Goal: Task Accomplishment & Management: Complete application form

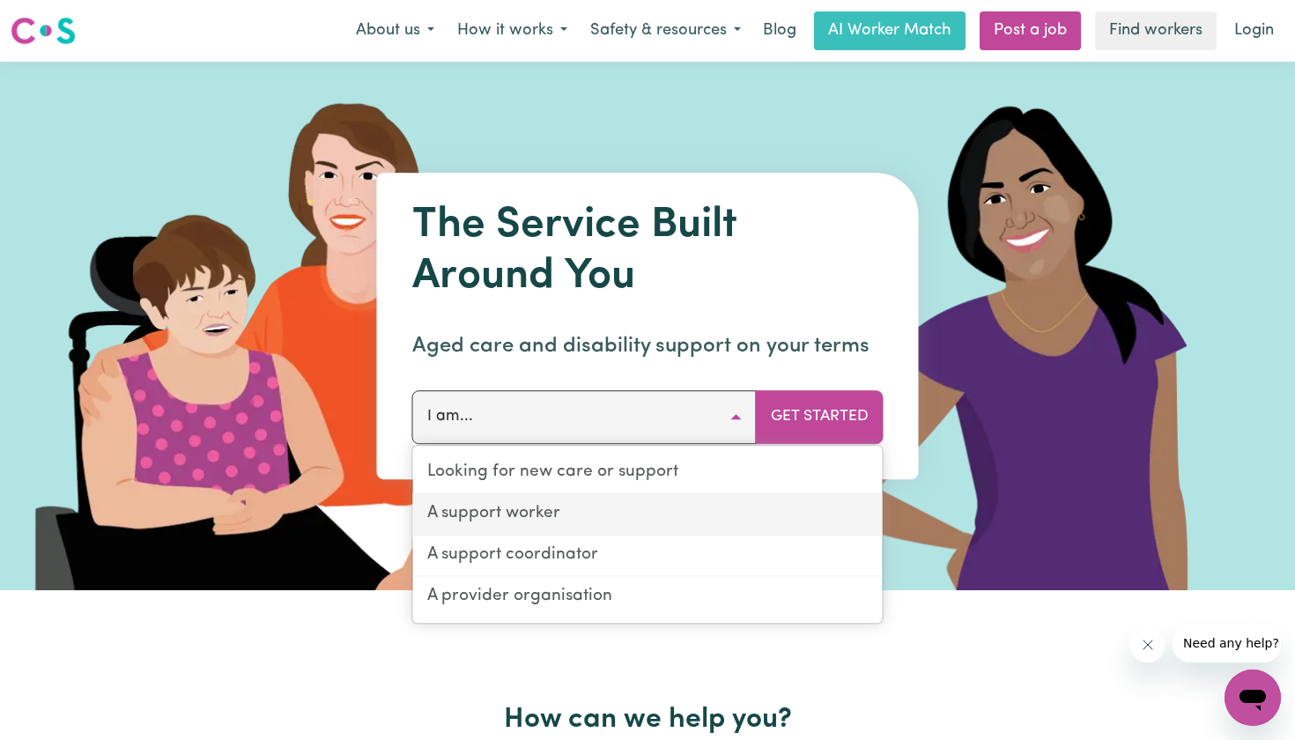
click at [602, 514] on link "A support worker" at bounding box center [647, 514] width 469 height 41
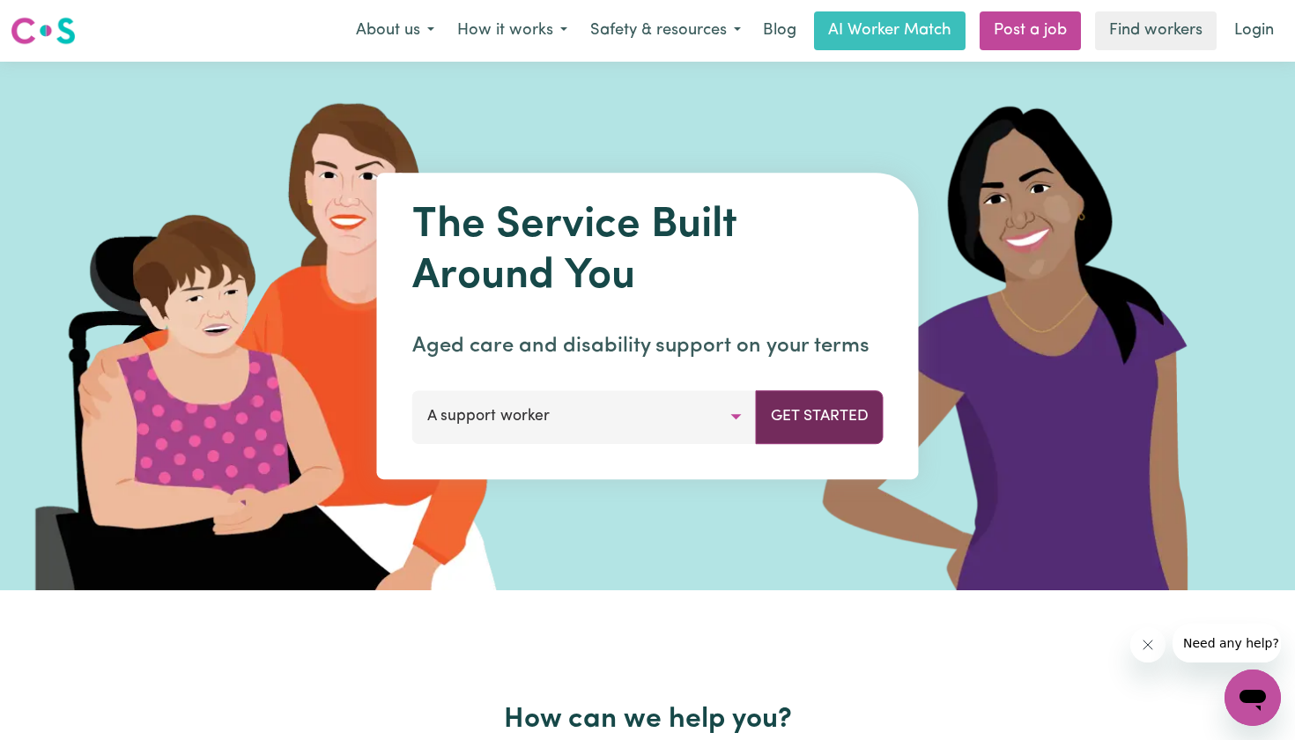
click at [805, 421] on button "Get Started" at bounding box center [820, 416] width 128 height 53
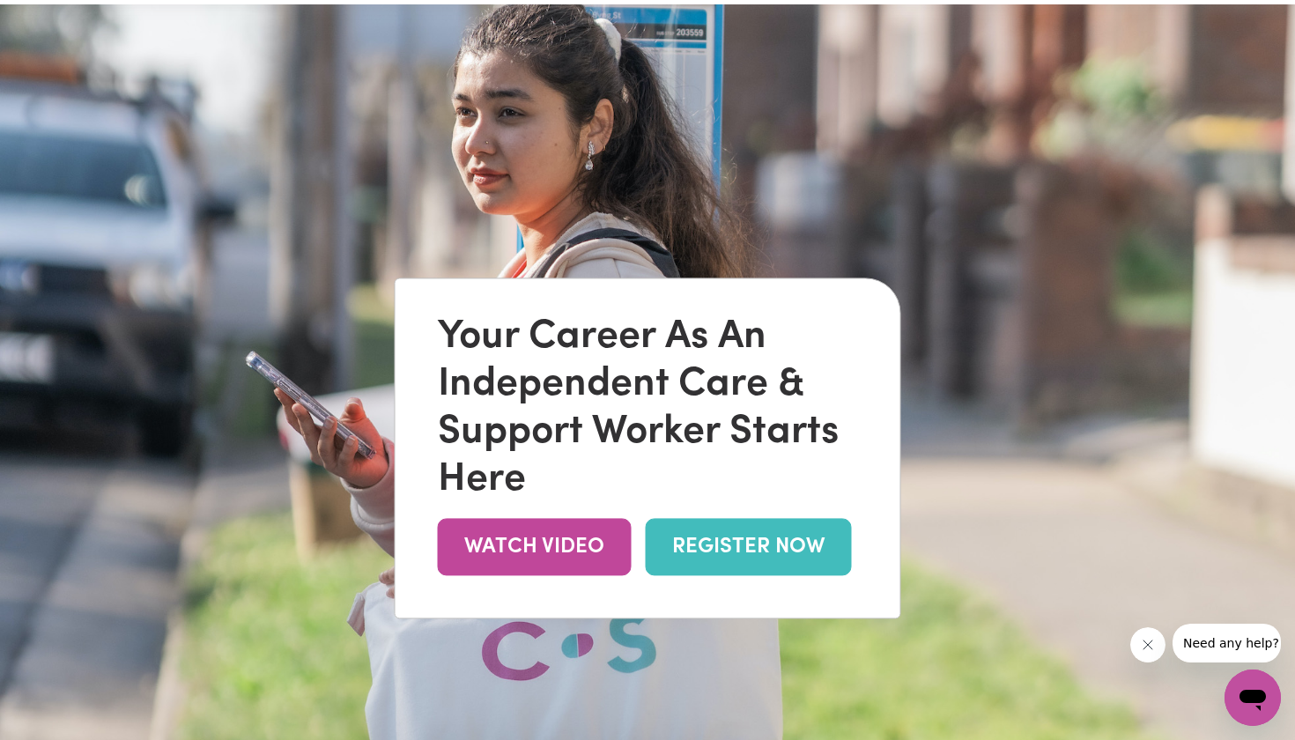
scroll to position [59, 0]
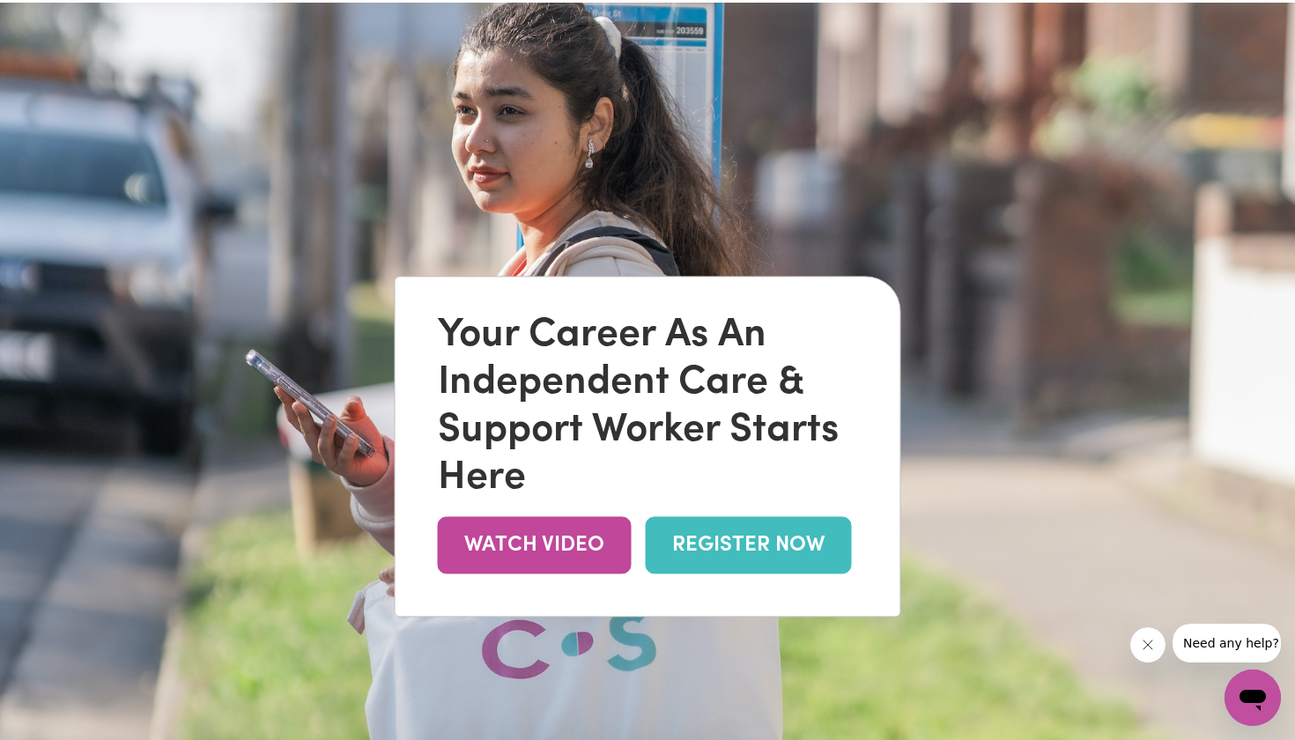
click at [712, 551] on link "REGISTER NOW" at bounding box center [749, 544] width 206 height 57
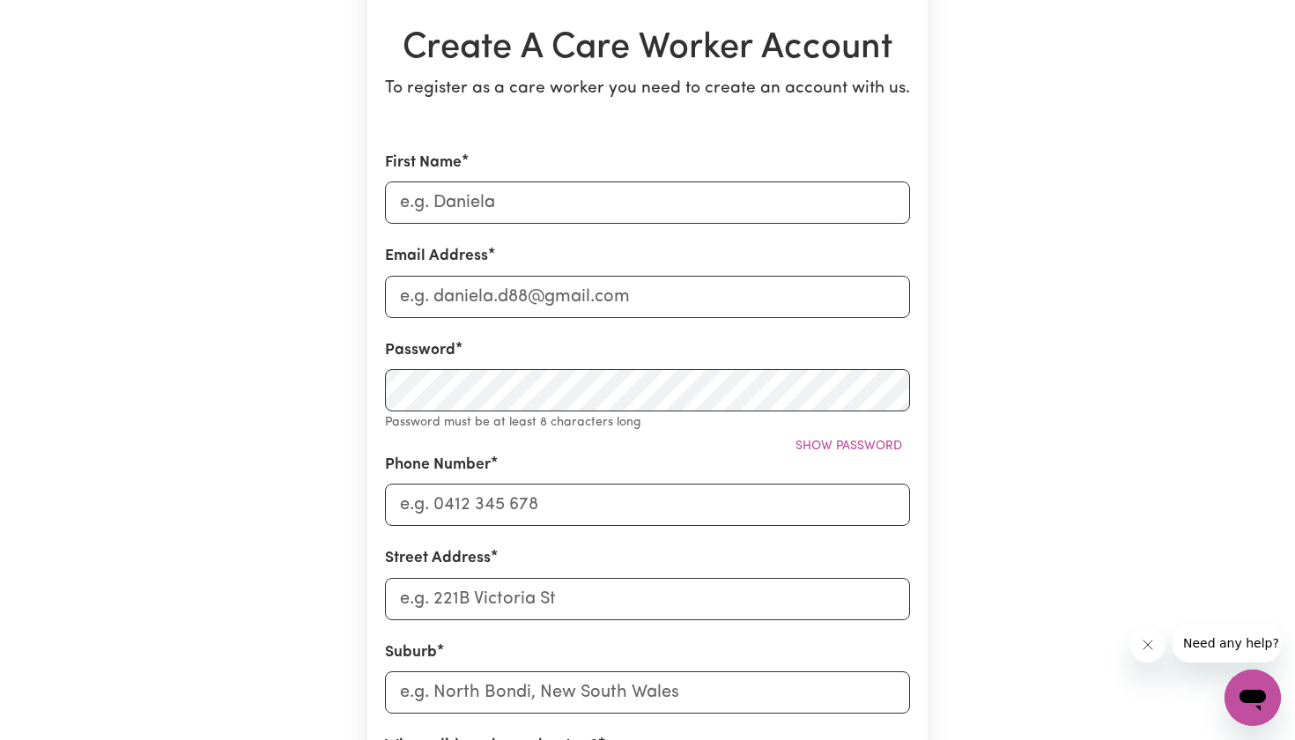
scroll to position [152, 0]
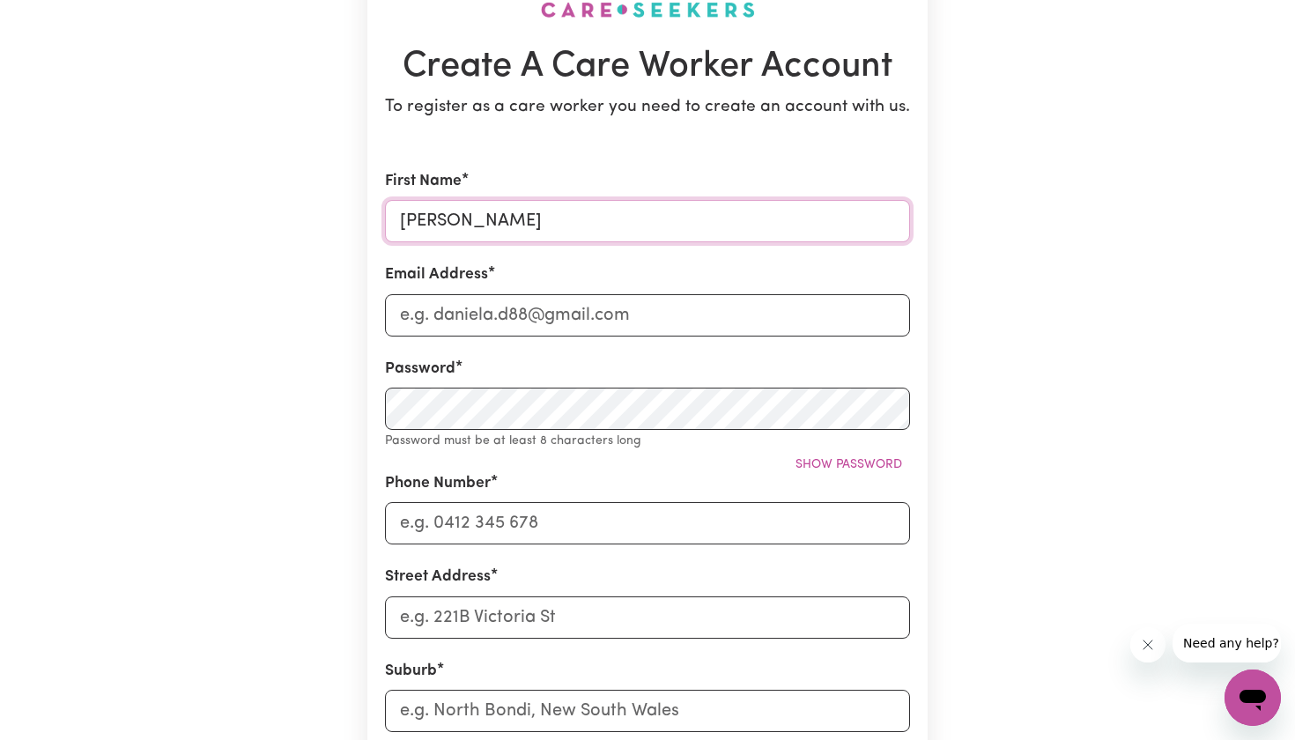
type input "[PERSON_NAME]"
type input "[EMAIL_ADDRESS][DOMAIN_NAME]"
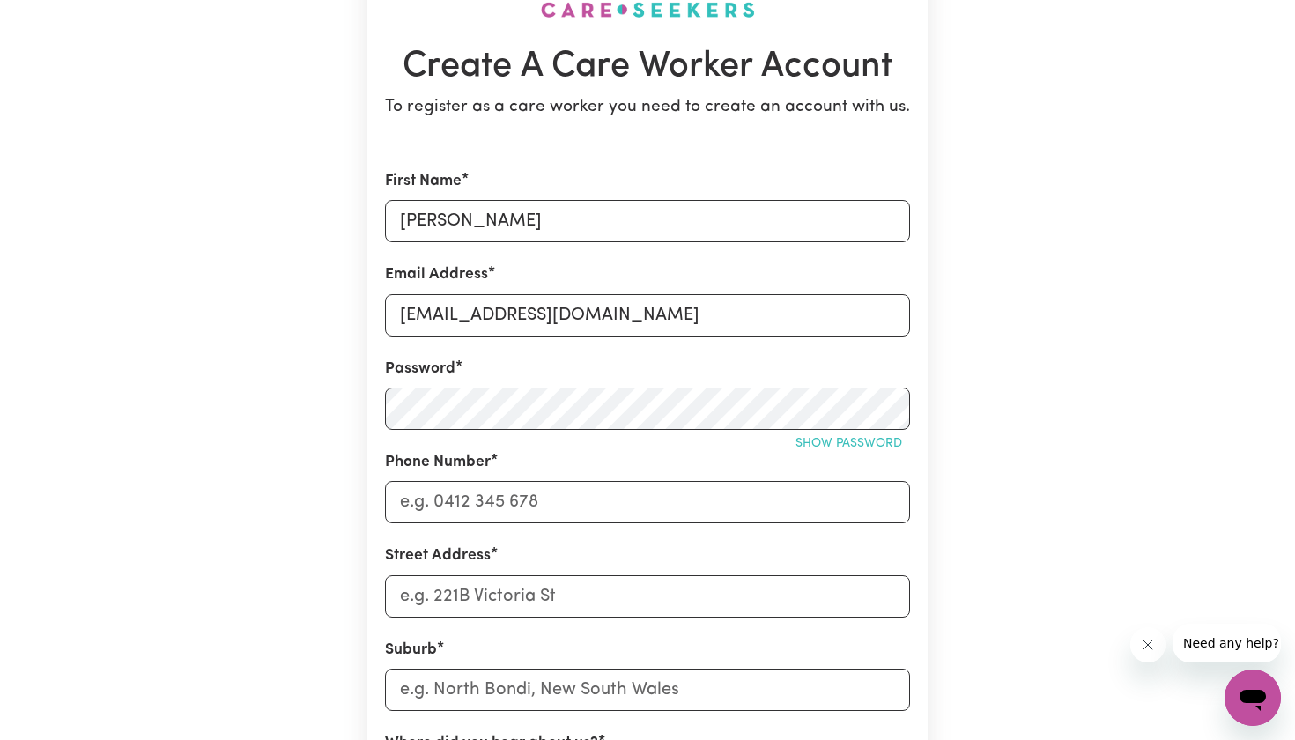
click at [841, 442] on span "Show password" at bounding box center [848, 443] width 107 height 13
click at [564, 495] on input "Phone Number" at bounding box center [647, 502] width 525 height 42
type input "0480751296"
type input "[STREET_ADDRESS][PERSON_NAME]"
click at [434, 691] on input "text" at bounding box center [647, 690] width 525 height 42
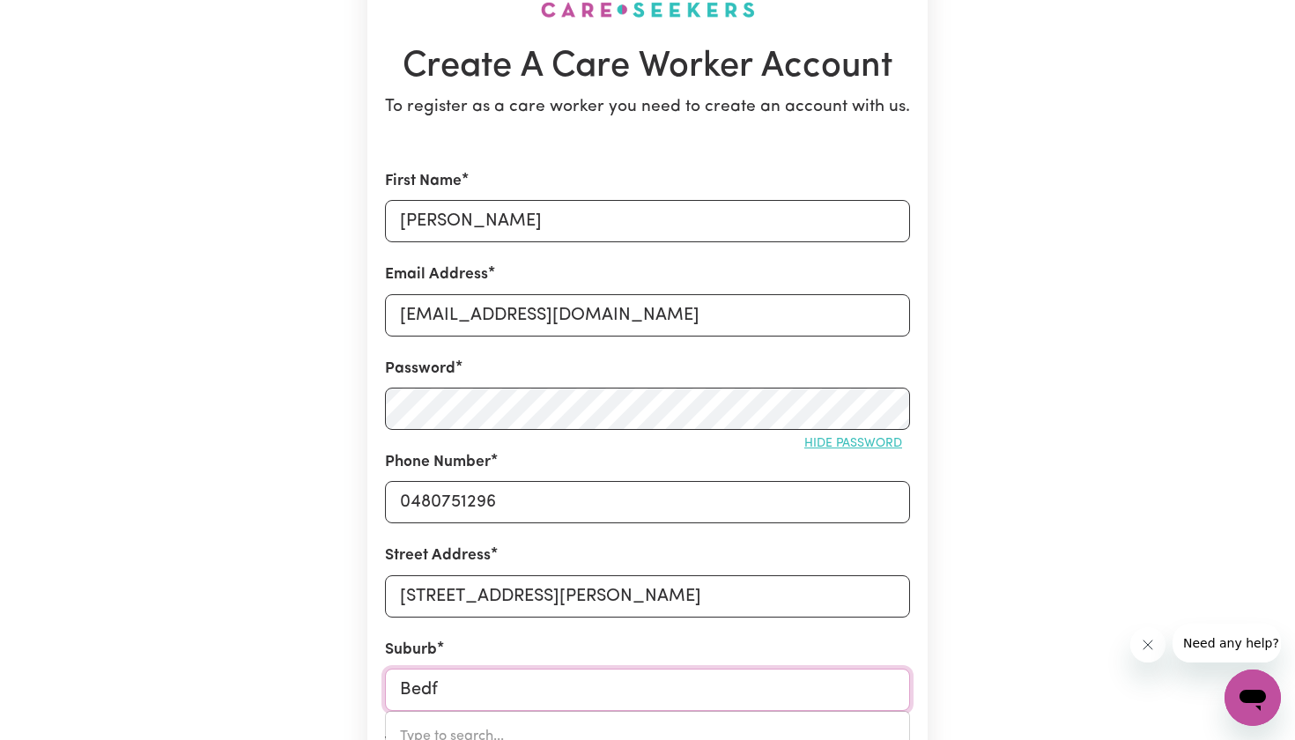
type input "Bedfo"
type input "BedfoRD, [GEOGRAPHIC_DATA]"
type input "Bedfor"
type input "BedforD, [GEOGRAPHIC_DATA]"
type input "[GEOGRAPHIC_DATA]"
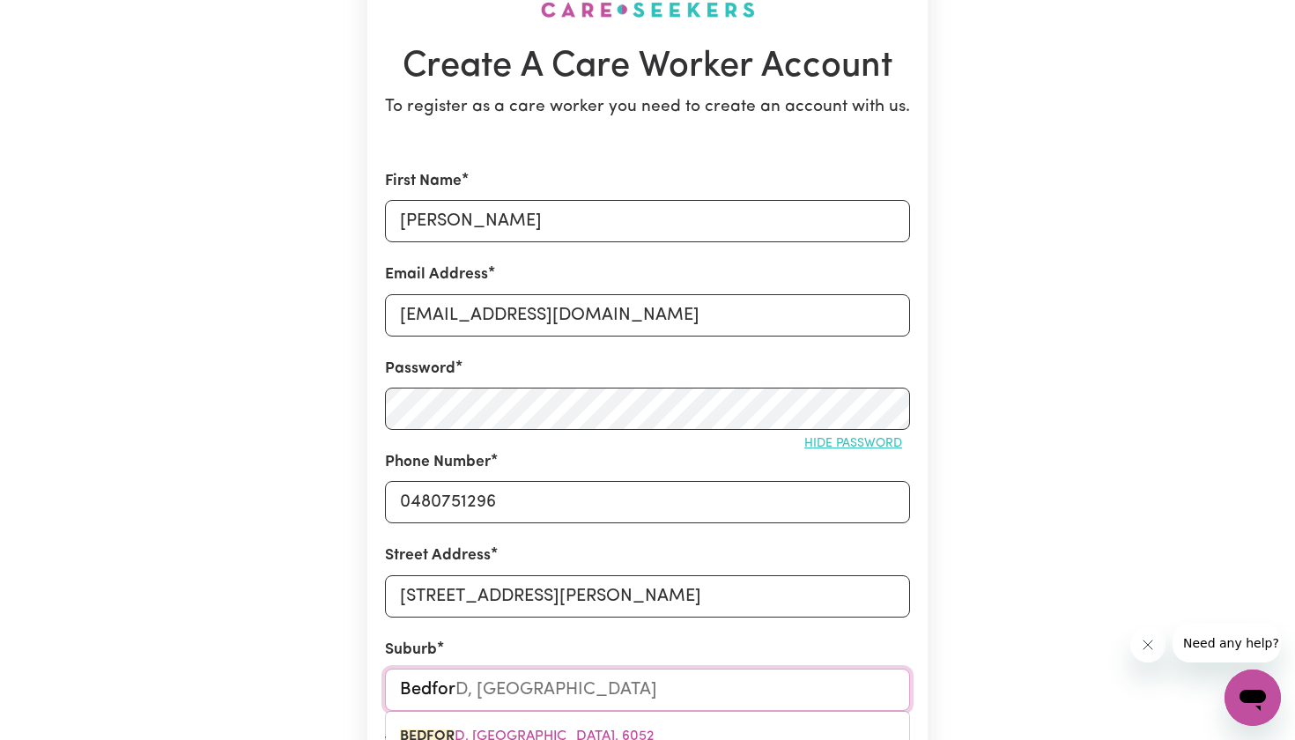
type input "[GEOGRAPHIC_DATA], [GEOGRAPHIC_DATA], 6052"
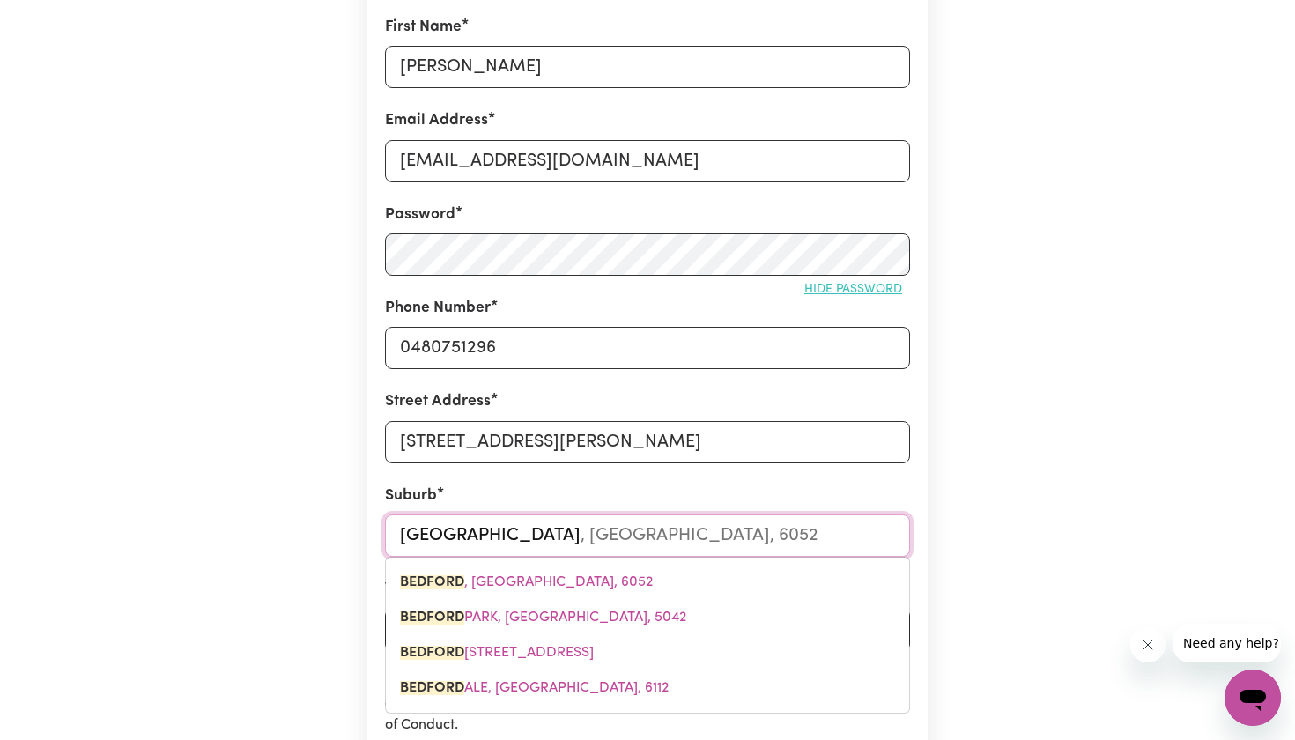
scroll to position [309, 0]
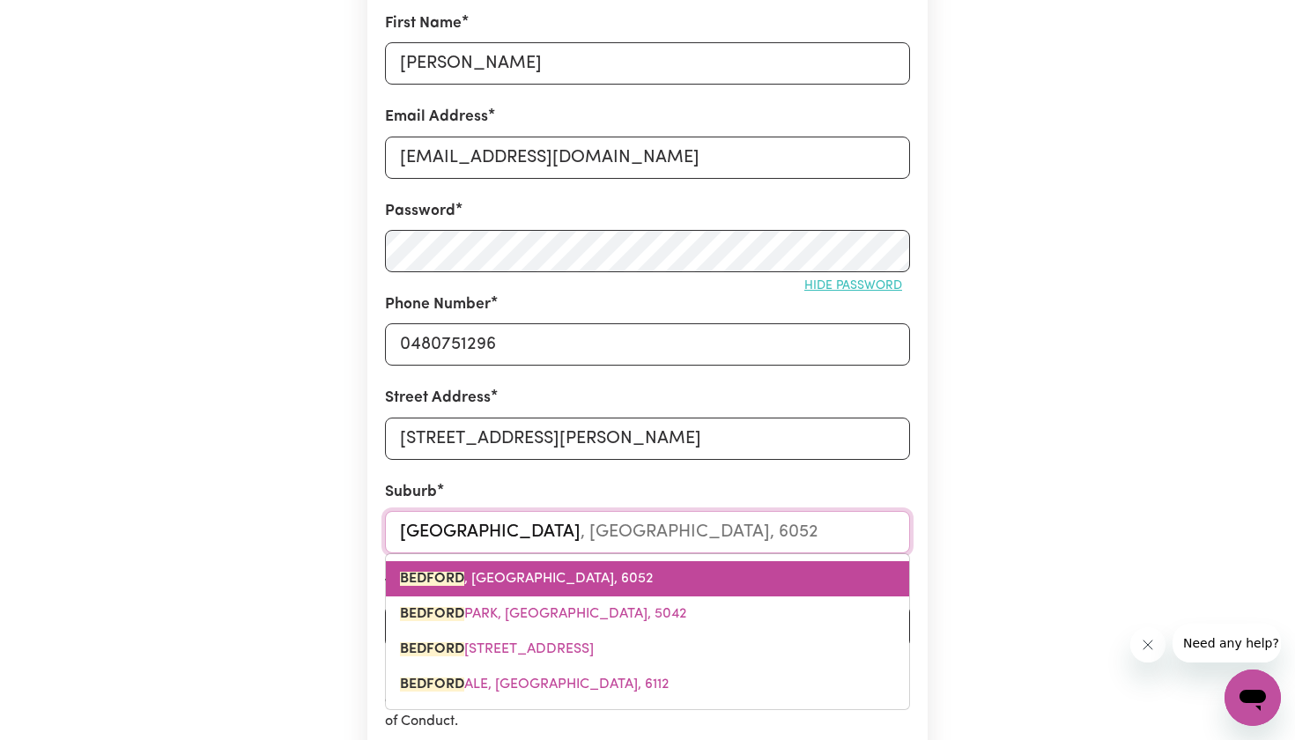
click at [553, 568] on link "[GEOGRAPHIC_DATA] , [GEOGRAPHIC_DATA], 6052" at bounding box center [647, 578] width 523 height 35
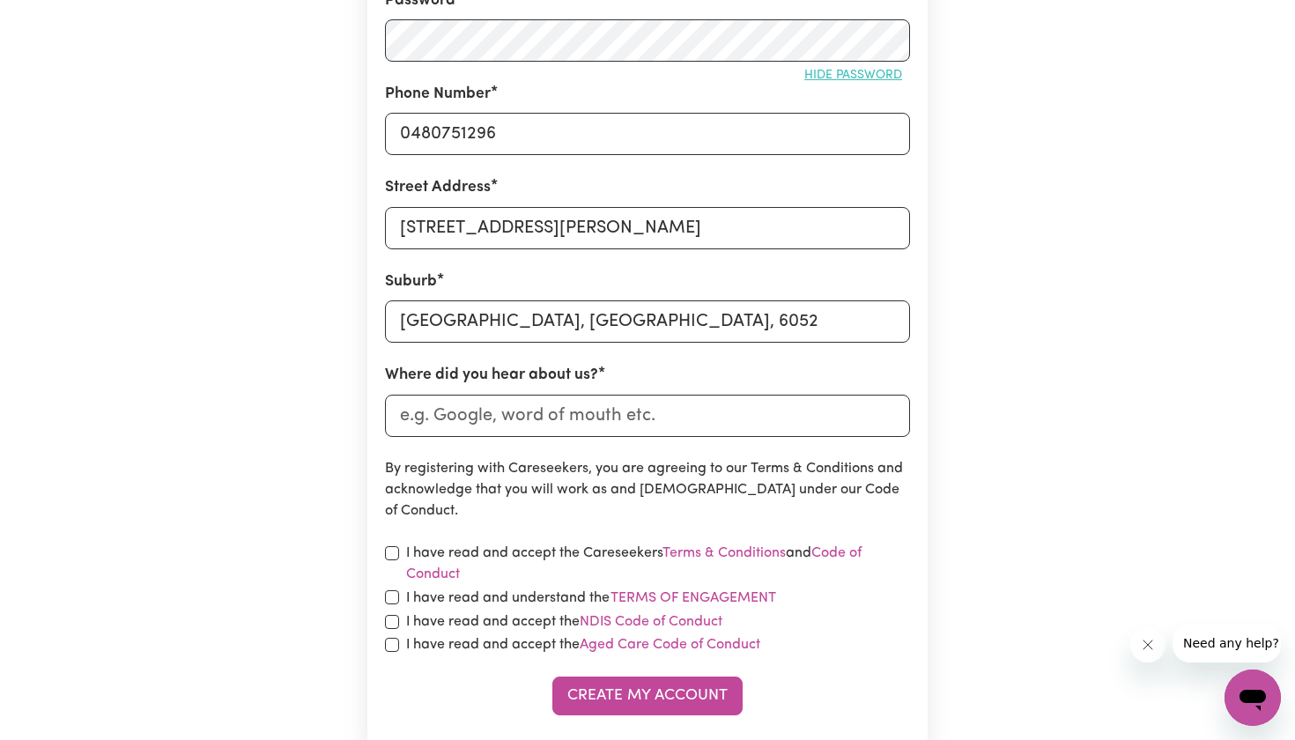
scroll to position [521, 0]
click at [536, 406] on input "Where did you hear about us?" at bounding box center [647, 415] width 525 height 42
type input "O"
type input "Google"
click at [399, 542] on div "I have read and accept the Careseekers Terms & Conditions and Code of Conduct" at bounding box center [647, 563] width 525 height 42
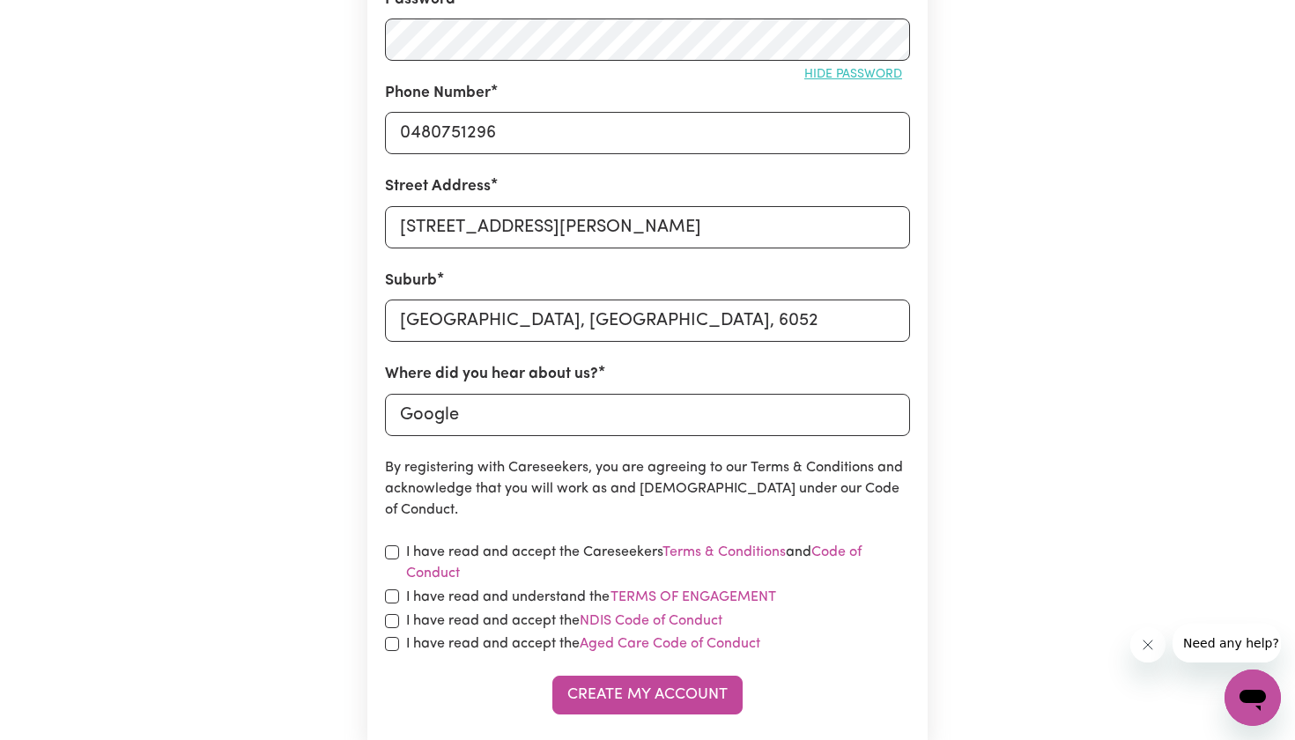
click at [392, 554] on input "checkbox" at bounding box center [392, 552] width 14 height 14
checkbox input "true"
click at [391, 595] on input "checkbox" at bounding box center [392, 596] width 14 height 14
checkbox input "true"
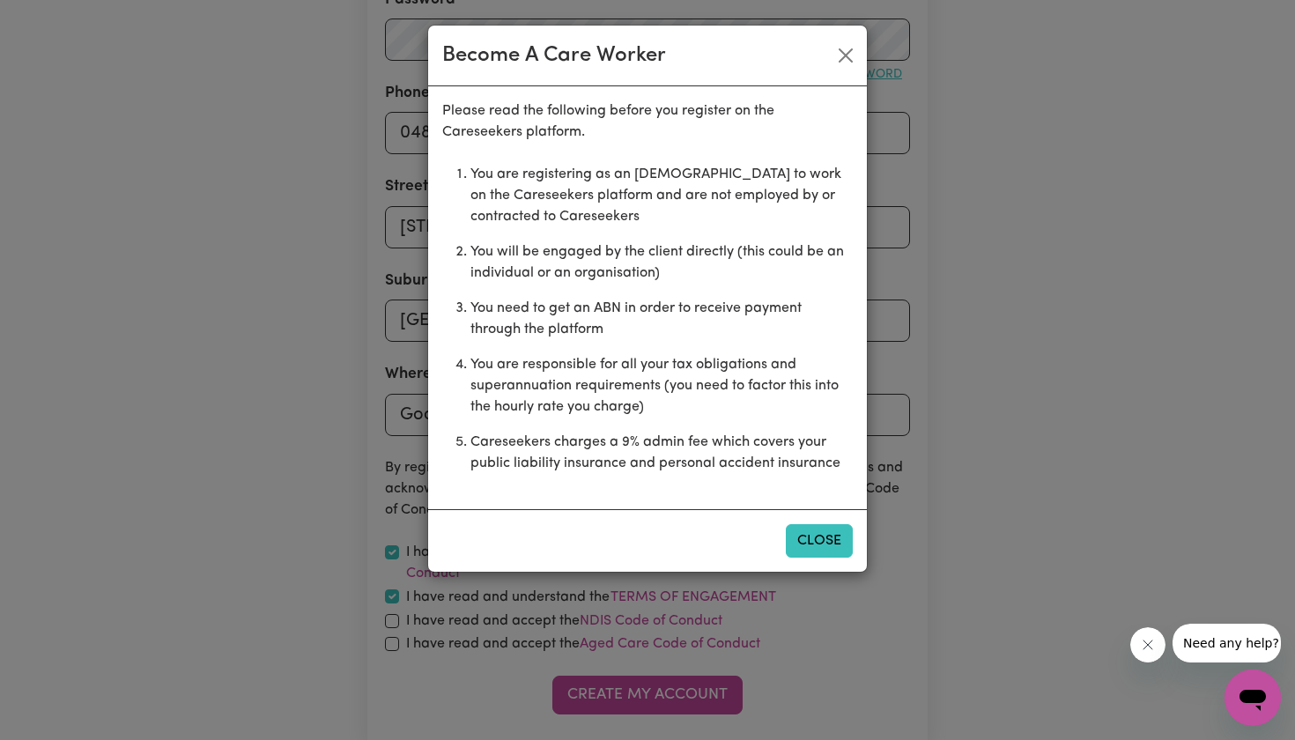
click at [813, 536] on button "Close" at bounding box center [819, 540] width 67 height 33
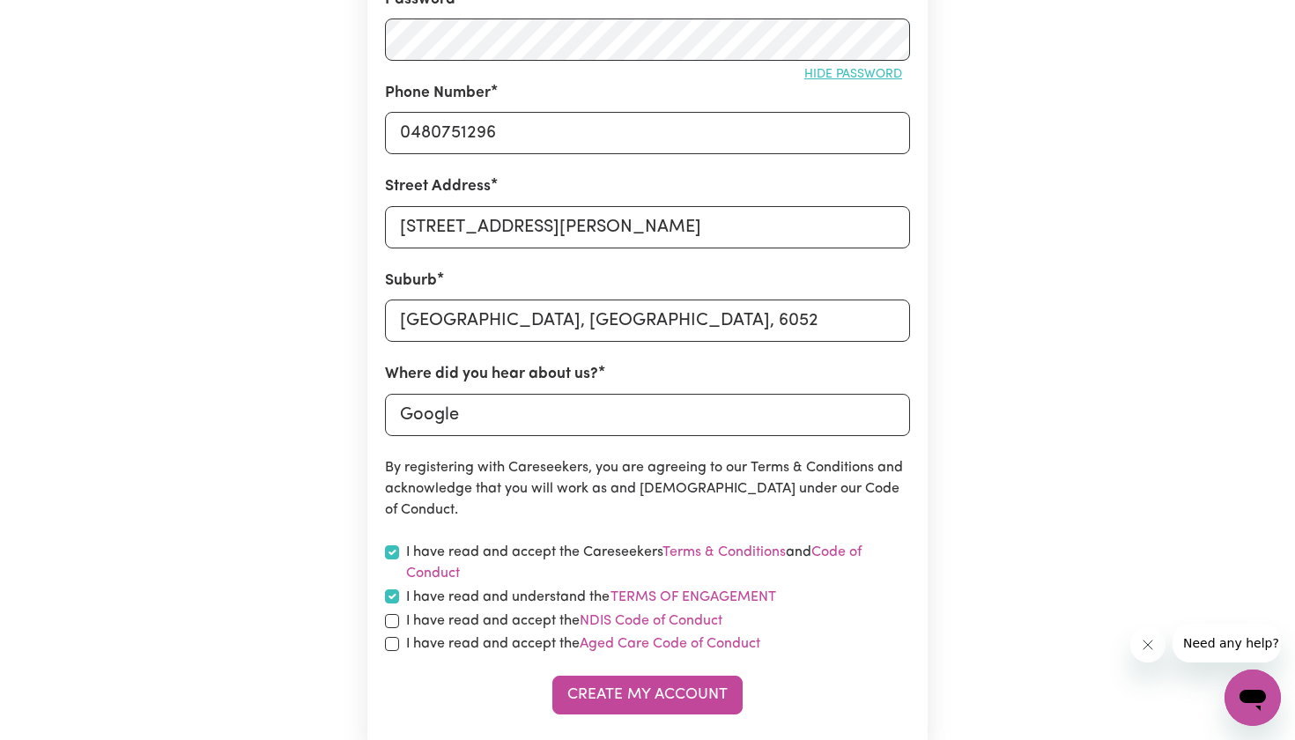
click at [386, 617] on input "checkbox" at bounding box center [392, 621] width 14 height 14
checkbox input "true"
click at [395, 647] on input "checkbox" at bounding box center [392, 644] width 14 height 14
checkbox input "true"
click at [652, 704] on button "Create My Account" at bounding box center [647, 695] width 190 height 39
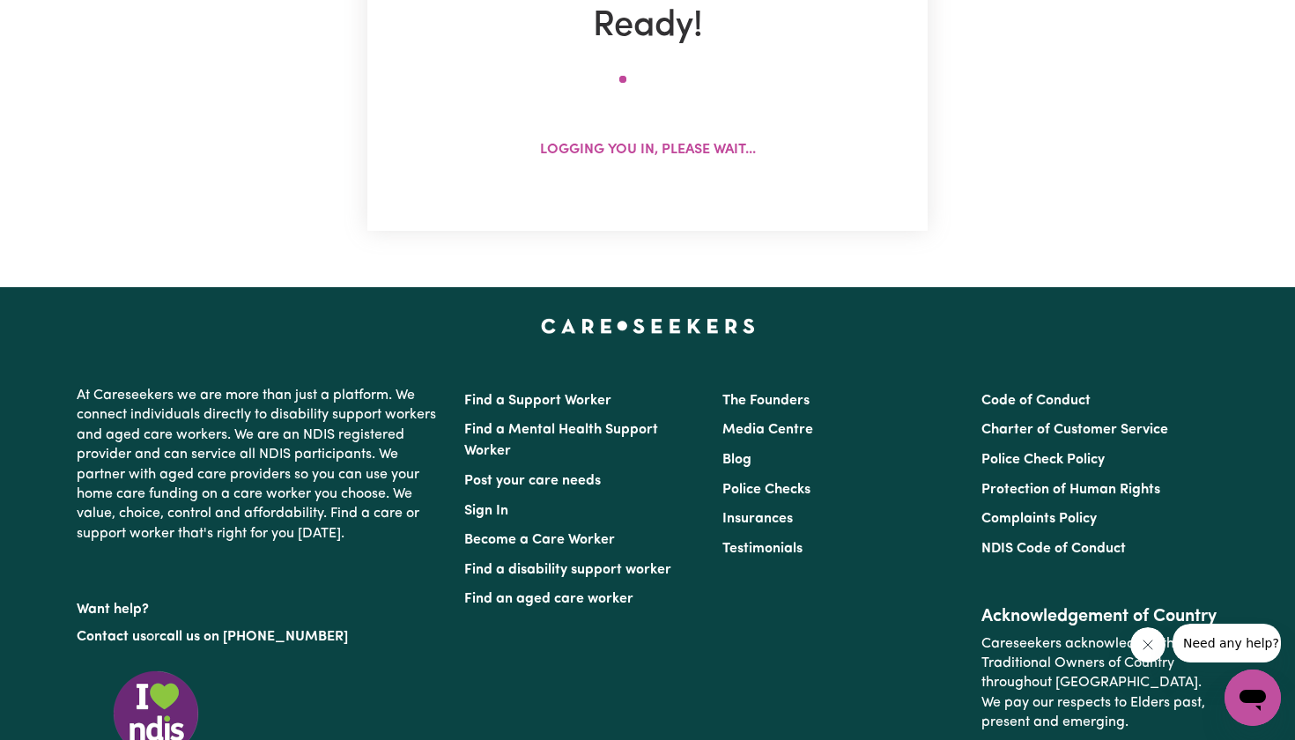
scroll to position [0, 0]
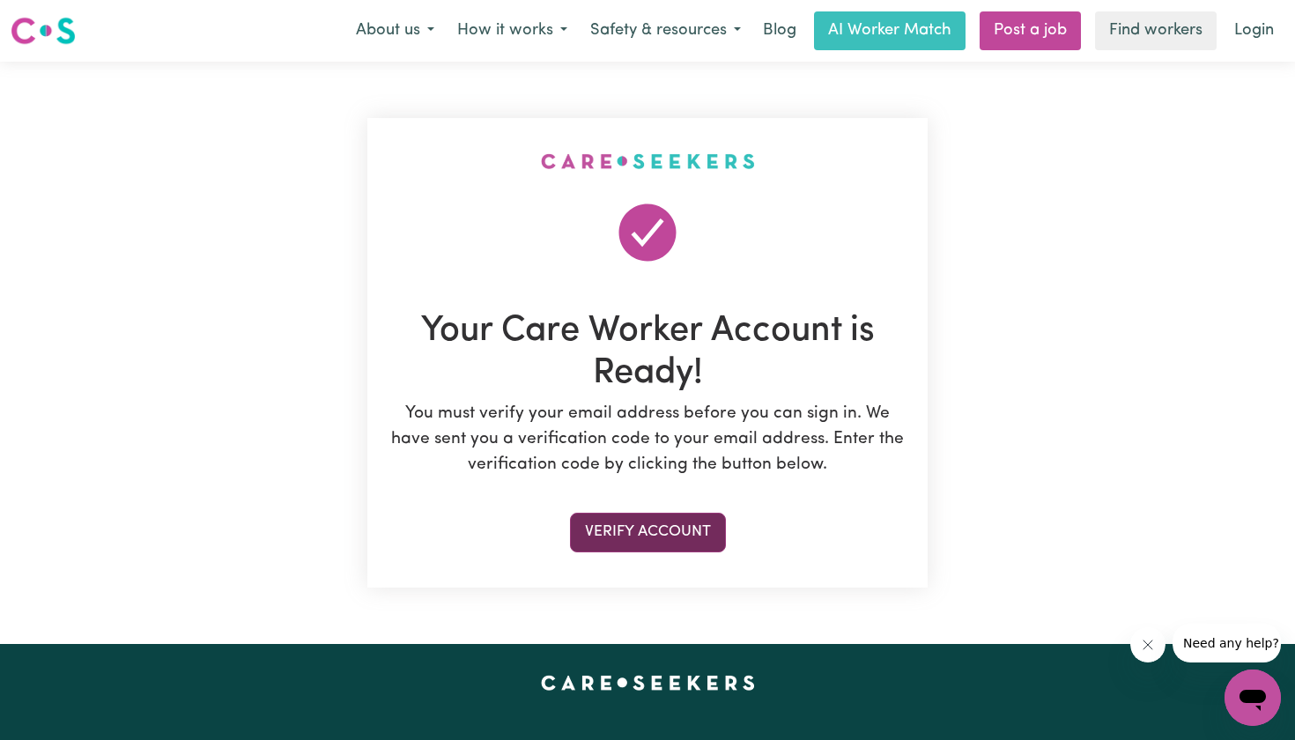
click at [647, 529] on button "Verify Account" at bounding box center [648, 532] width 156 height 39
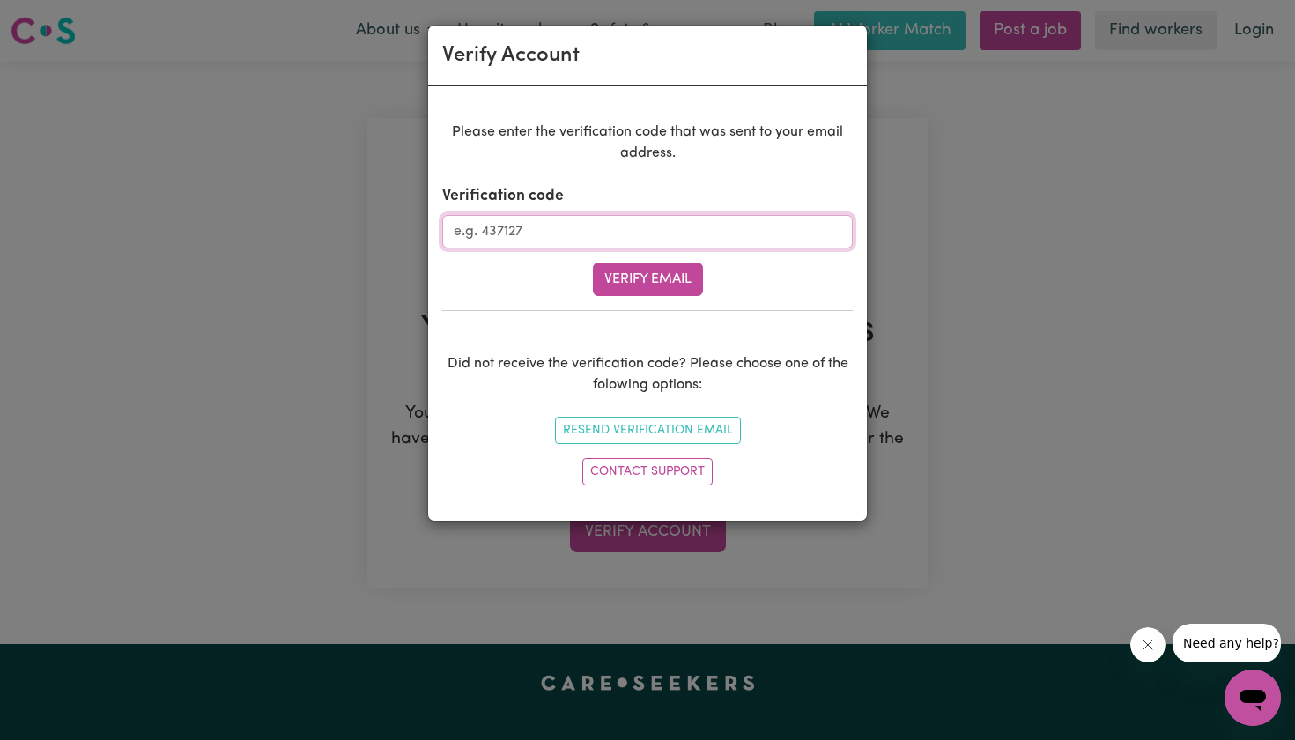
click at [628, 237] on input "Verification code" at bounding box center [647, 231] width 410 height 33
type input "488310"
click at [650, 262] on form "Verification code 488310 Verify Email" at bounding box center [647, 240] width 410 height 111
click at [651, 266] on button "Verify Email" at bounding box center [648, 278] width 110 height 33
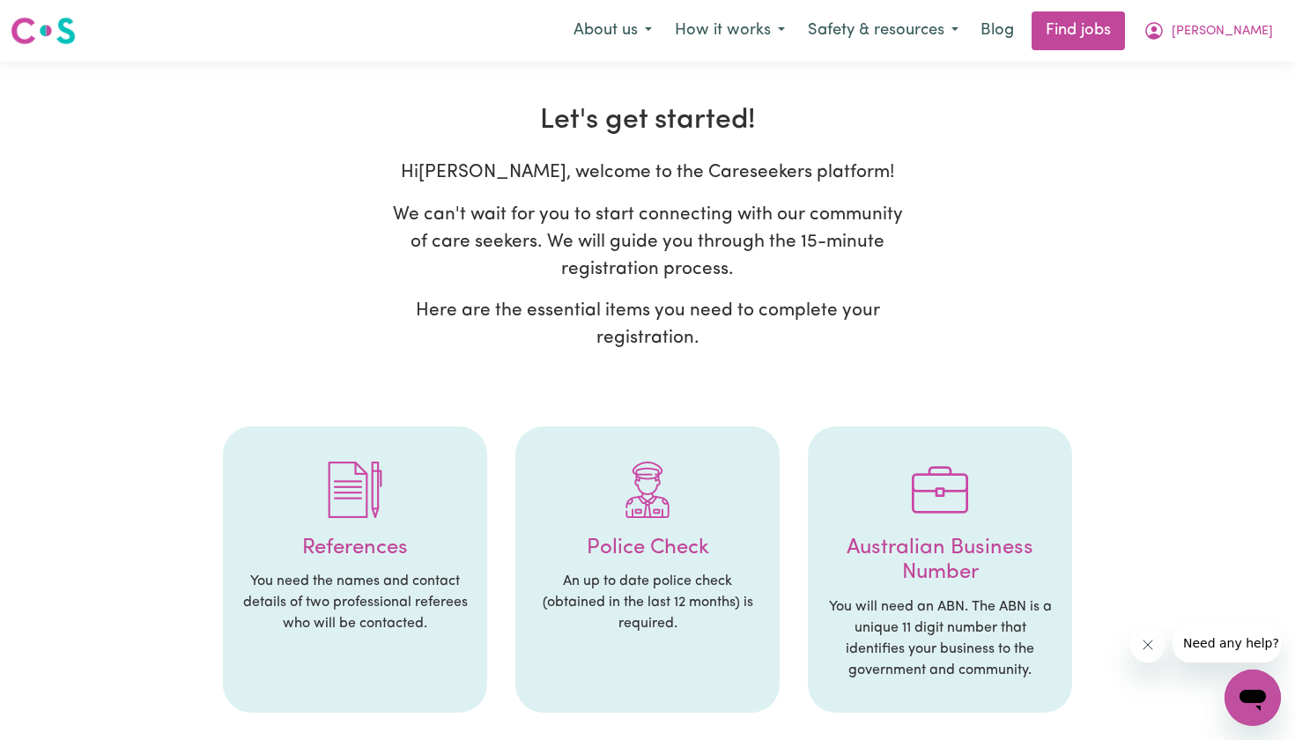
click at [676, 571] on p "An up to date police check (obtained in the last 12 months) is required." at bounding box center [647, 602] width 229 height 63
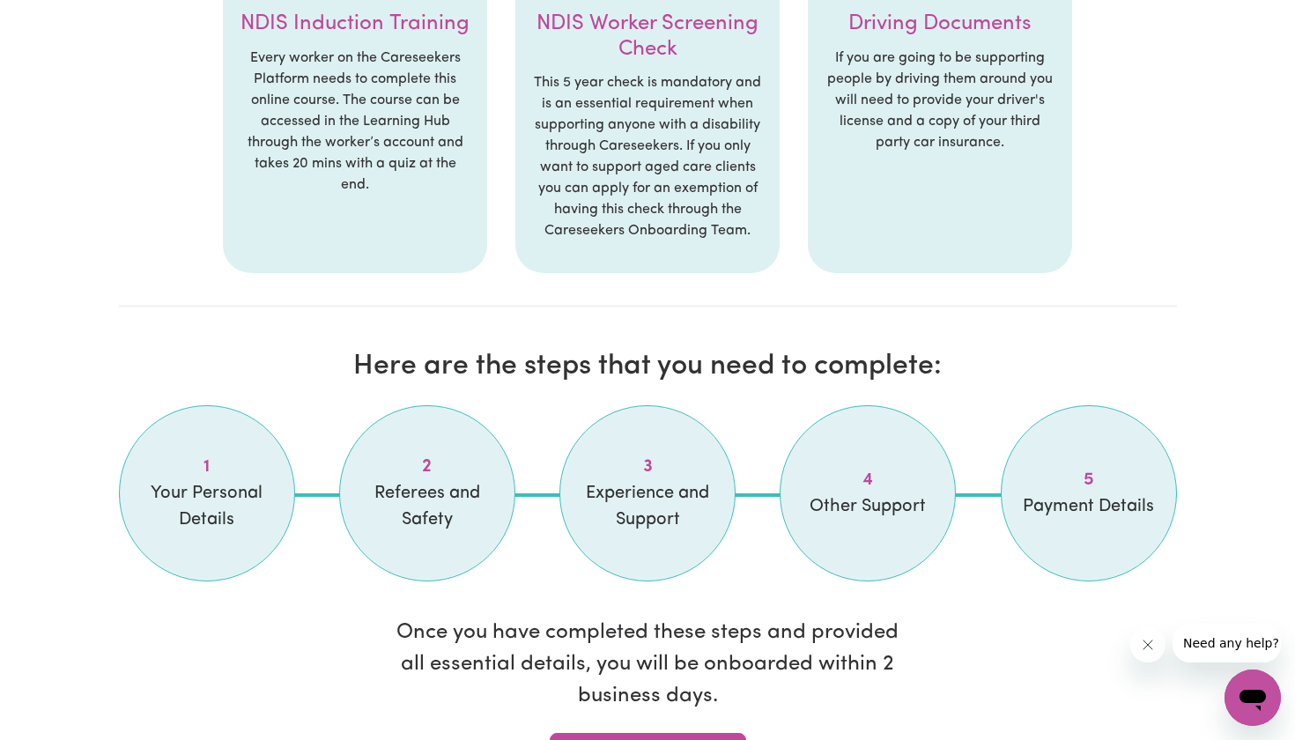
scroll to position [1246, 0]
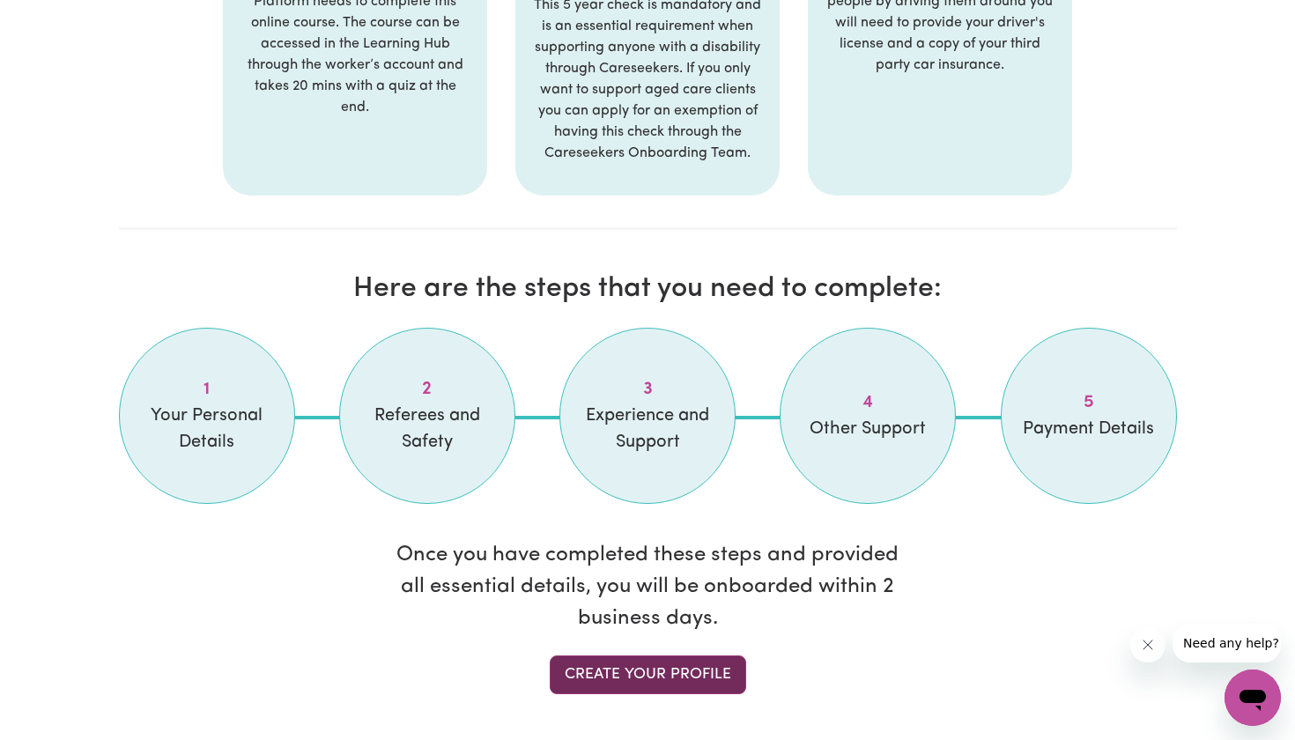
click at [645, 667] on link "Create your profile" at bounding box center [648, 674] width 196 height 39
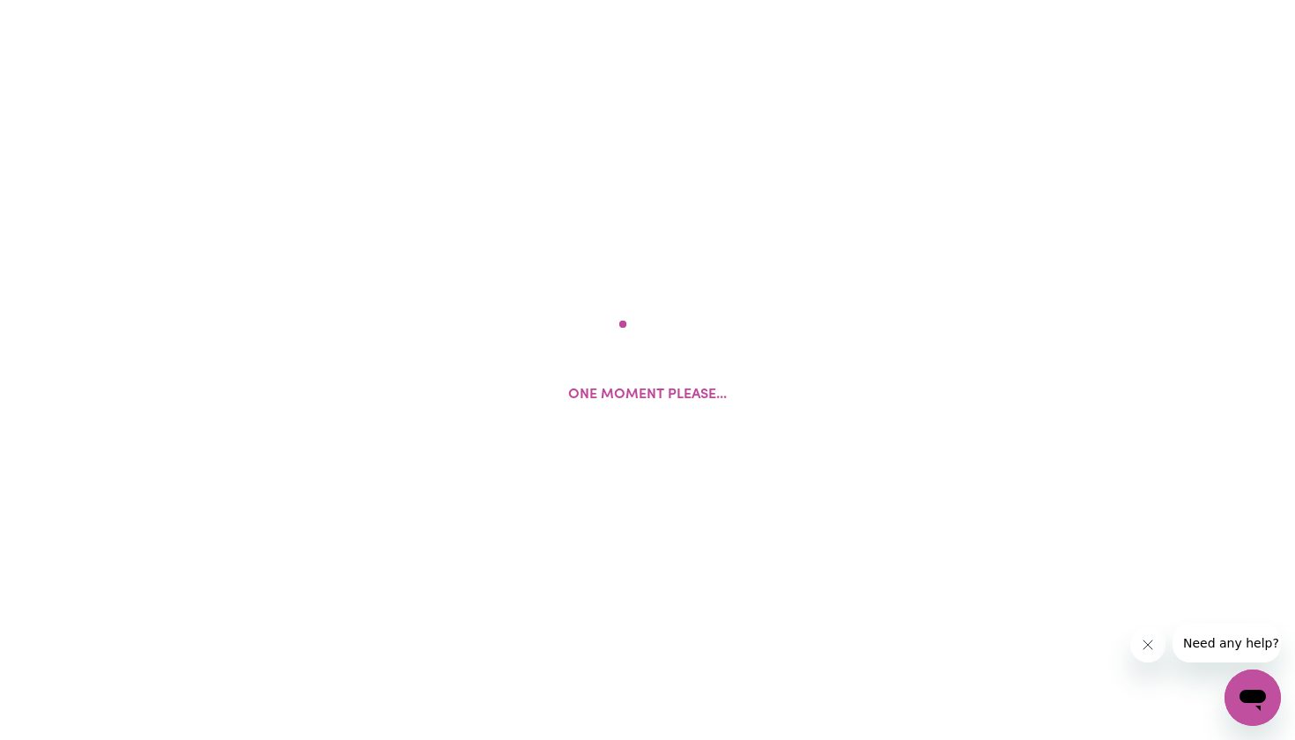
select select "Studying a healthcare related degree or qualification"
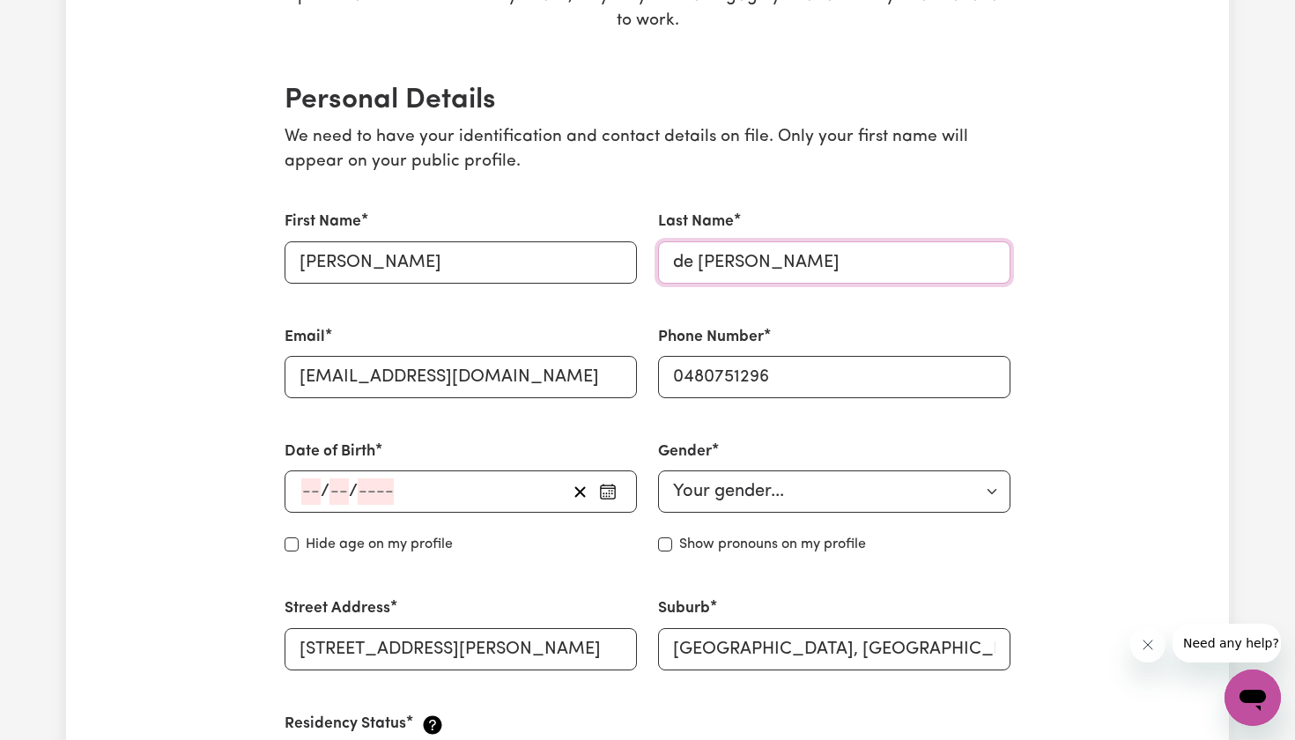
scroll to position [356, 0]
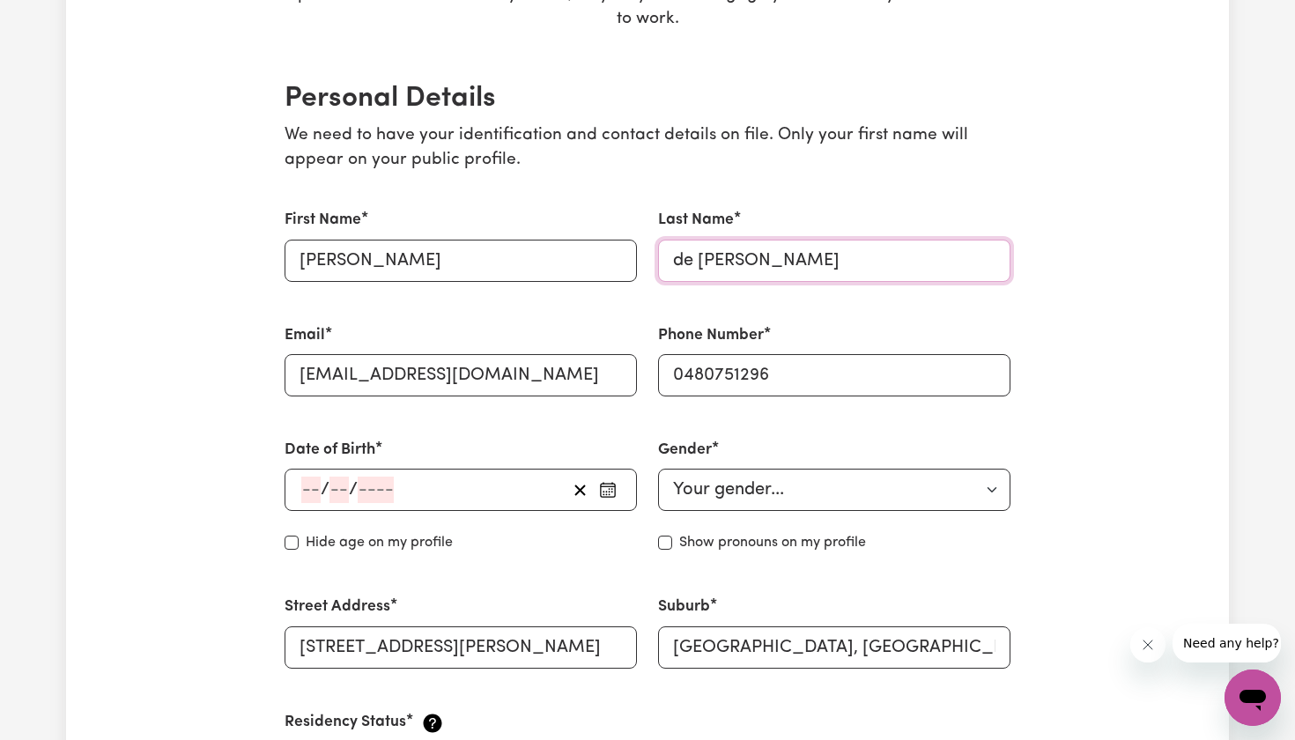
type input "de [PERSON_NAME]"
click at [302, 492] on input "number" at bounding box center [310, 490] width 19 height 26
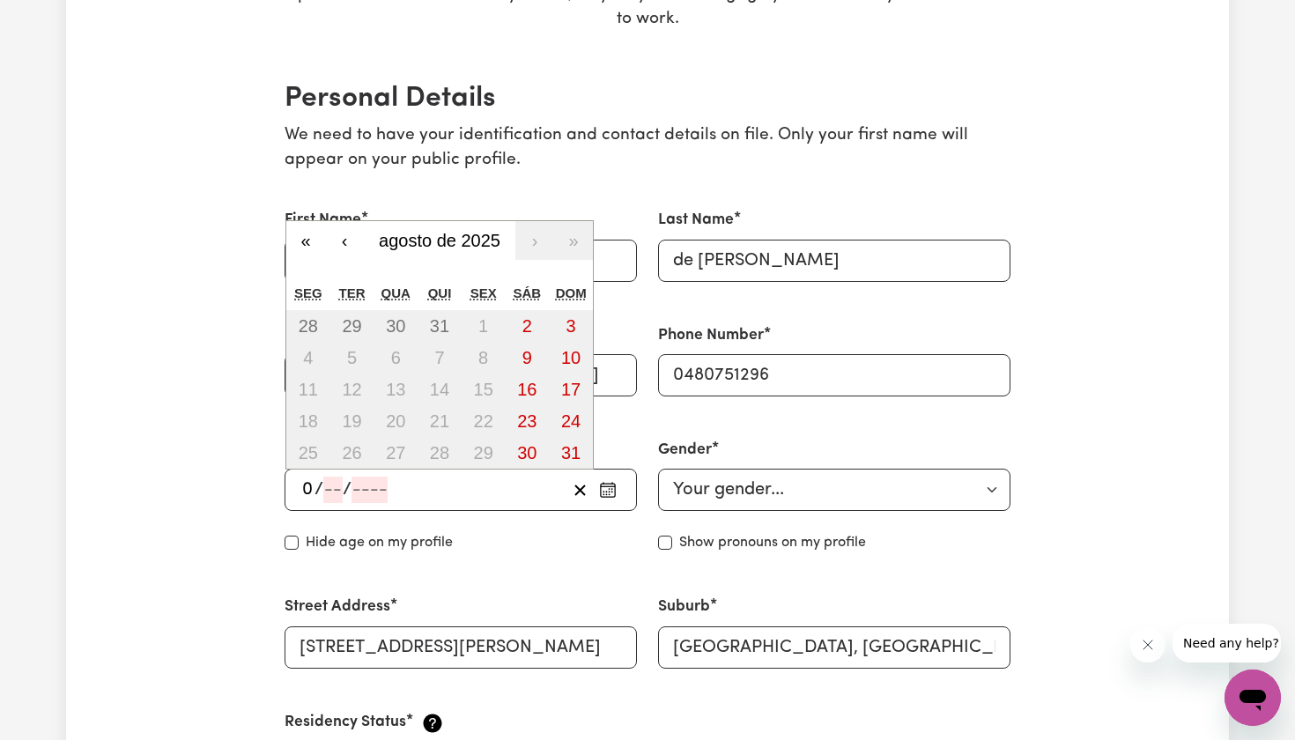
type input "07"
type input "12"
type input "199"
type input "[DATE]"
type input "7"
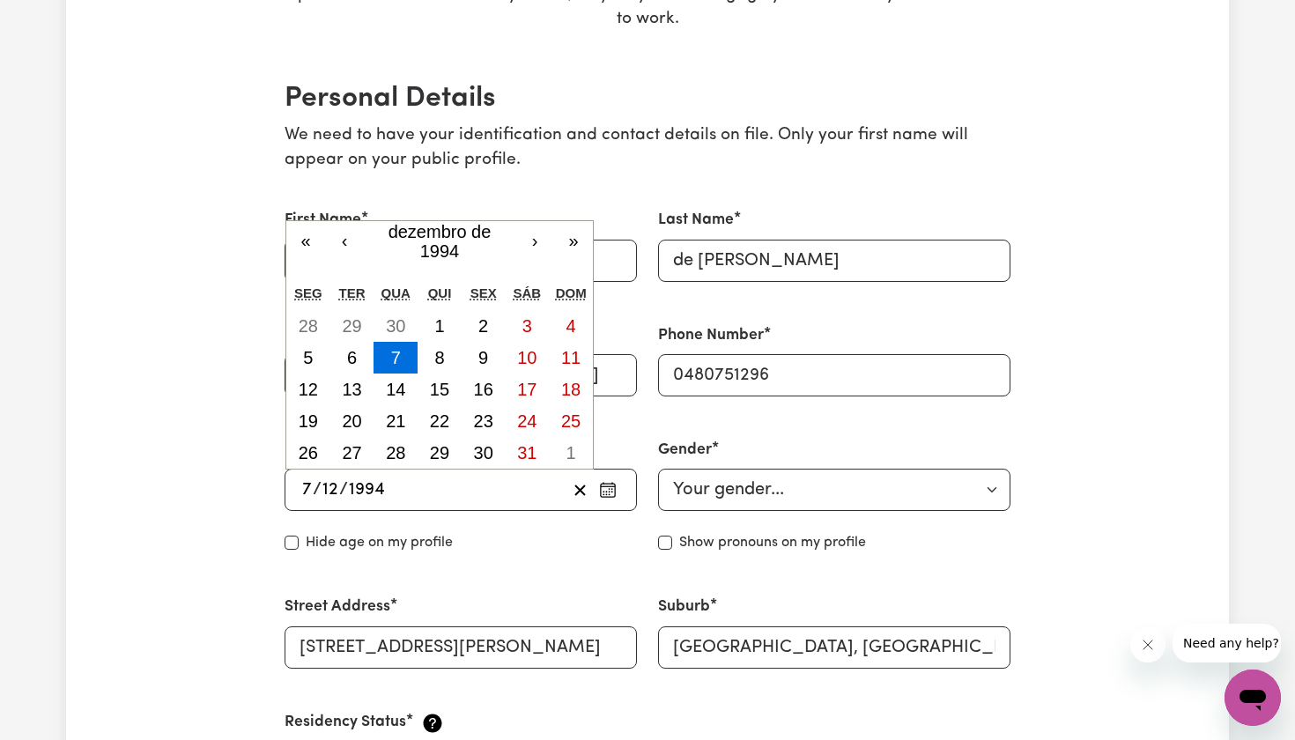
type input "199"
type input "[DATE]"
type input "1993"
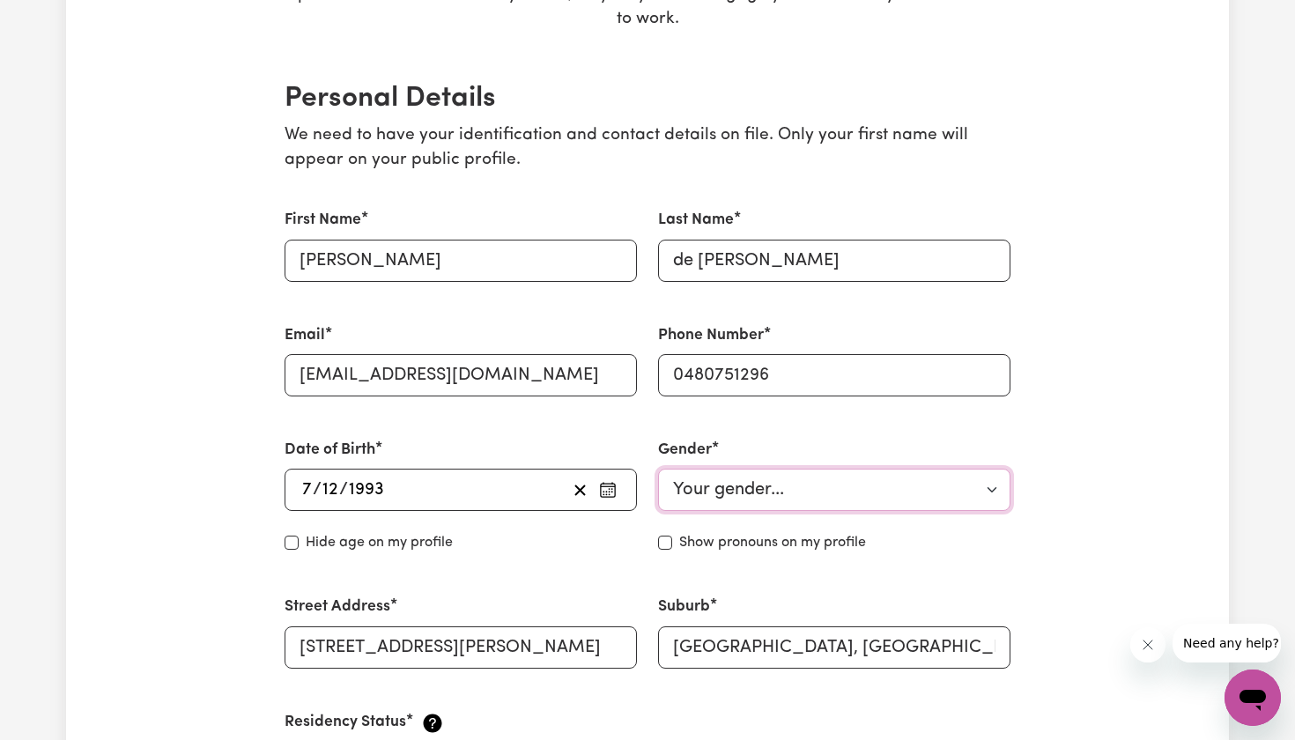
select select "[DEMOGRAPHIC_DATA]"
click at [590, 548] on div "Hide age on my profile" at bounding box center [461, 542] width 352 height 21
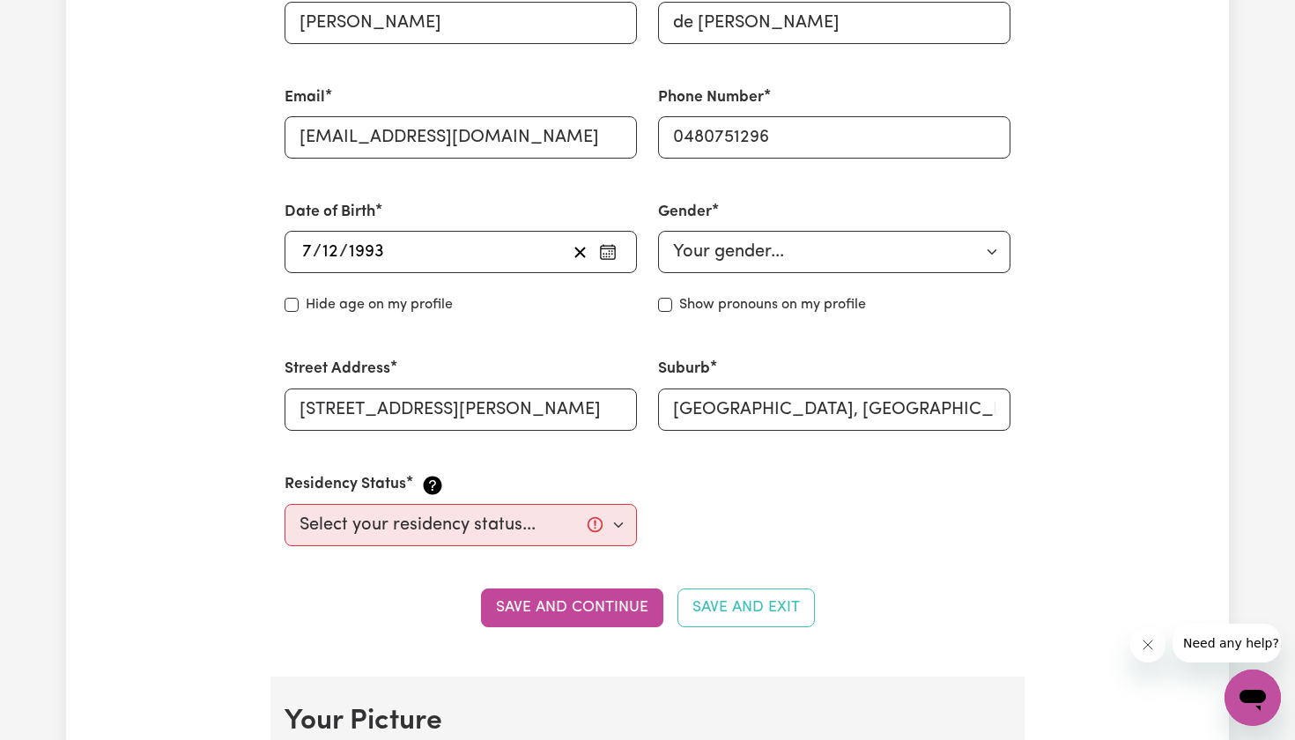
scroll to position [610, 0]
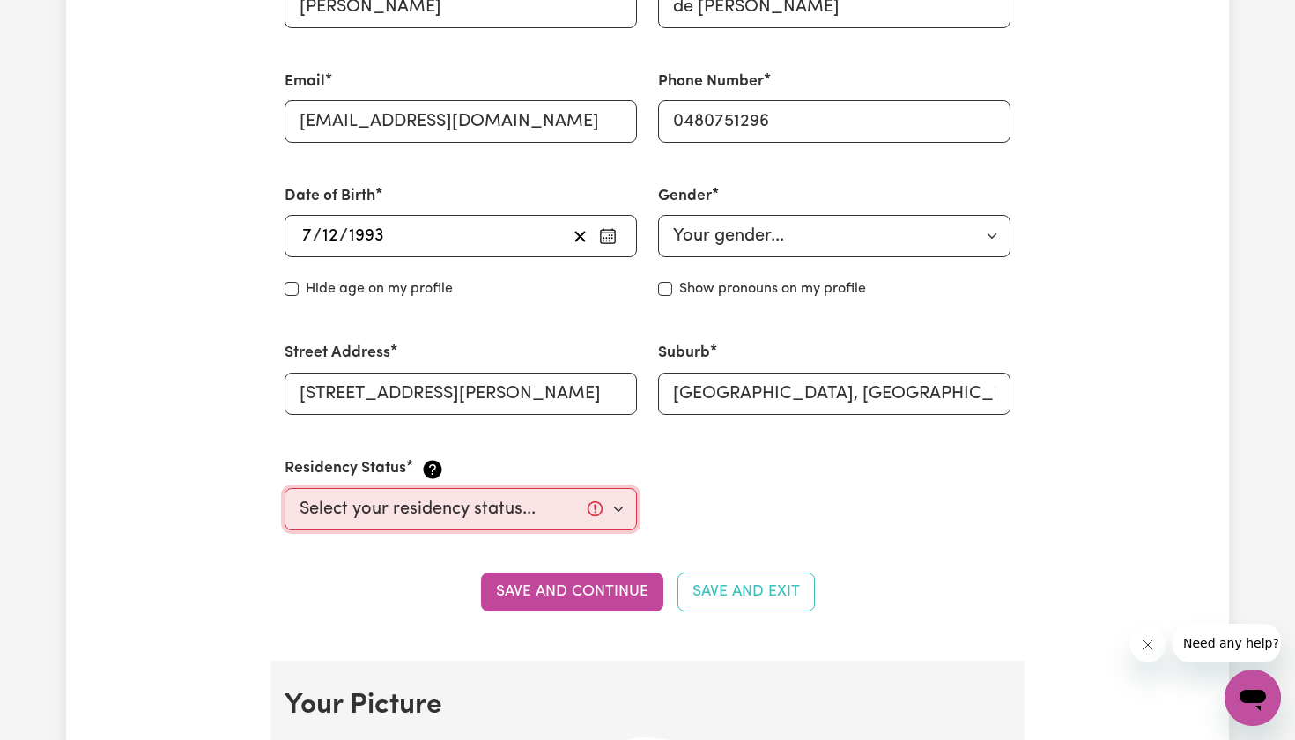
select select "[DEMOGRAPHIC_DATA] Work Visa"
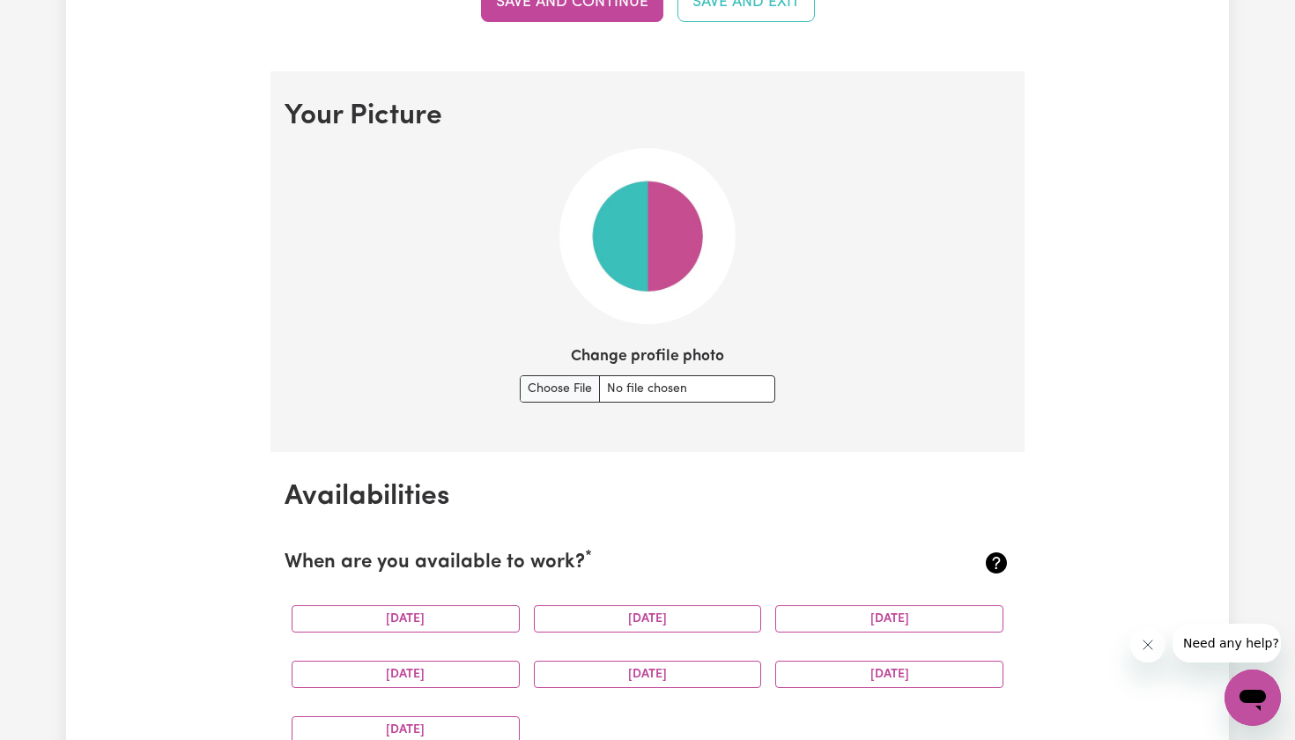
scroll to position [1174, 0]
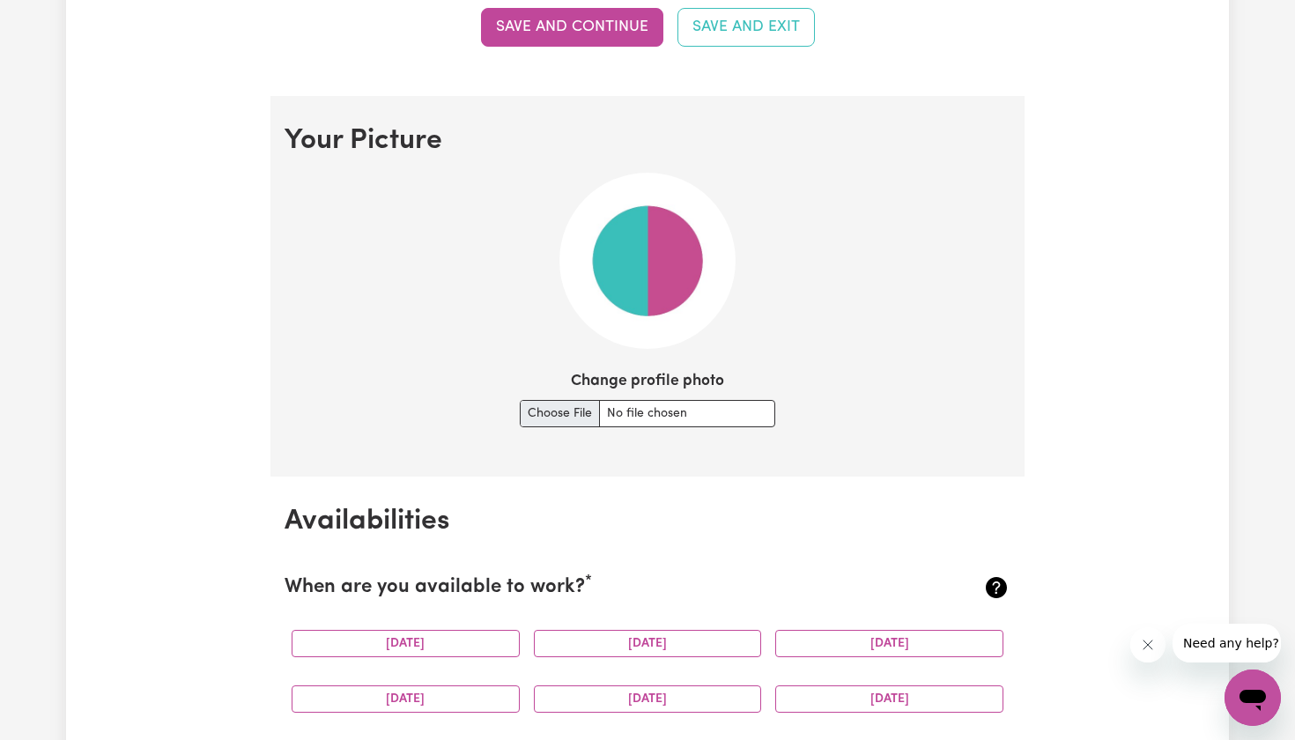
click at [571, 413] on input "Change profile photo" at bounding box center [647, 413] width 255 height 27
type input "C:\fakepath\90e24040-1196-4526-b38e-f3dd7d02907b.jpg"
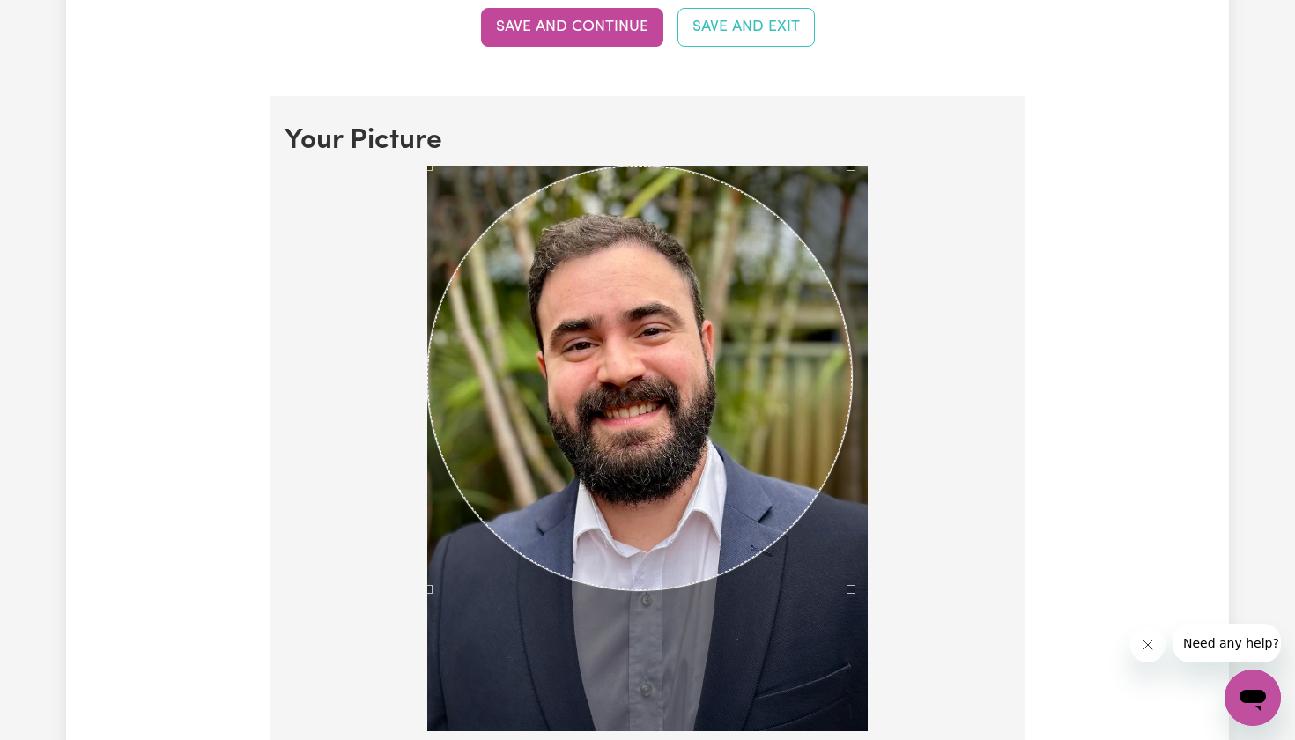
click at [861, 581] on div at bounding box center [647, 449] width 440 height 566
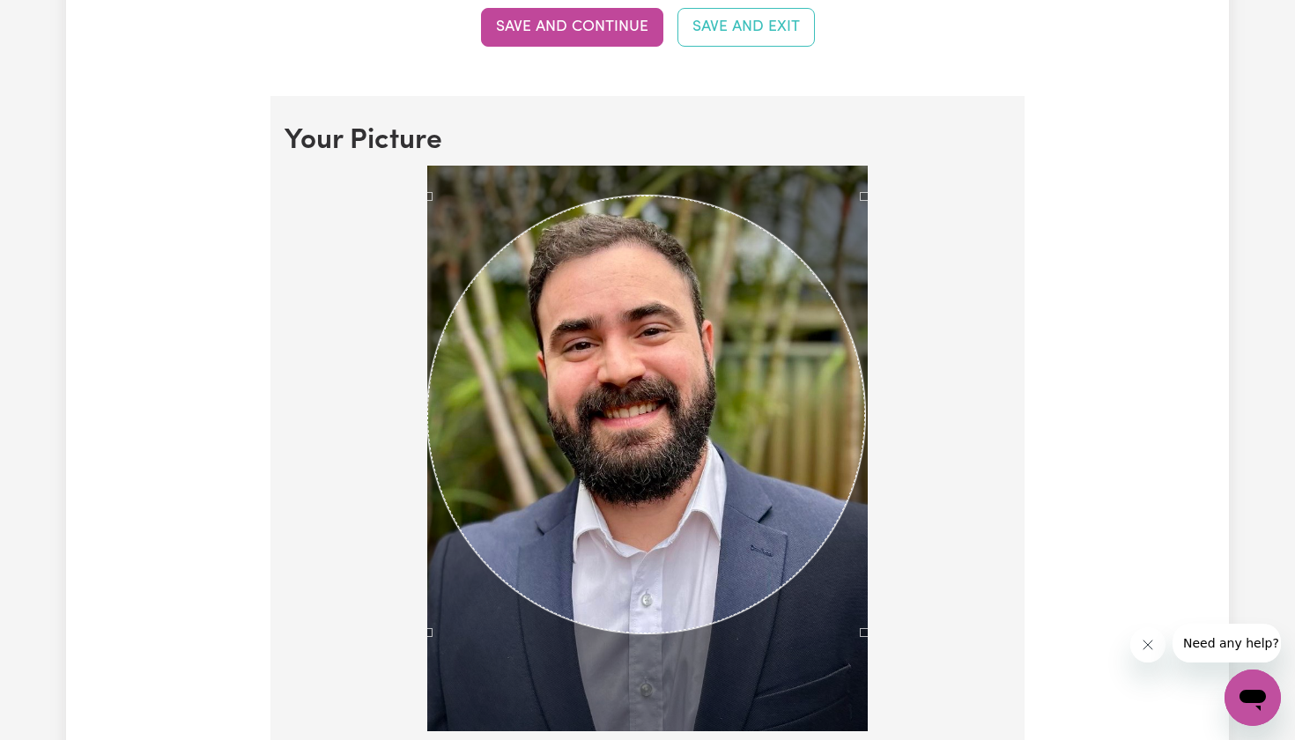
click at [709, 471] on div "Use the arrow keys to move the crop selection area" at bounding box center [646, 415] width 438 height 438
click at [1010, 487] on section "Your Picture Change profile photo Upload" at bounding box center [647, 505] width 754 height 818
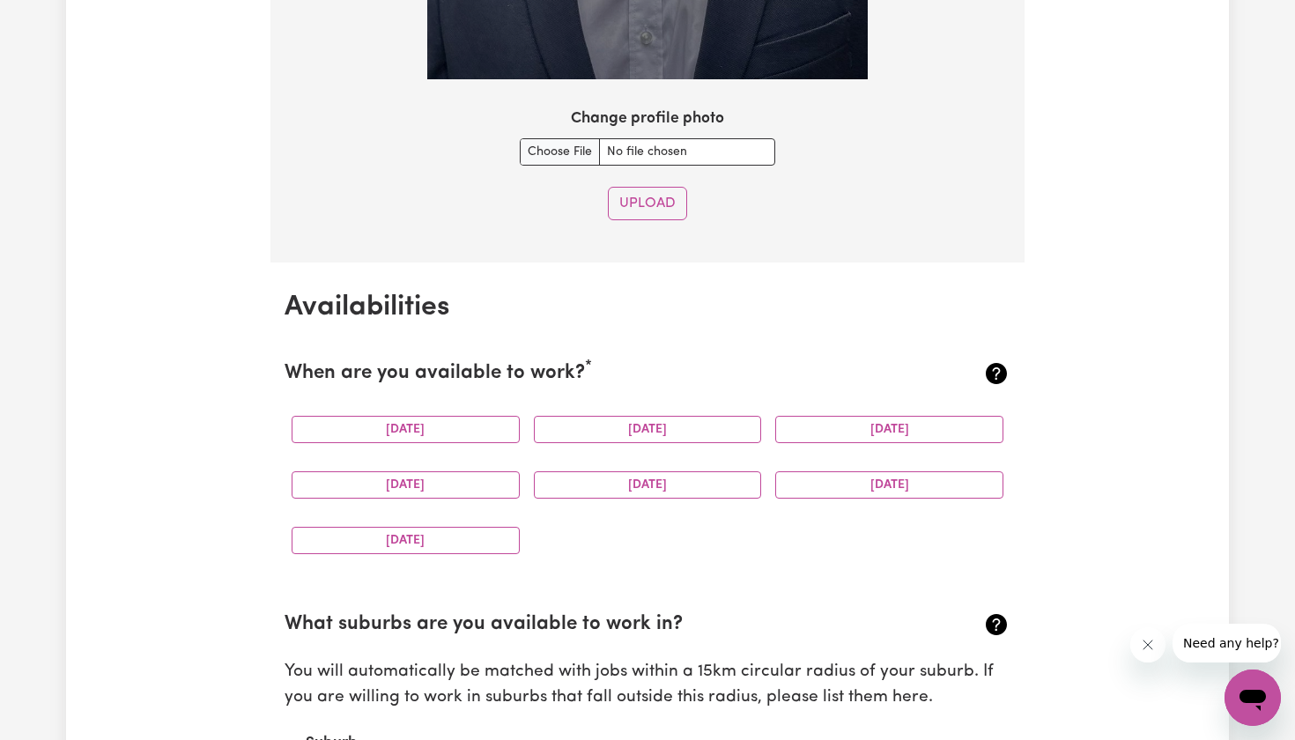
scroll to position [1850, 0]
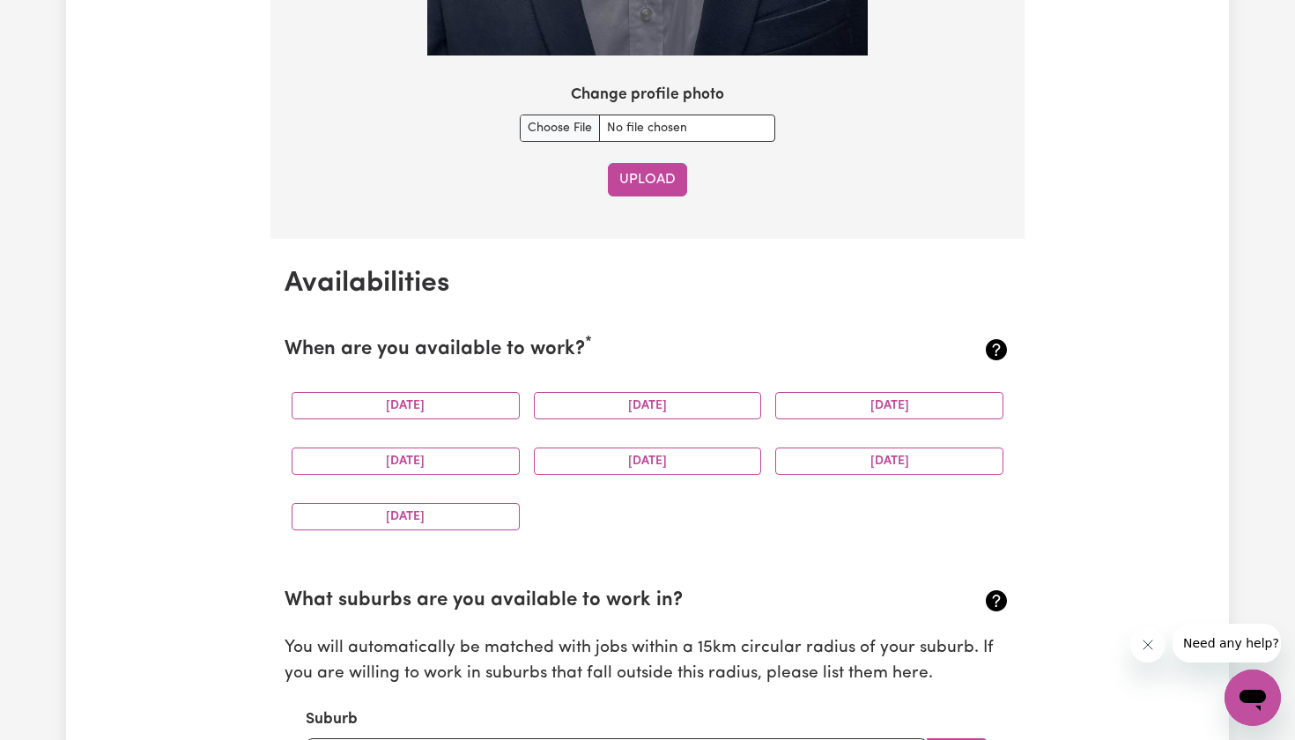
click at [654, 181] on button "Upload" at bounding box center [647, 179] width 79 height 33
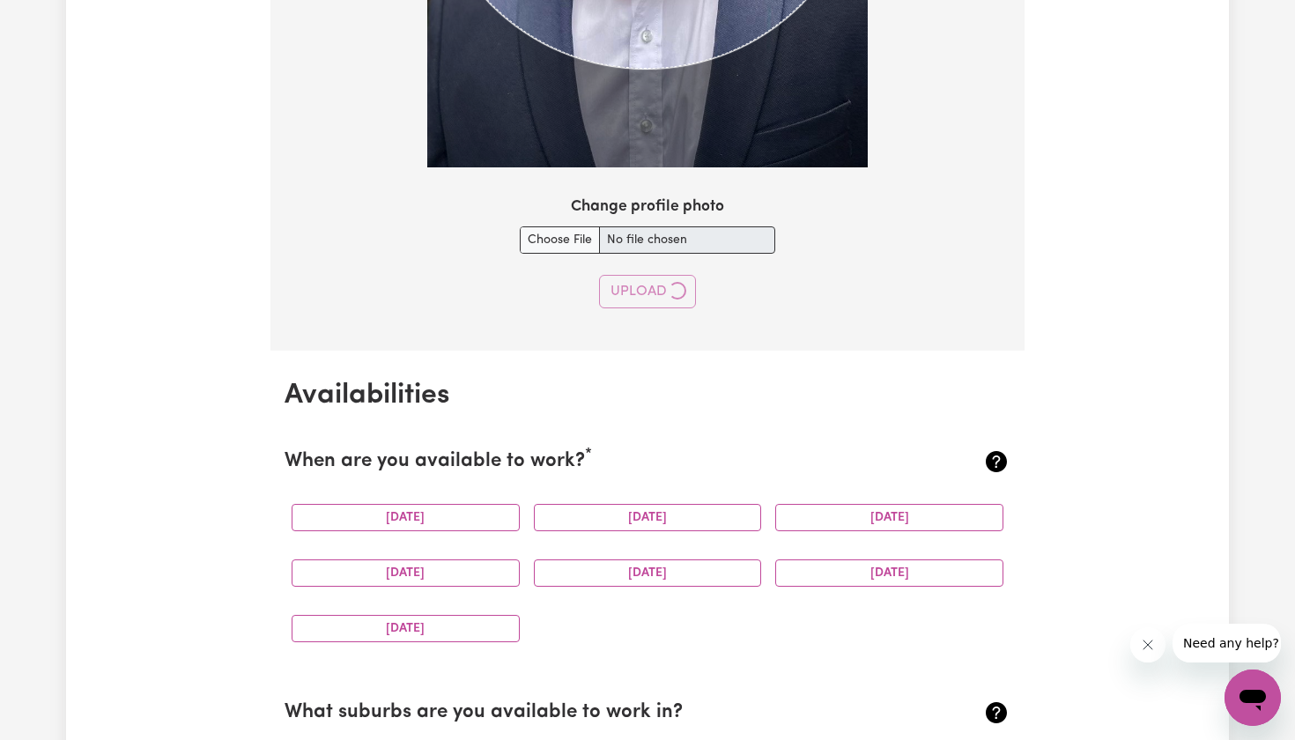
select select "null"
select select
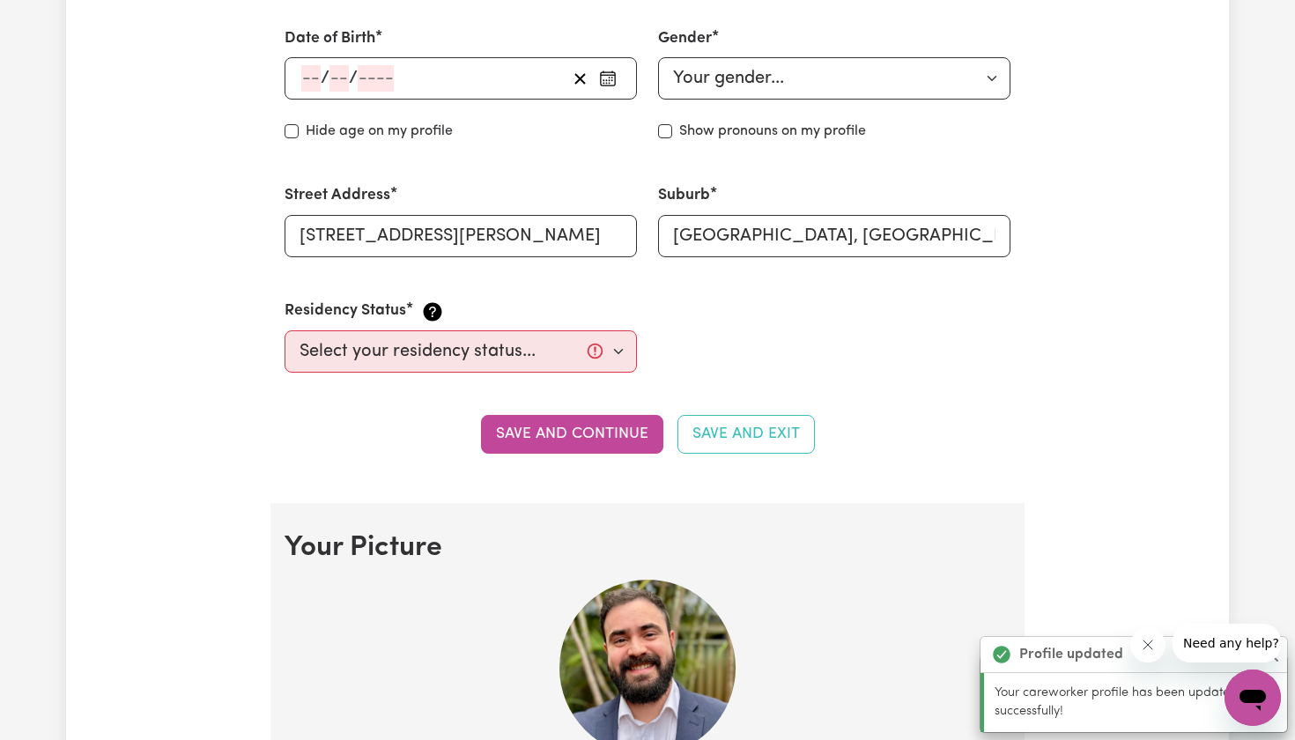
scroll to position [771, 0]
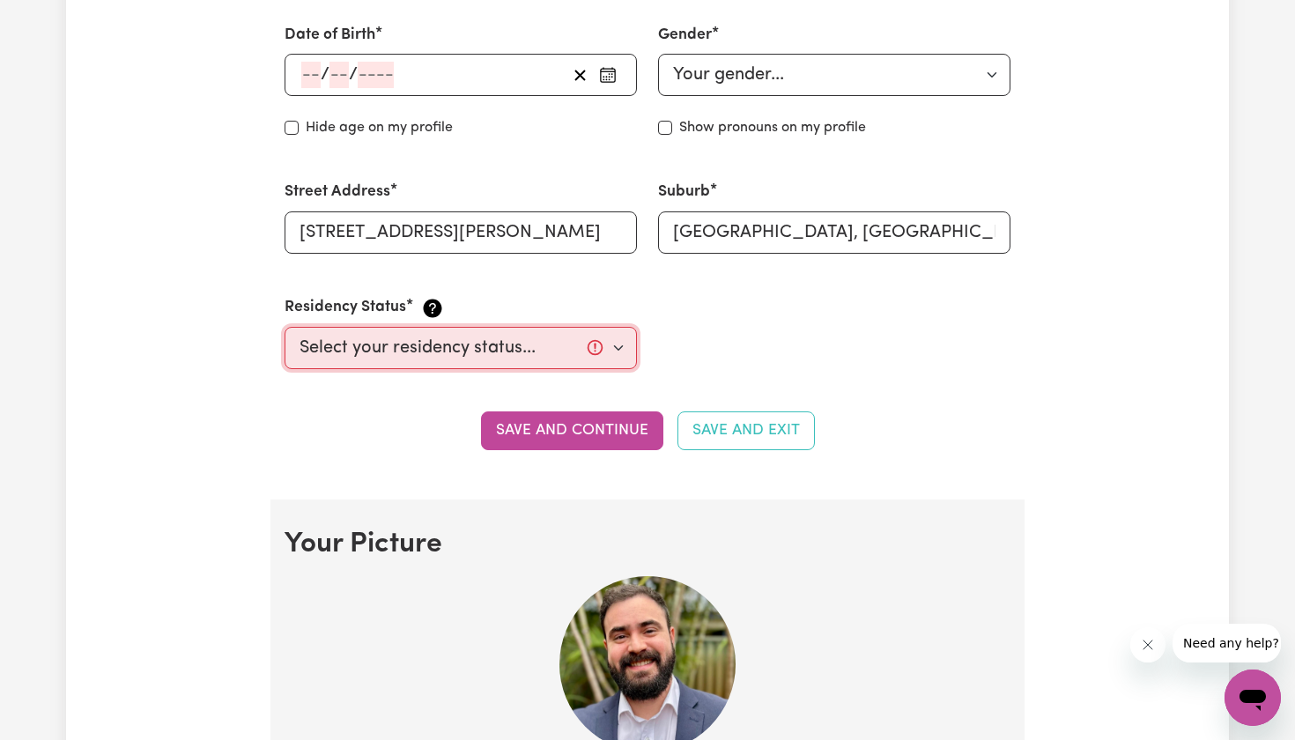
select select "[DEMOGRAPHIC_DATA] Work Visa"
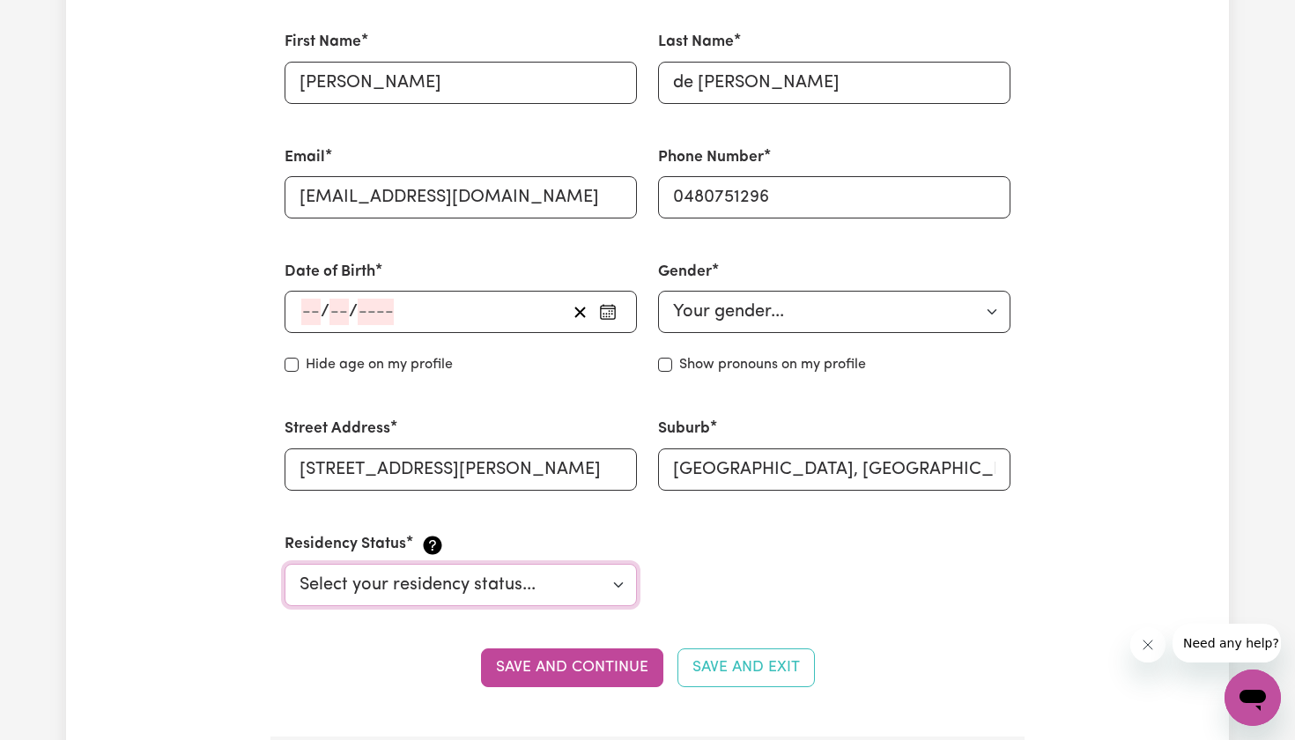
scroll to position [531, 0]
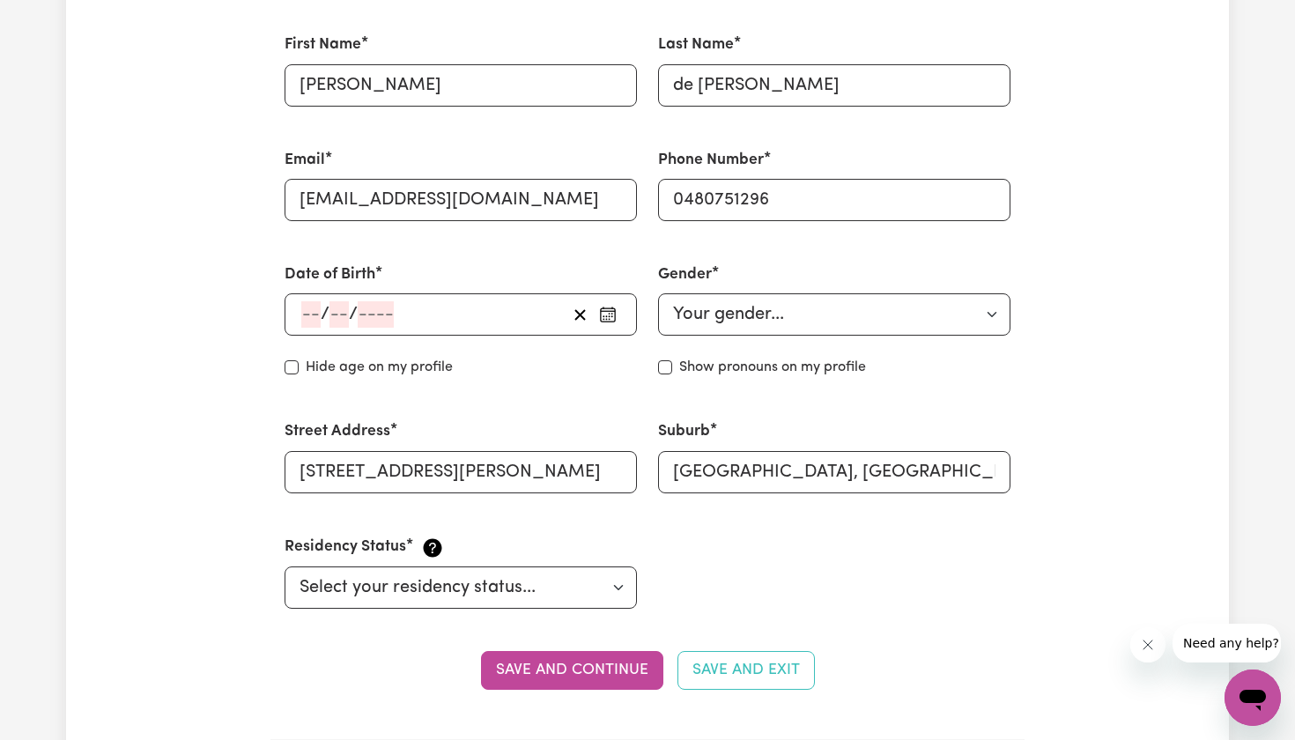
click at [302, 307] on input "number" at bounding box center [310, 314] width 19 height 26
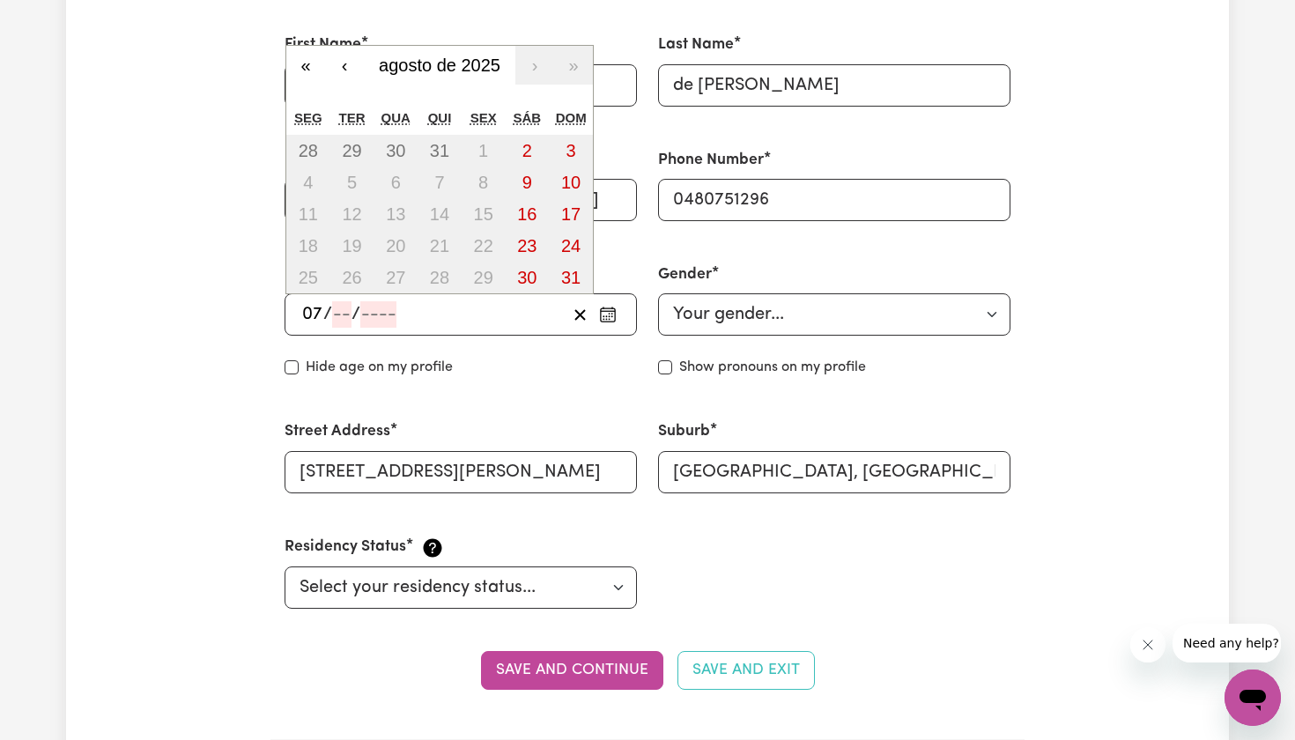
type input "07"
type input "12"
type input "199"
type input "[DATE]"
type input "7"
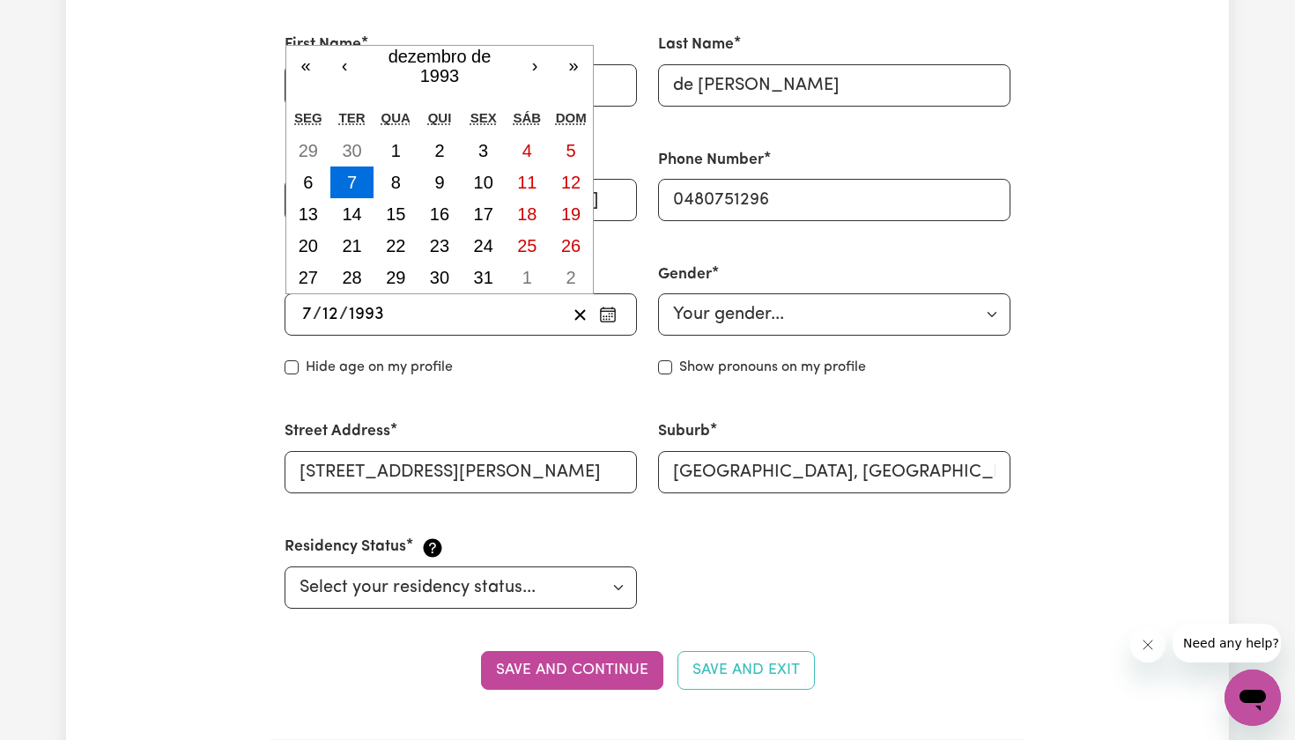
type input "1993"
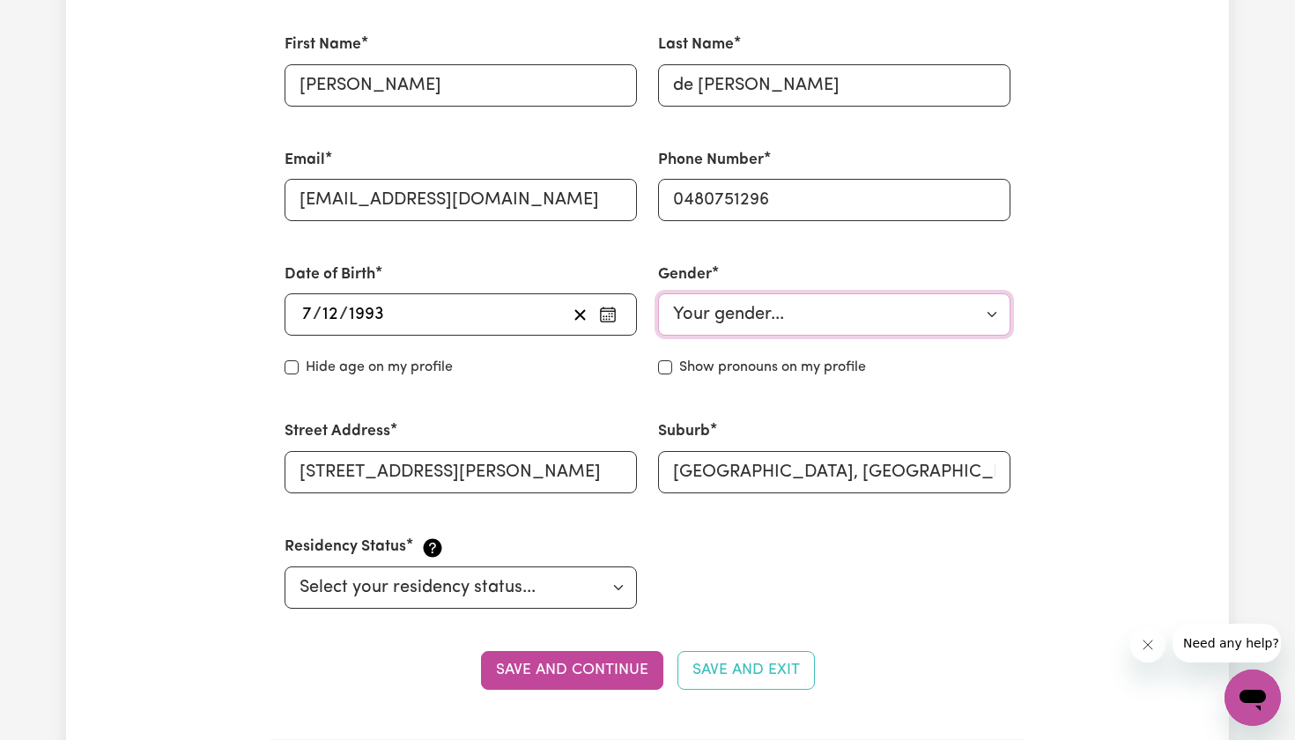
select select "[DEMOGRAPHIC_DATA]"
click at [718, 666] on button "Save and Exit" at bounding box center [745, 670] width 137 height 39
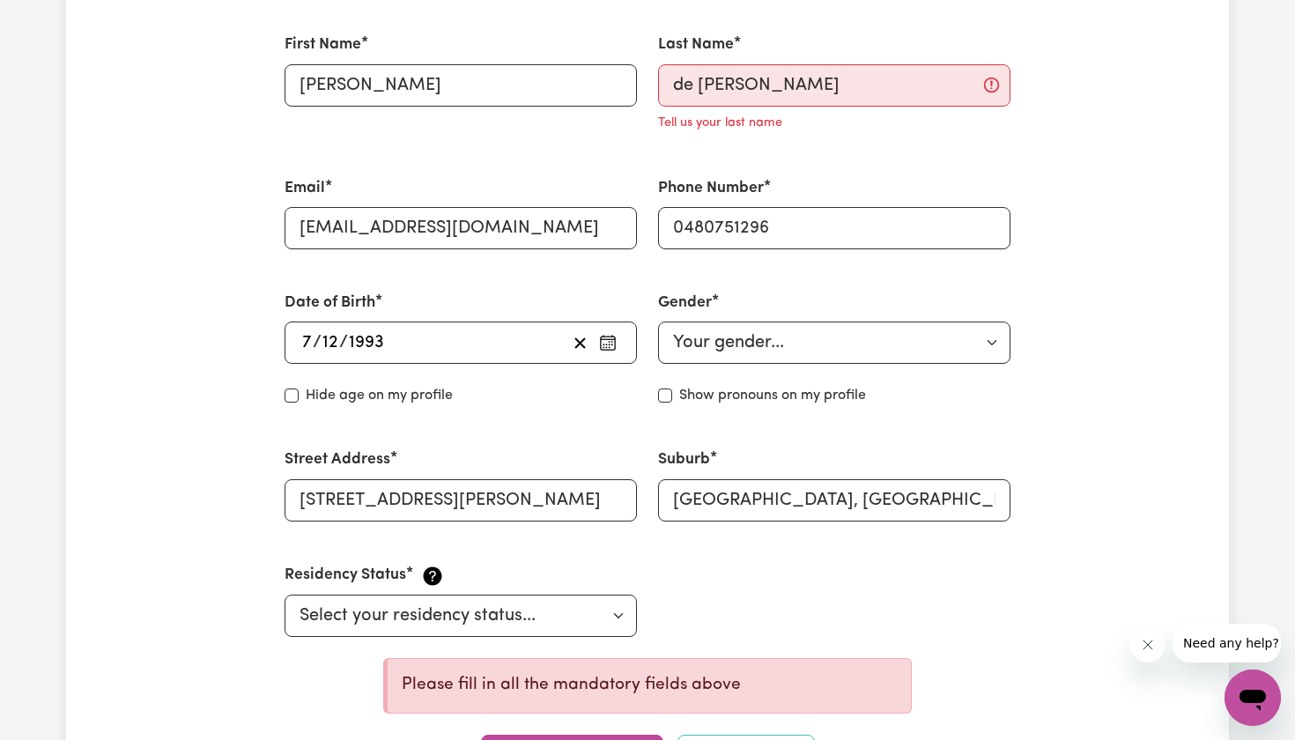
scroll to position [444, 0]
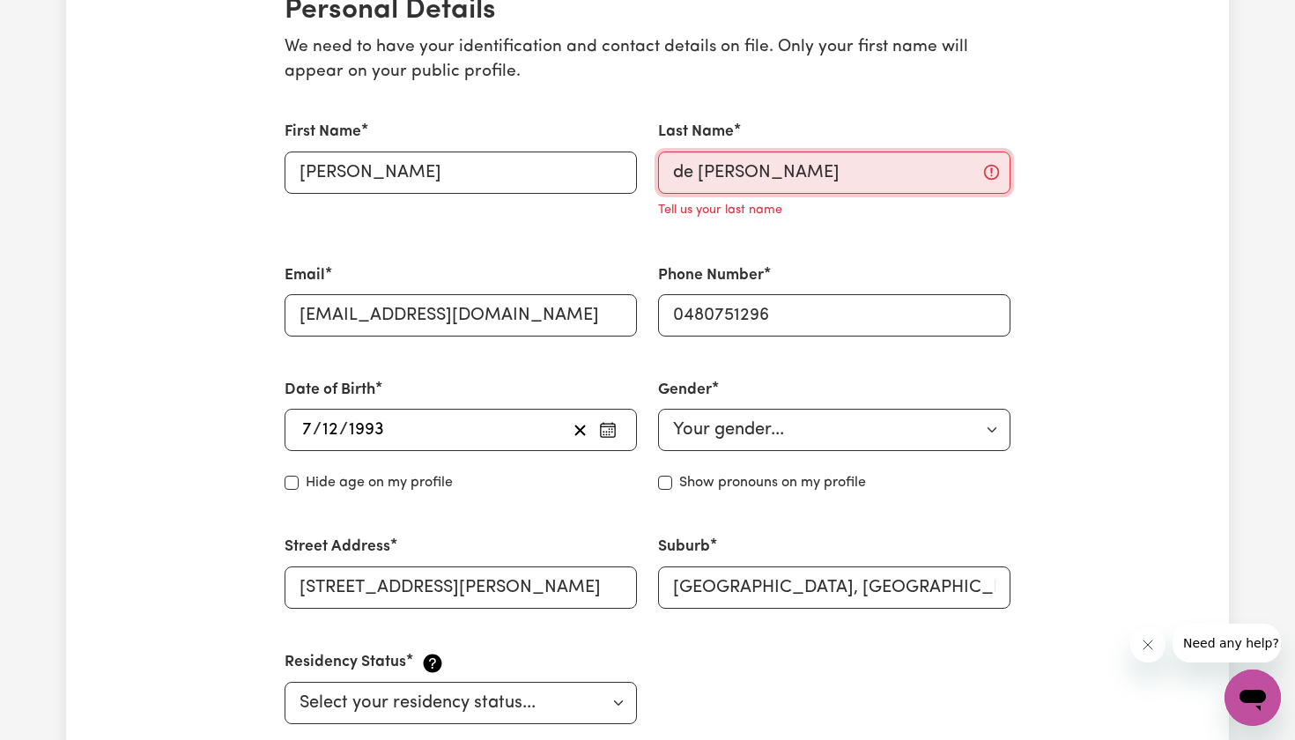
click at [720, 163] on input "de [PERSON_NAME]" at bounding box center [834, 173] width 352 height 42
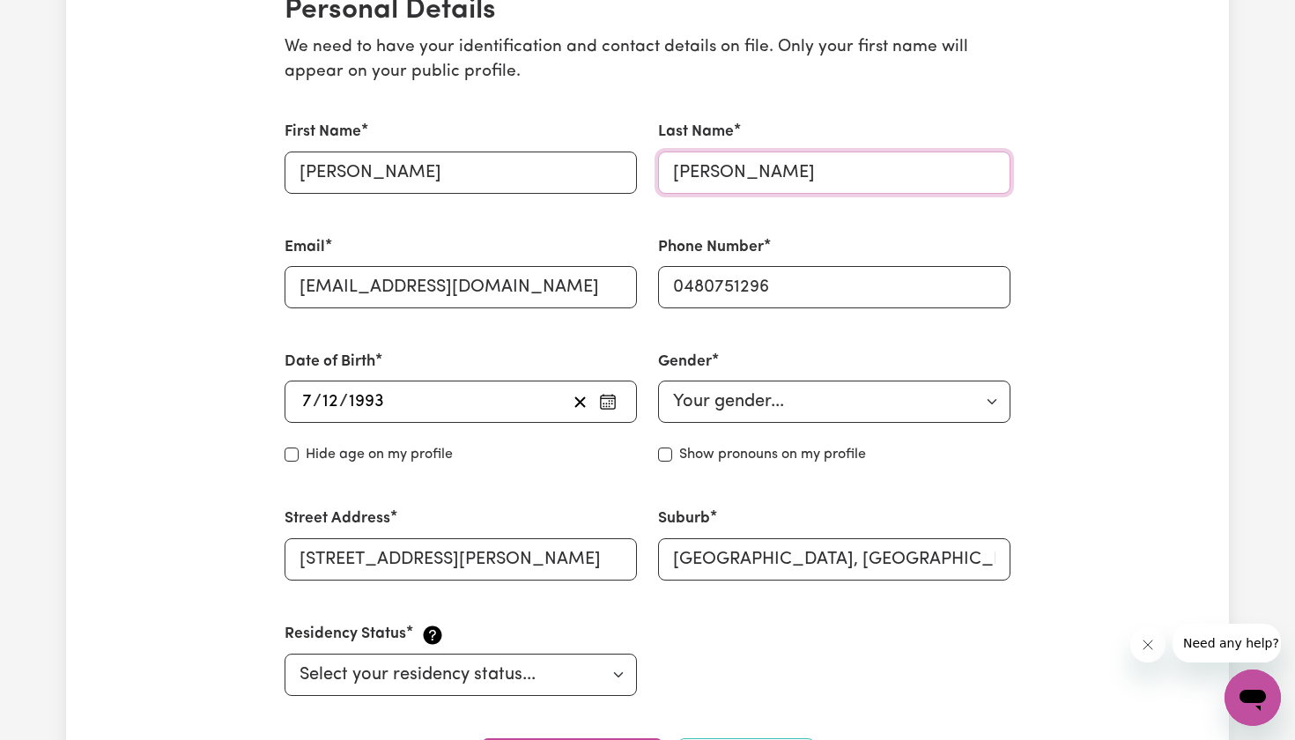
type input "[PERSON_NAME]"
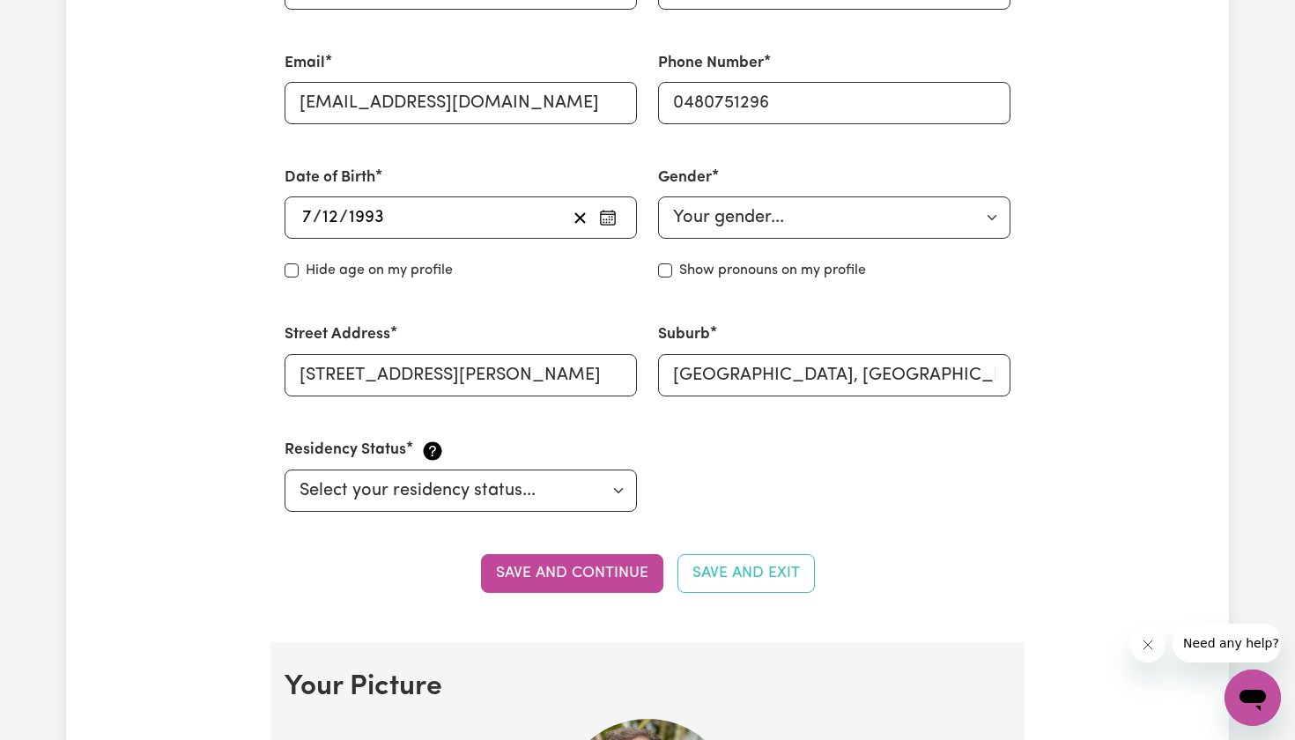
scroll to position [648, 0]
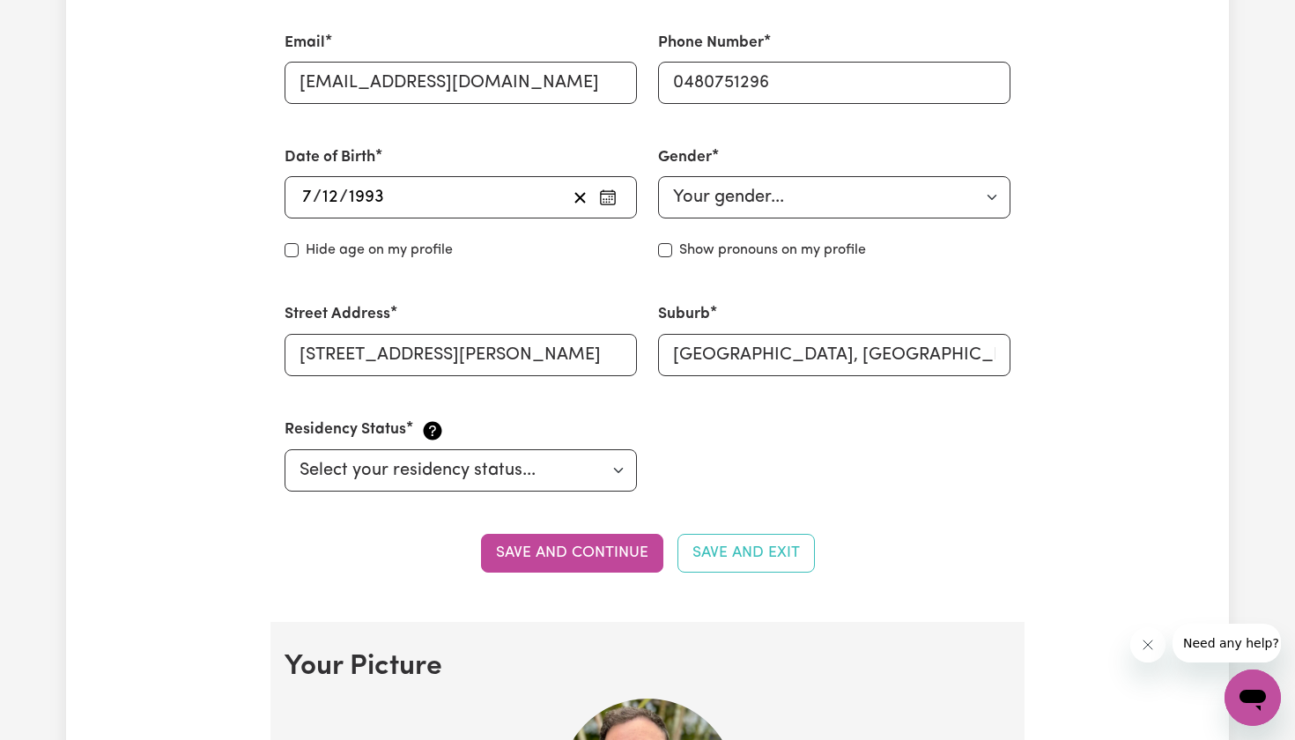
click at [566, 568] on section "Personal Details We need to have your identification and contact details on fil…" at bounding box center [647, 191] width 754 height 861
click at [571, 556] on button "Save and continue" at bounding box center [572, 553] width 182 height 39
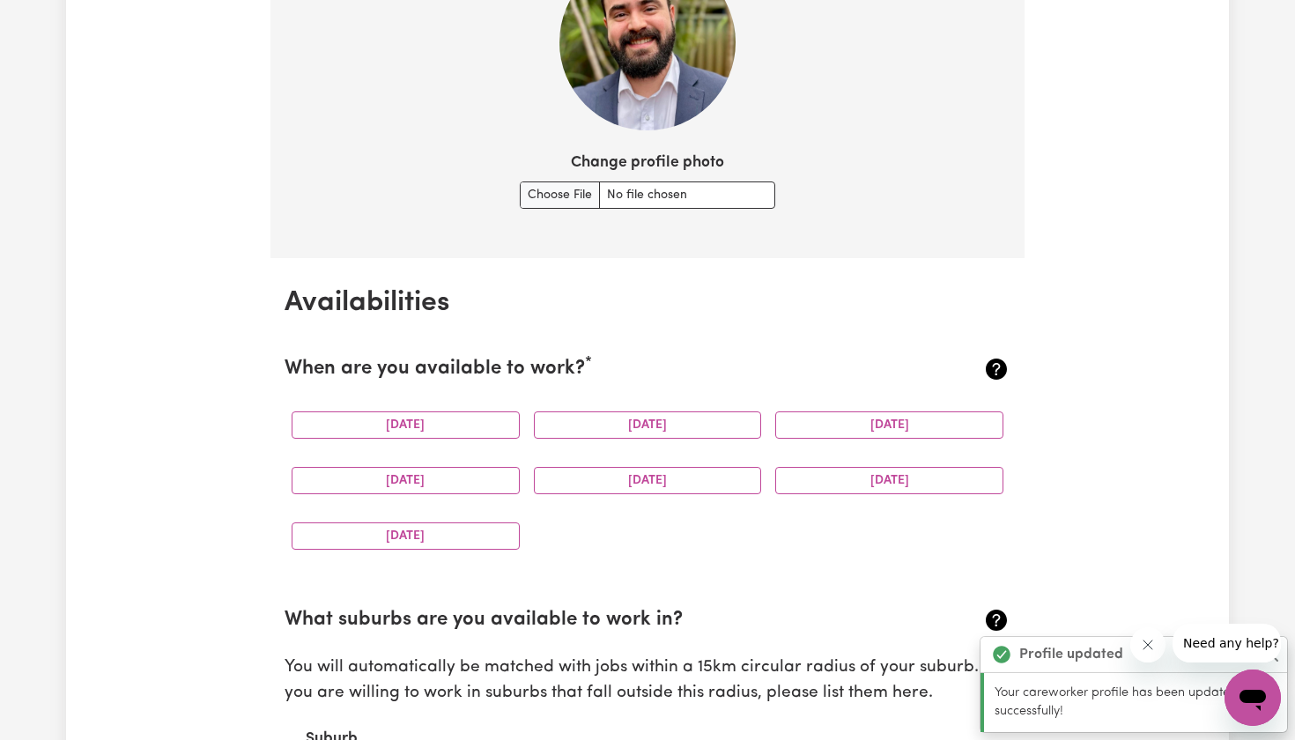
scroll to position [1430, 0]
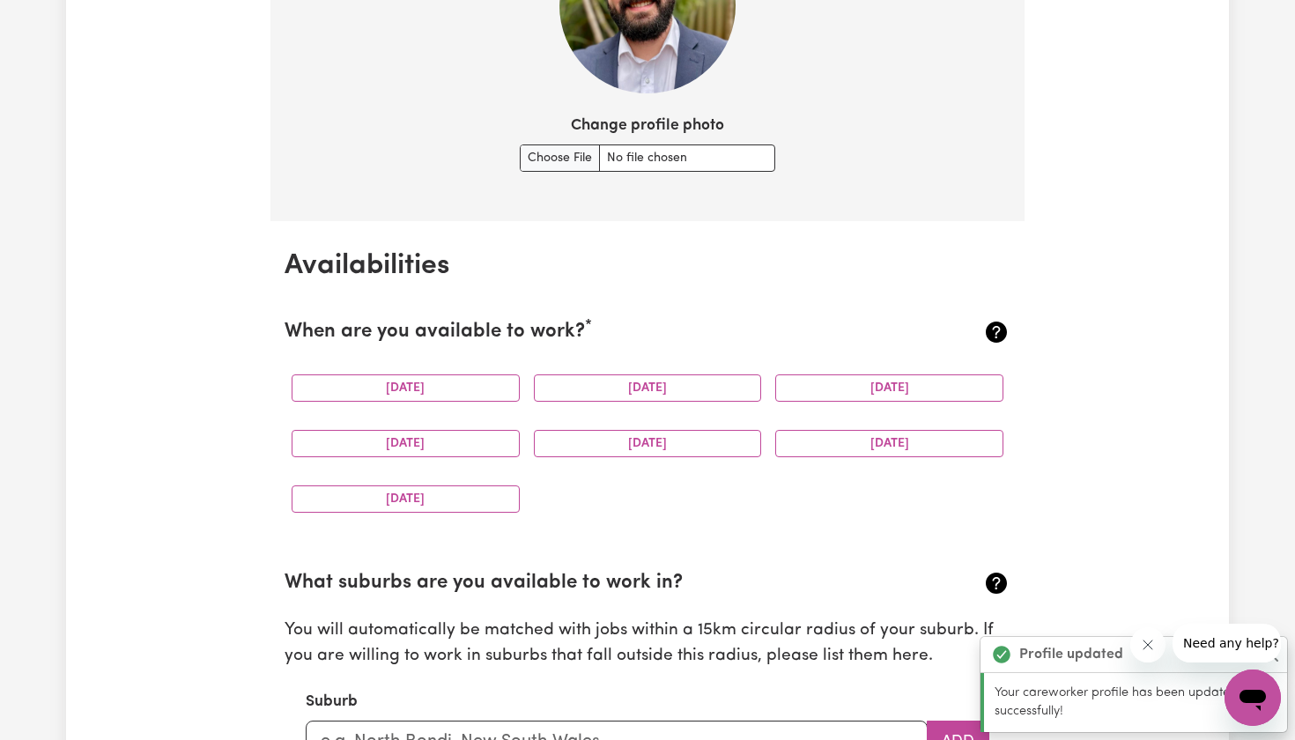
click at [440, 365] on div "[DATE]" at bounding box center [406, 387] width 242 height 55
click at [639, 374] on button "[DATE]" at bounding box center [648, 387] width 228 height 27
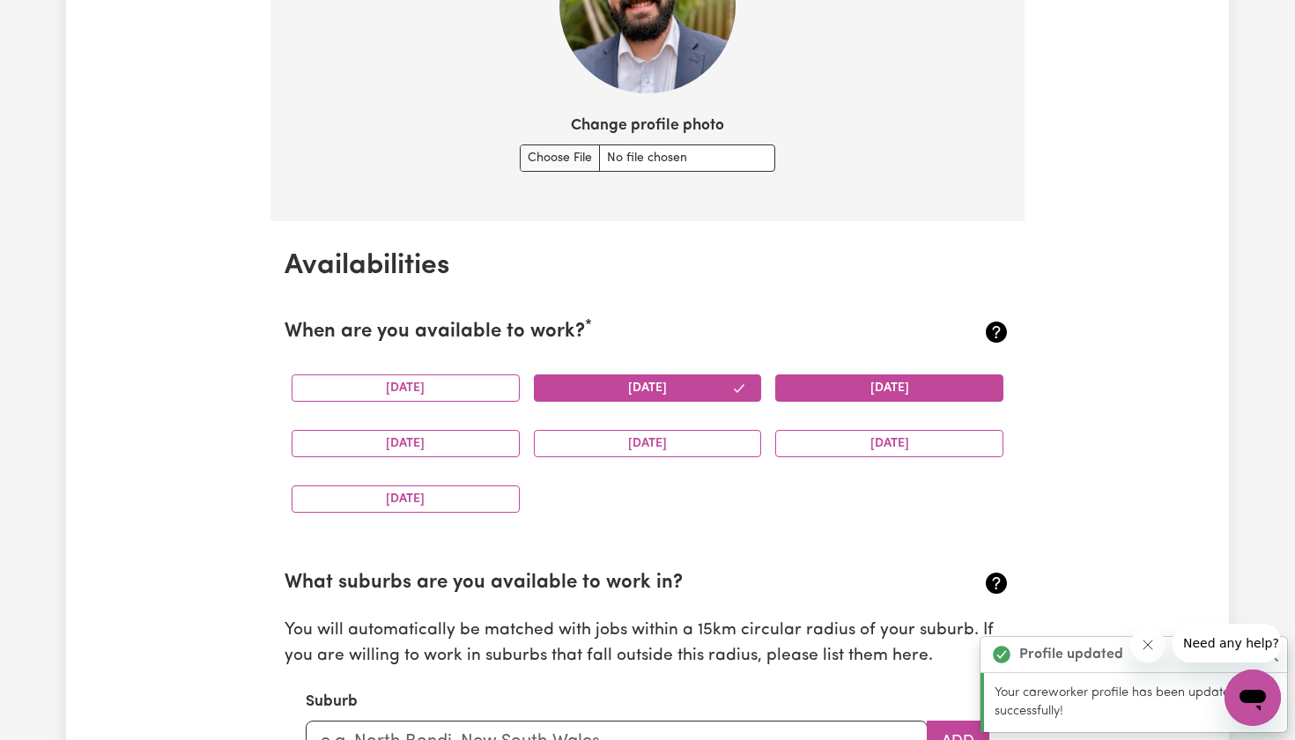
click at [896, 388] on button "[DATE]" at bounding box center [889, 387] width 228 height 27
click at [870, 447] on button "[DATE]" at bounding box center [889, 443] width 228 height 27
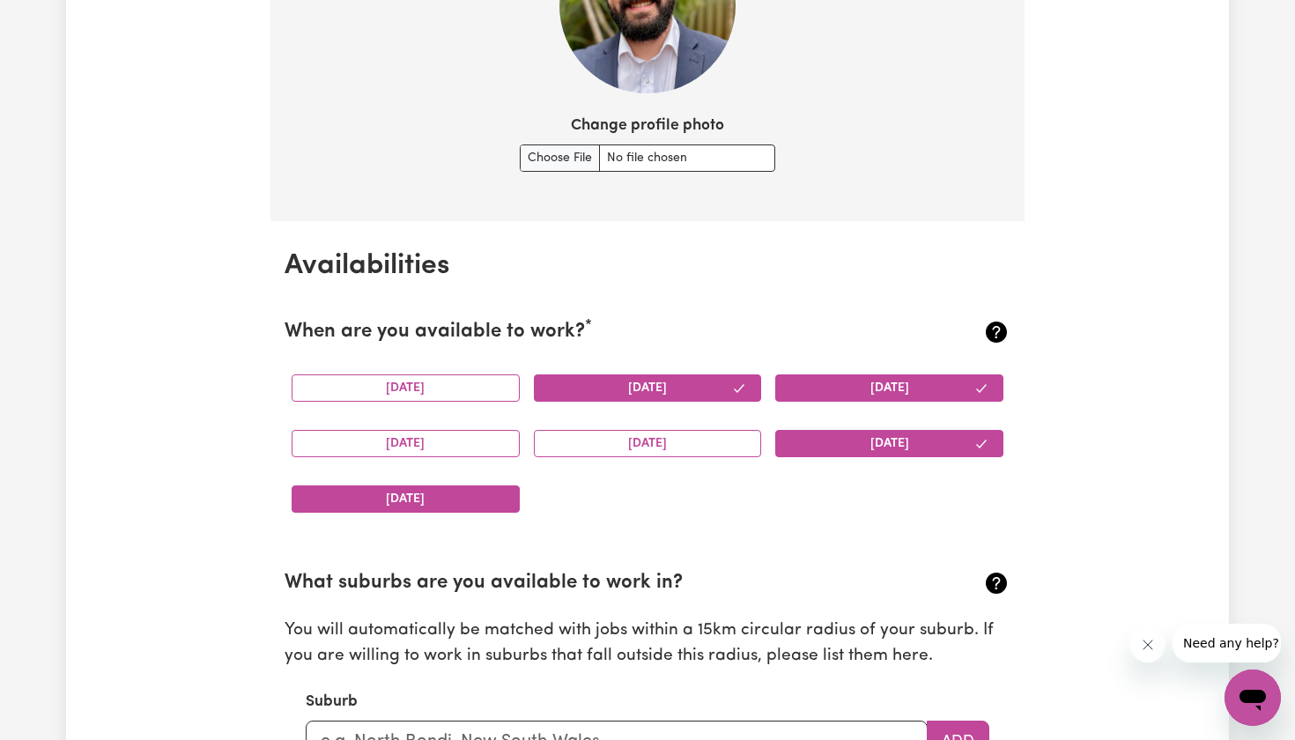
click at [456, 499] on button "[DATE]" at bounding box center [406, 498] width 228 height 27
click at [645, 421] on div "[DATE]" at bounding box center [648, 443] width 242 height 55
click at [478, 438] on button "[DATE]" at bounding box center [406, 443] width 228 height 27
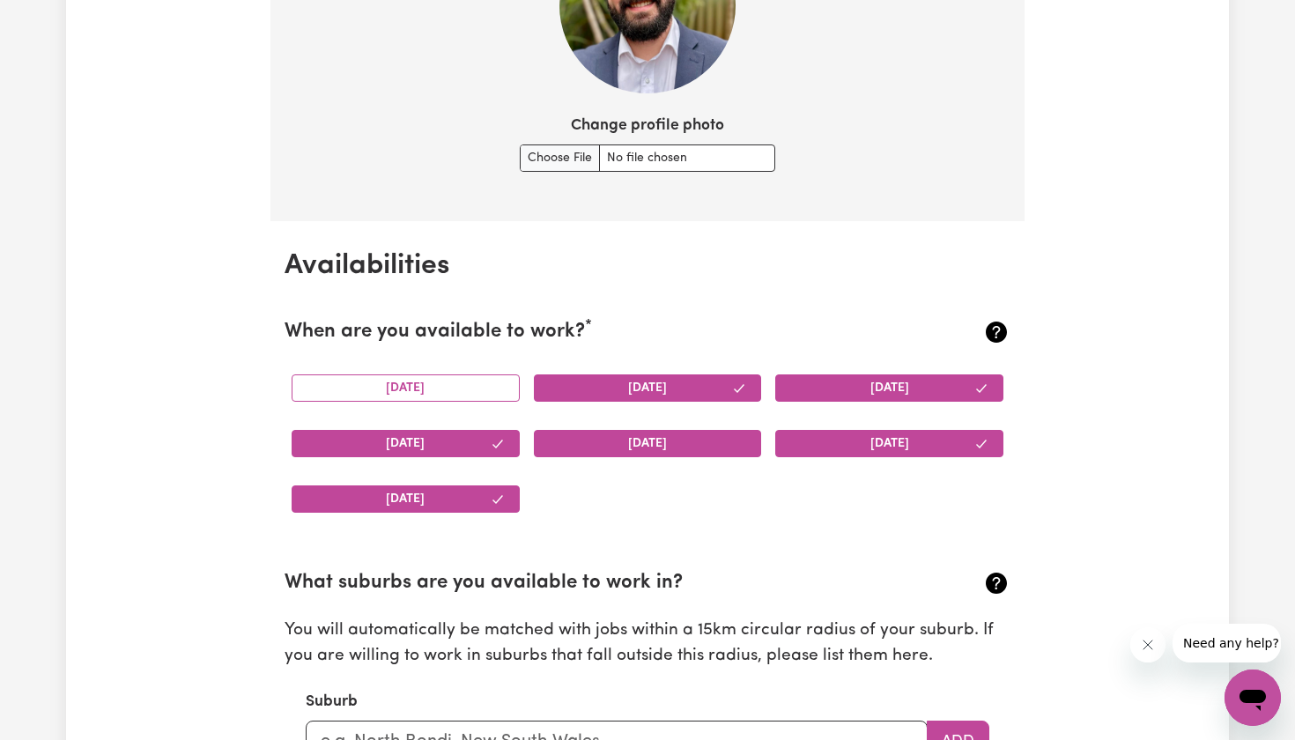
click at [551, 438] on button "[DATE]" at bounding box center [648, 443] width 228 height 27
click at [433, 386] on button "[DATE]" at bounding box center [406, 387] width 228 height 27
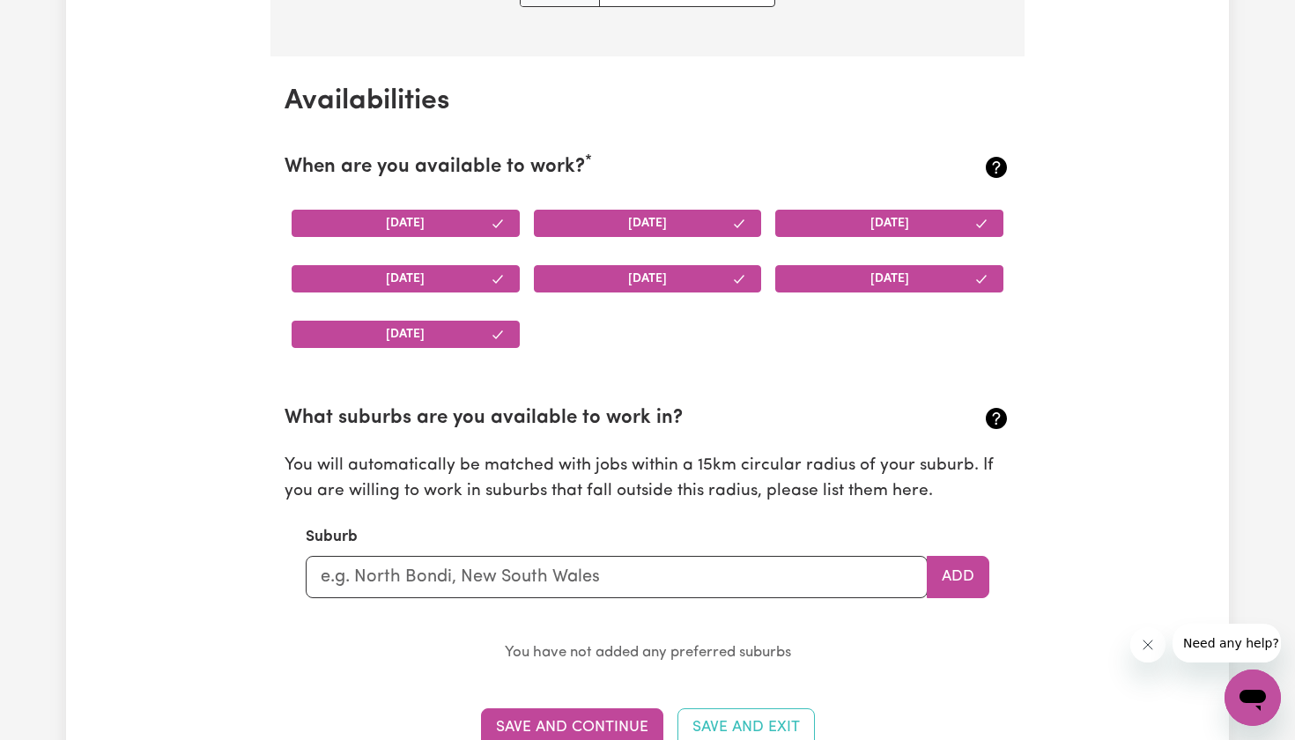
scroll to position [1649, 0]
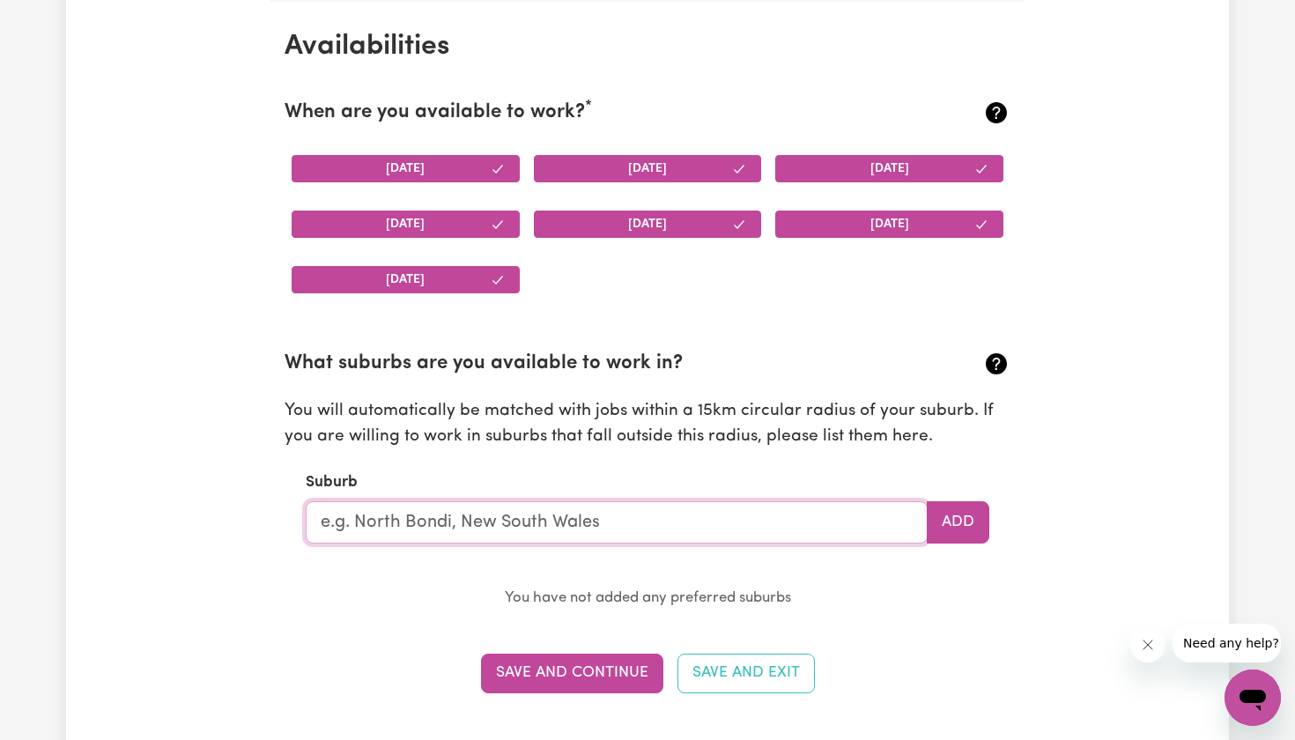
click at [530, 534] on input "text" at bounding box center [617, 522] width 622 height 42
type input "Bed"
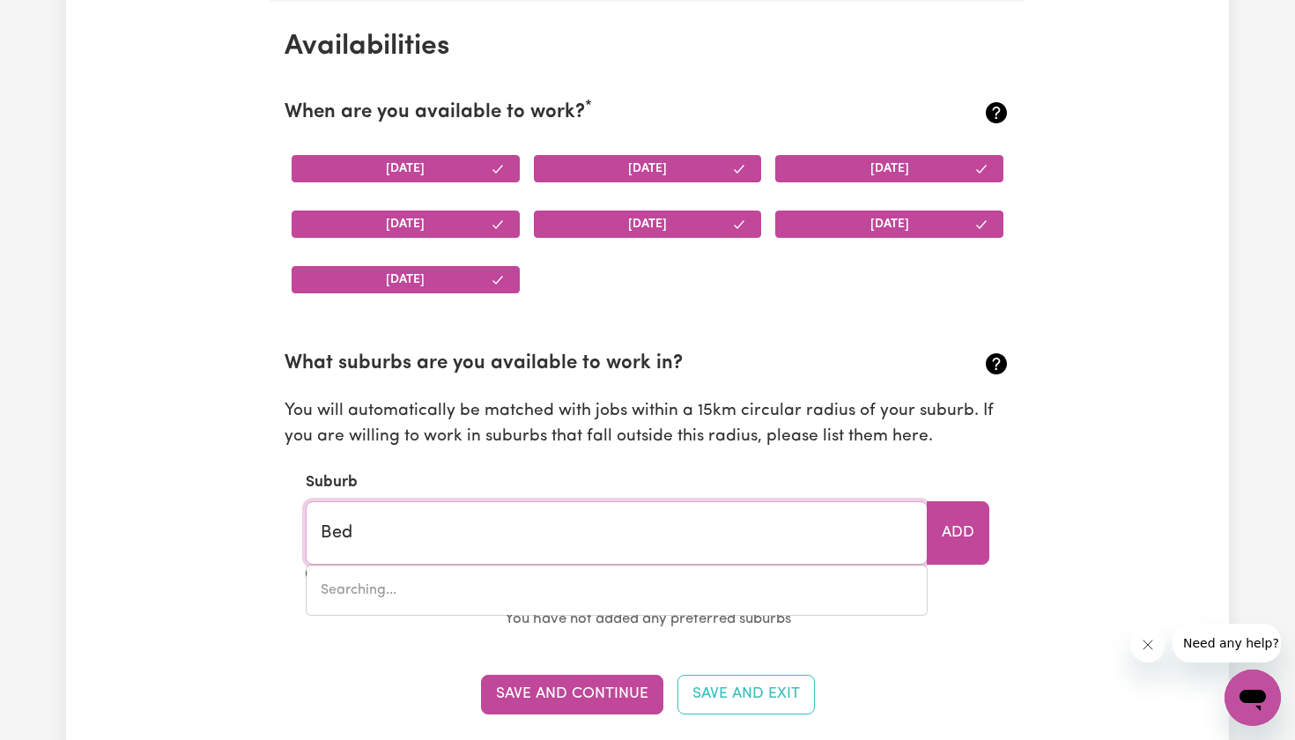
type input "[GEOGRAPHIC_DATA], [GEOGRAPHIC_DATA]"
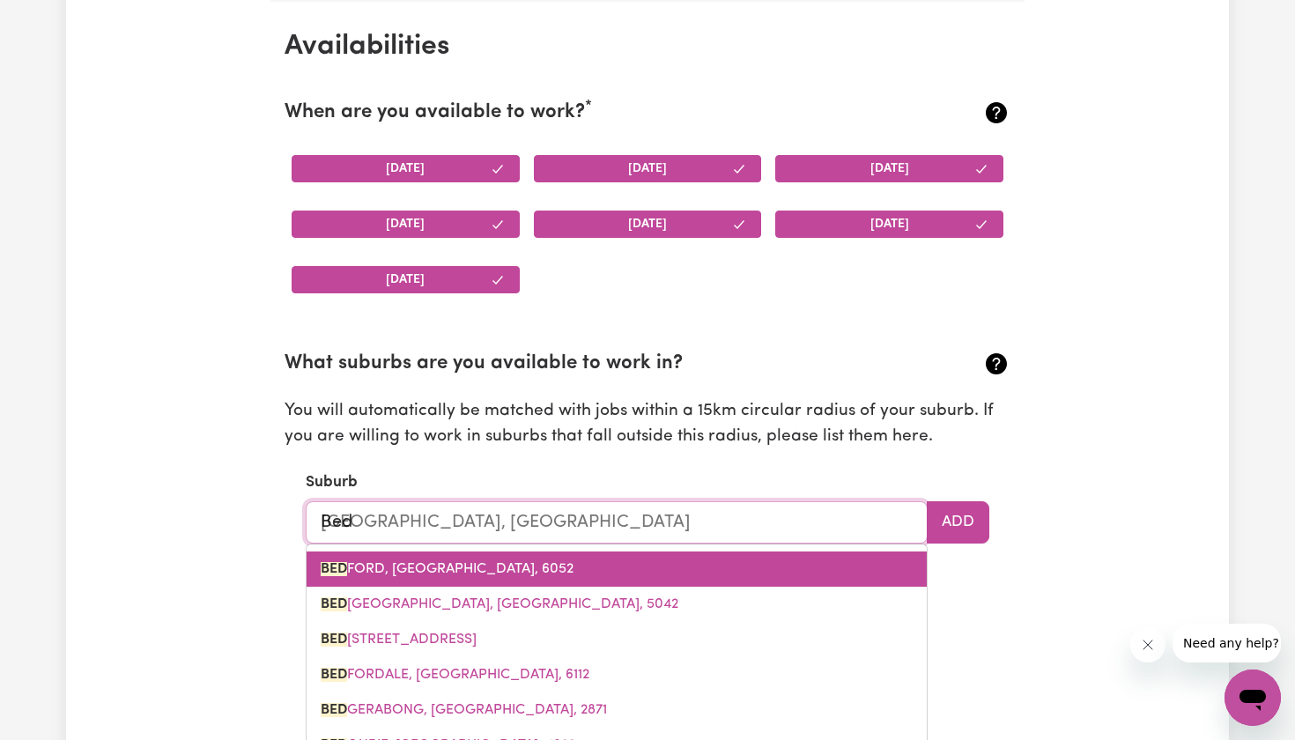
click at [517, 562] on span "BED FORD, [GEOGRAPHIC_DATA], 6052" at bounding box center [447, 569] width 253 height 14
type input "[GEOGRAPHIC_DATA], [GEOGRAPHIC_DATA], 6052"
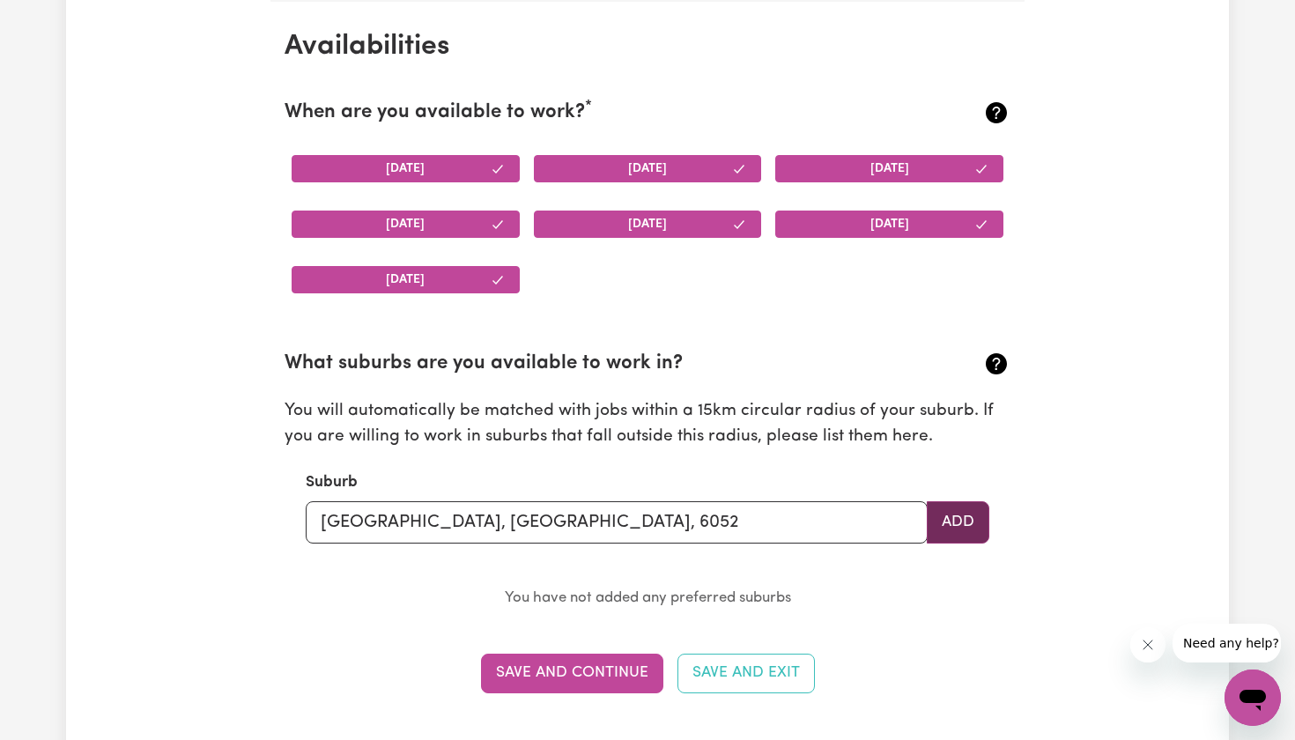
click at [945, 514] on button "Add" at bounding box center [958, 522] width 63 height 42
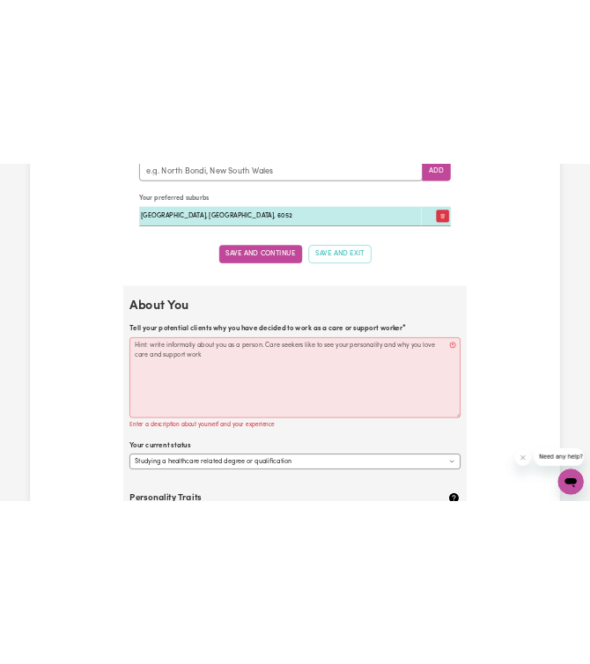
scroll to position [2209, 0]
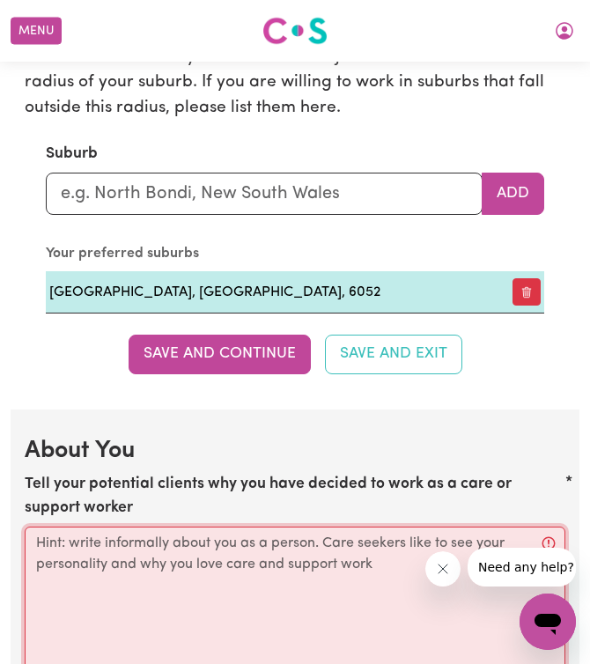
click at [223, 546] on textarea "Tell your potential clients why you have decided to work as a care or support w…" at bounding box center [295, 615] width 541 height 176
paste textarea "I am a qualified medical doctor and [MEDICAL_DATA] from [GEOGRAPHIC_DATA], curr…"
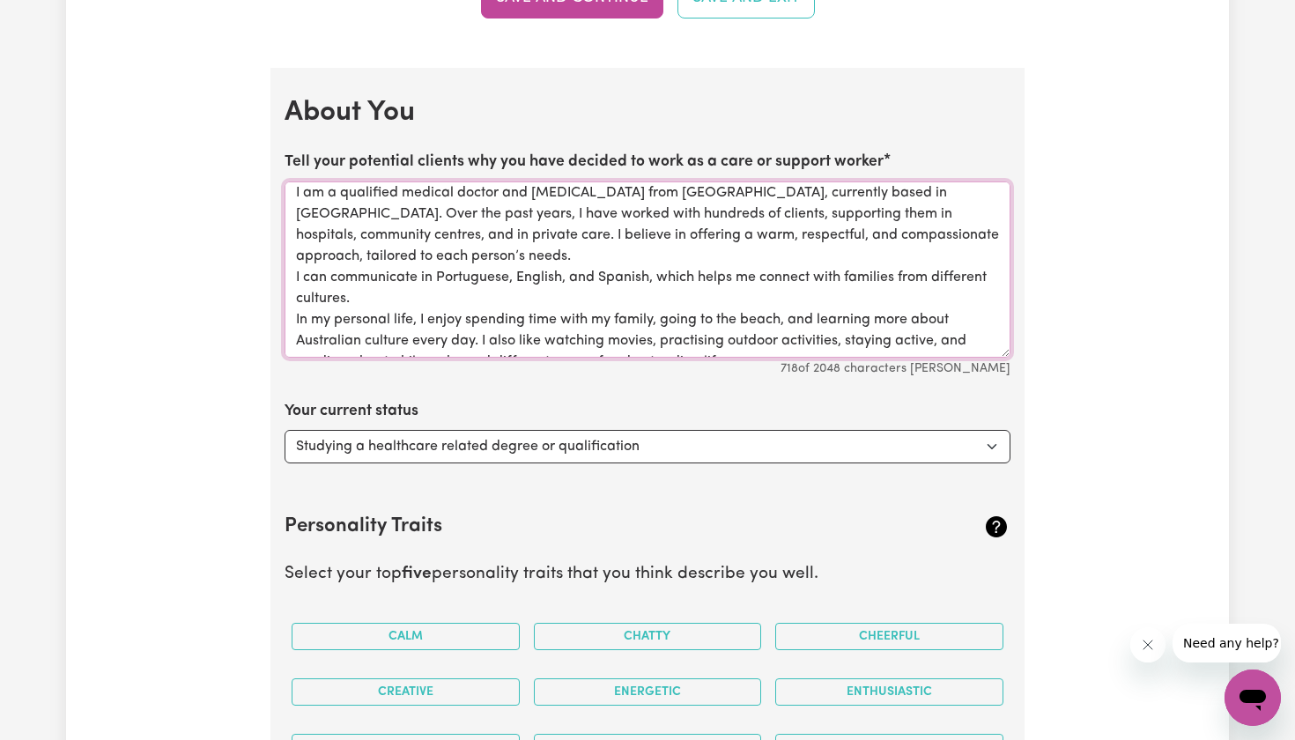
scroll to position [2357, 0]
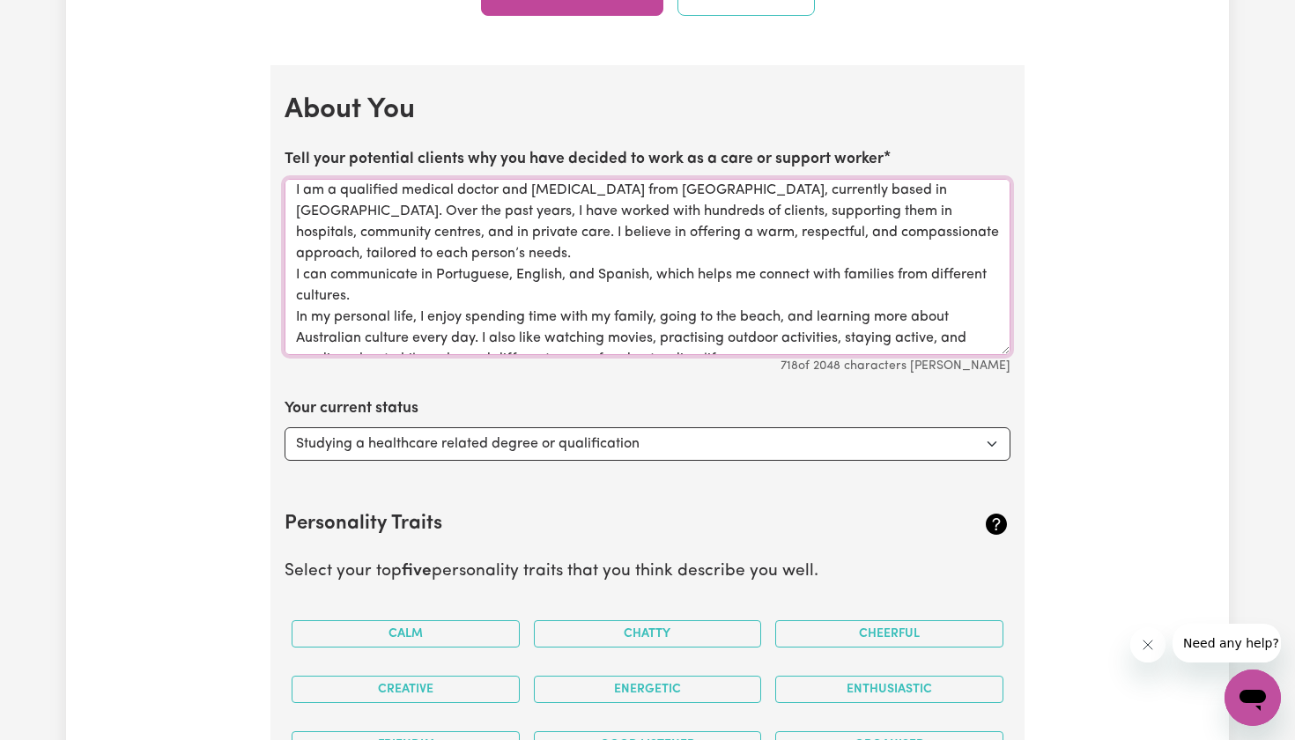
type textarea "I am a qualified medical doctor and [MEDICAL_DATA] from [GEOGRAPHIC_DATA], curr…"
select select "Looking for extra work to fill my week and/or weekends"
click at [509, 510] on div "Personality Traits" at bounding box center [648, 524] width 726 height 28
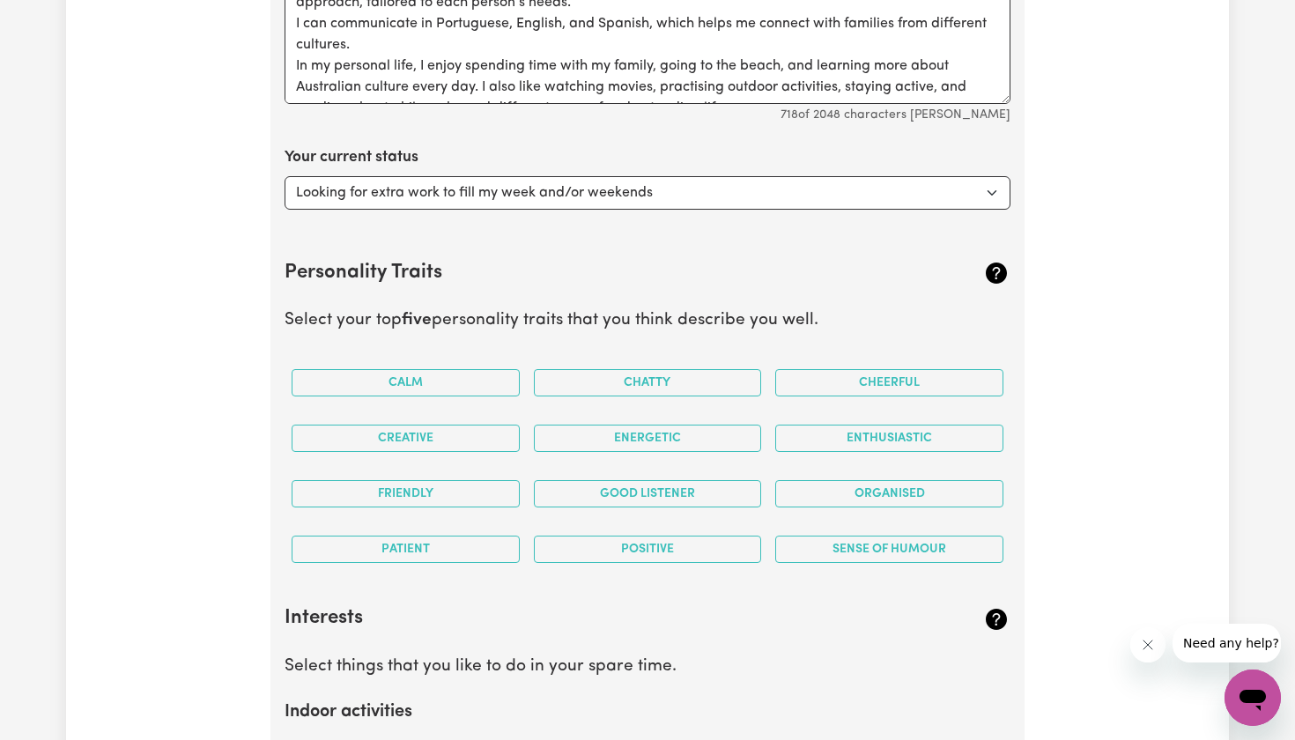
scroll to position [2606, 0]
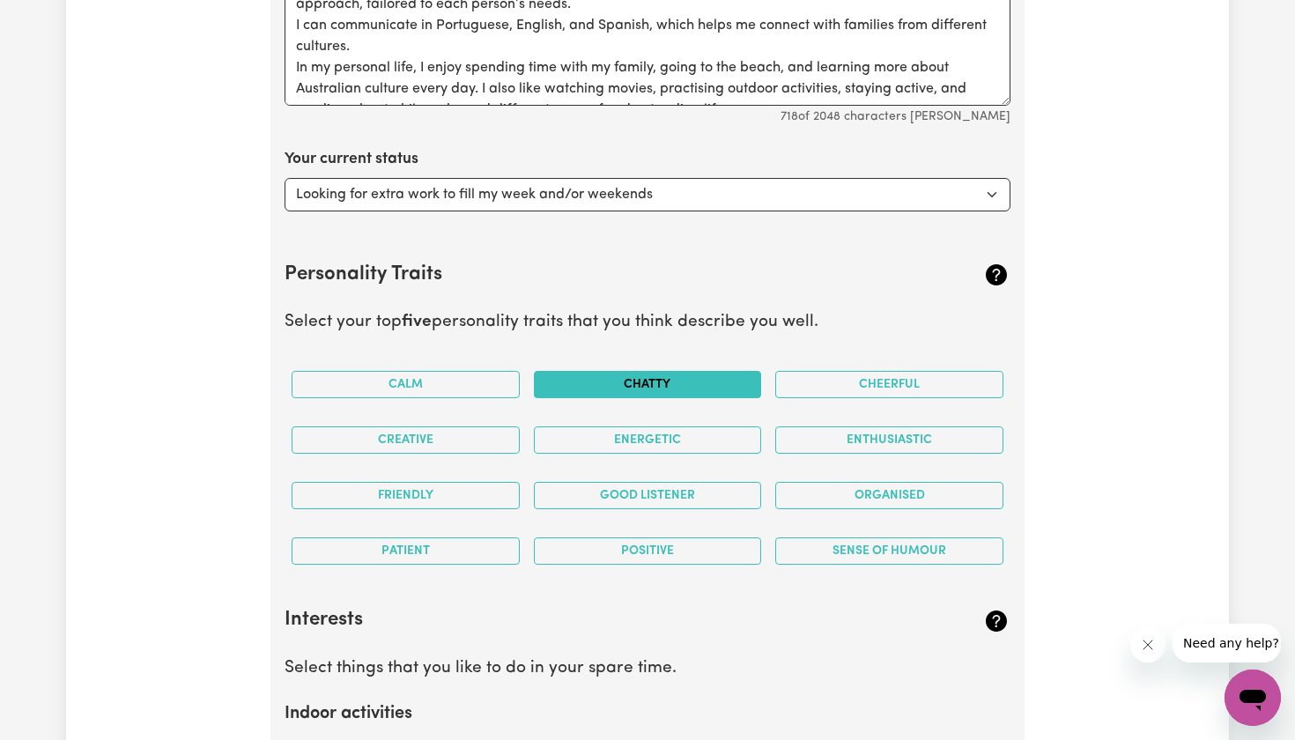
click at [654, 377] on button "Chatty" at bounding box center [648, 384] width 228 height 27
click at [676, 434] on button "Energetic" at bounding box center [648, 439] width 228 height 27
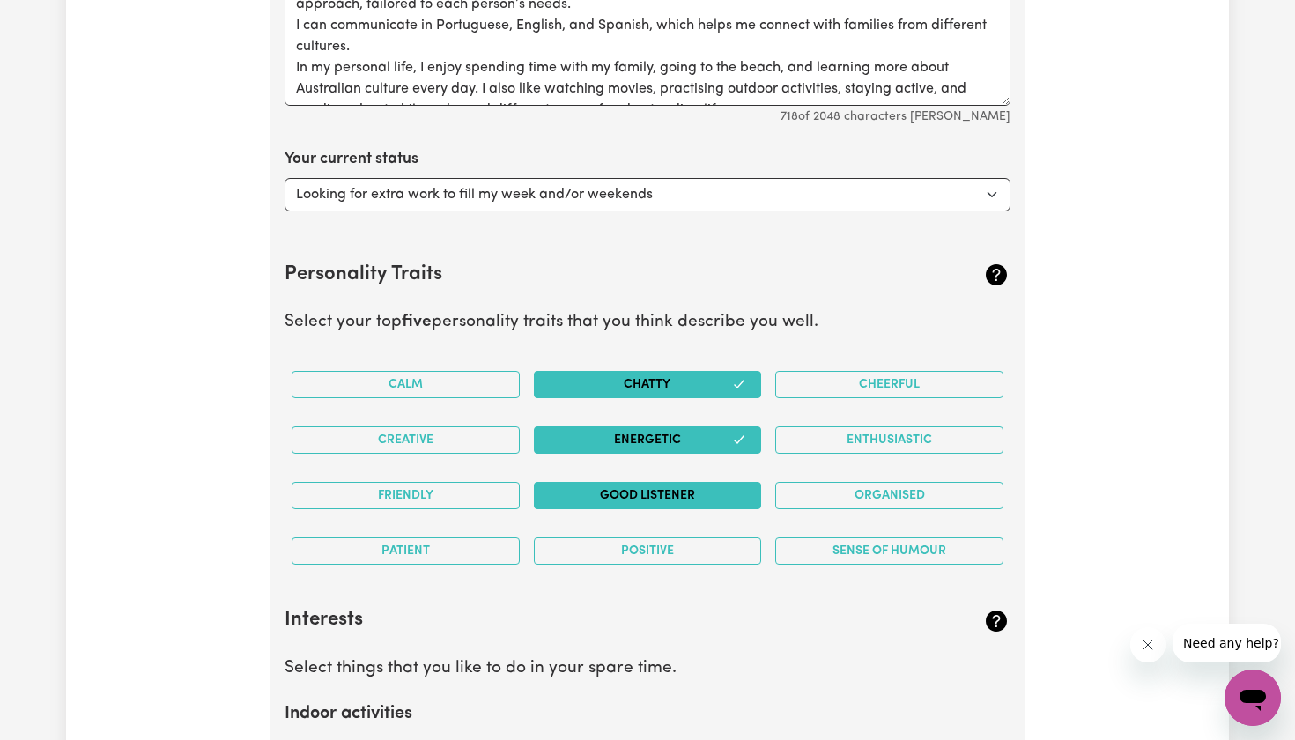
click at [621, 482] on button "Good Listener" at bounding box center [648, 495] width 228 height 27
click at [448, 494] on button "Friendly" at bounding box center [406, 495] width 228 height 27
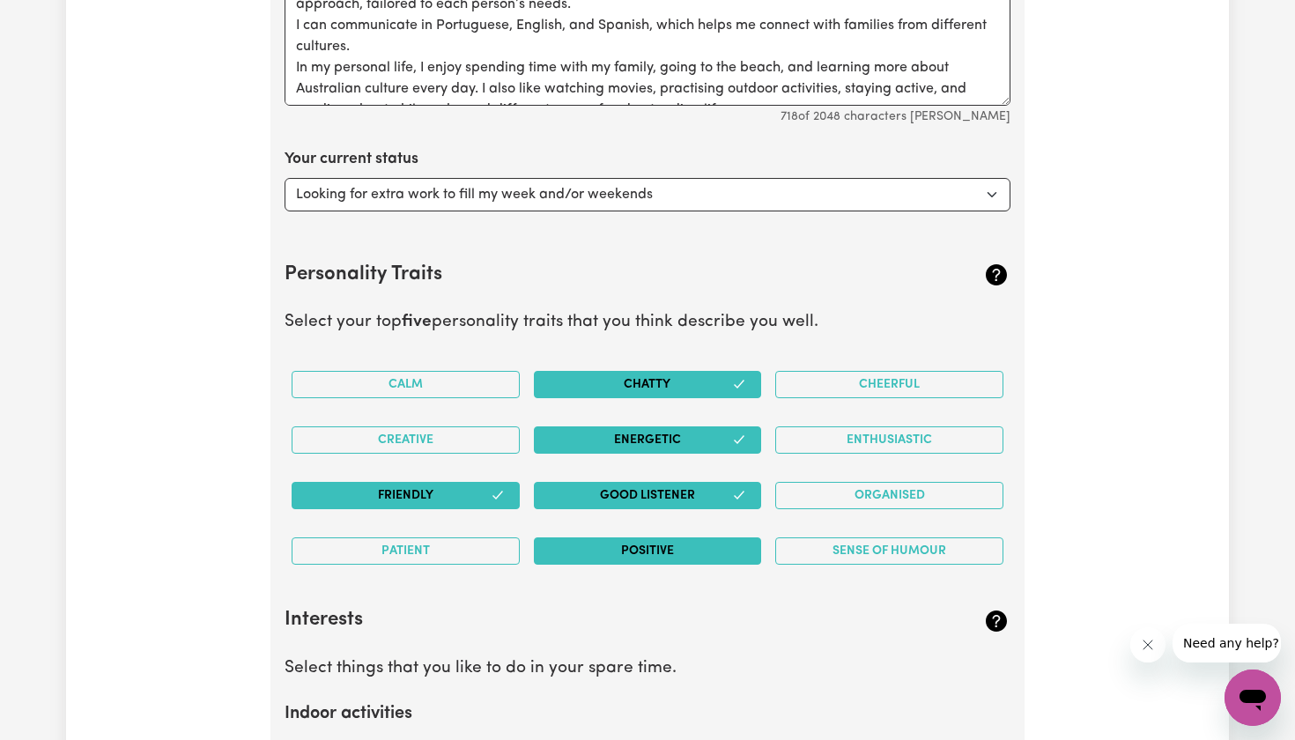
click at [639, 551] on button "Positive" at bounding box center [648, 550] width 228 height 27
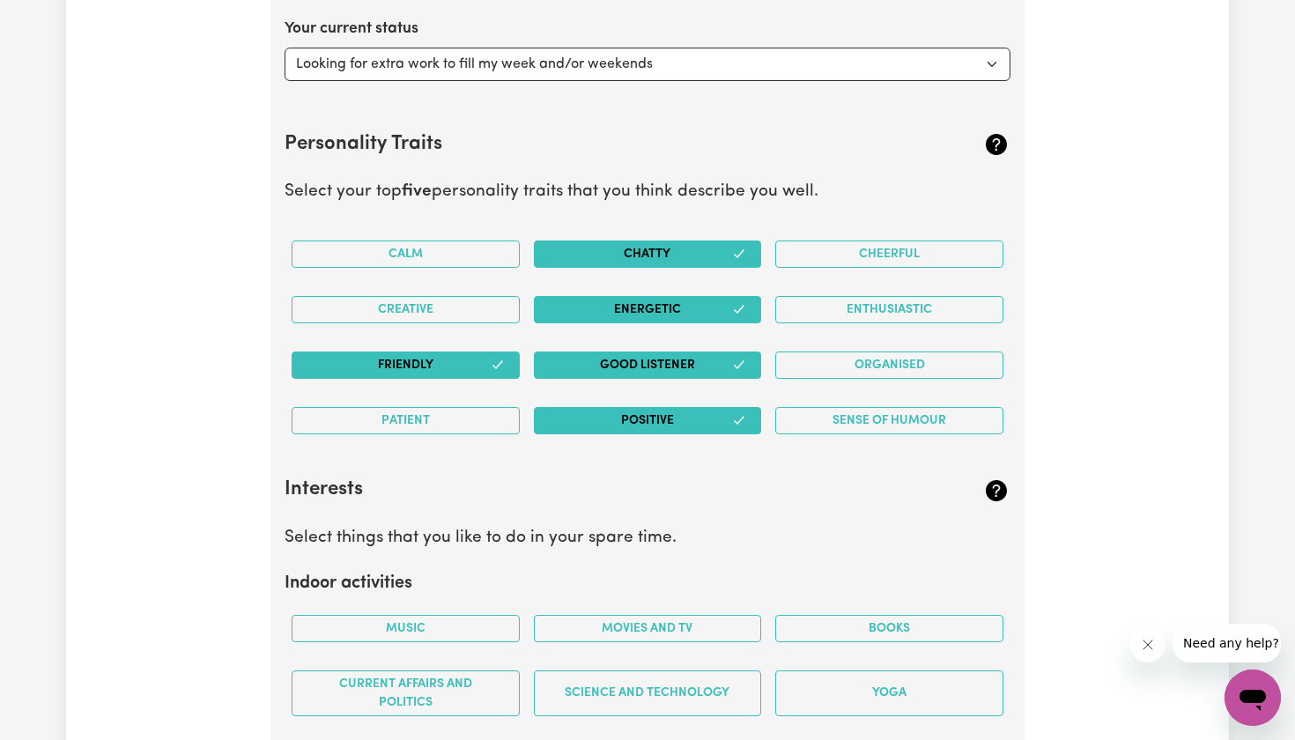
scroll to position [2748, 0]
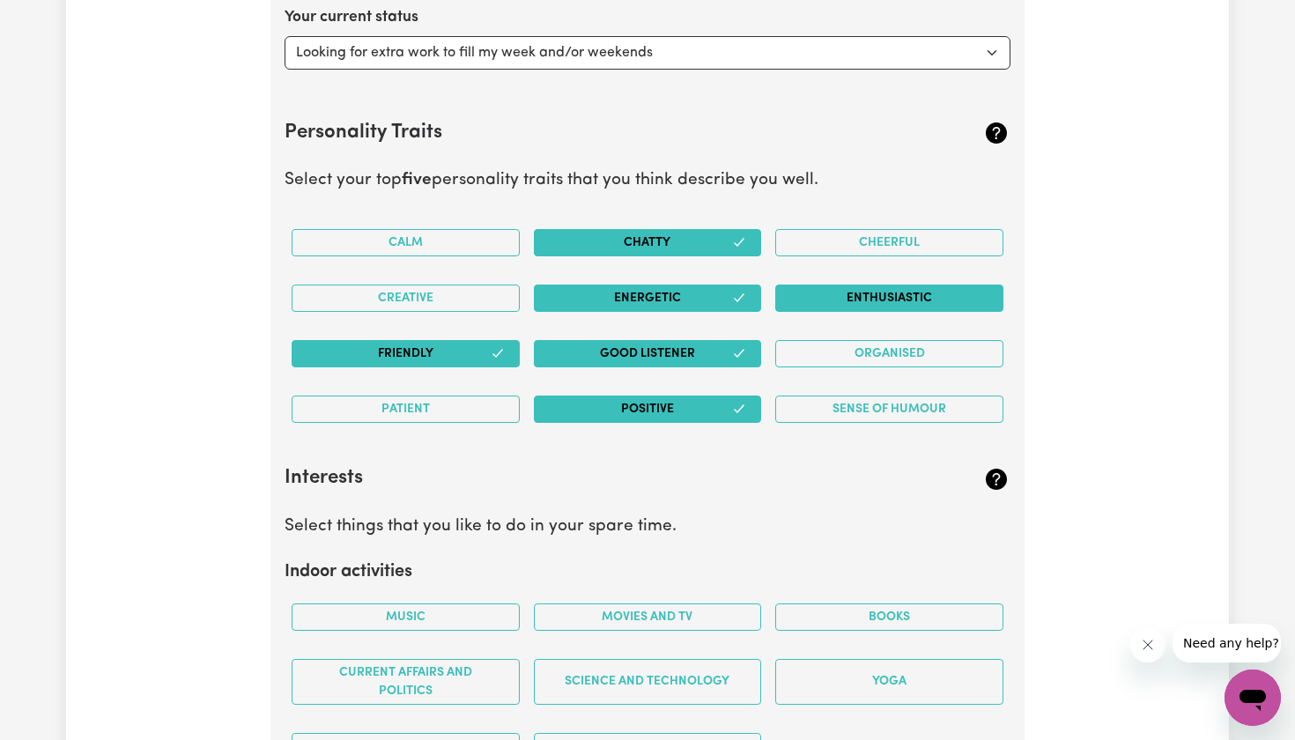
click at [892, 296] on button "Enthusiastic" at bounding box center [889, 298] width 228 height 27
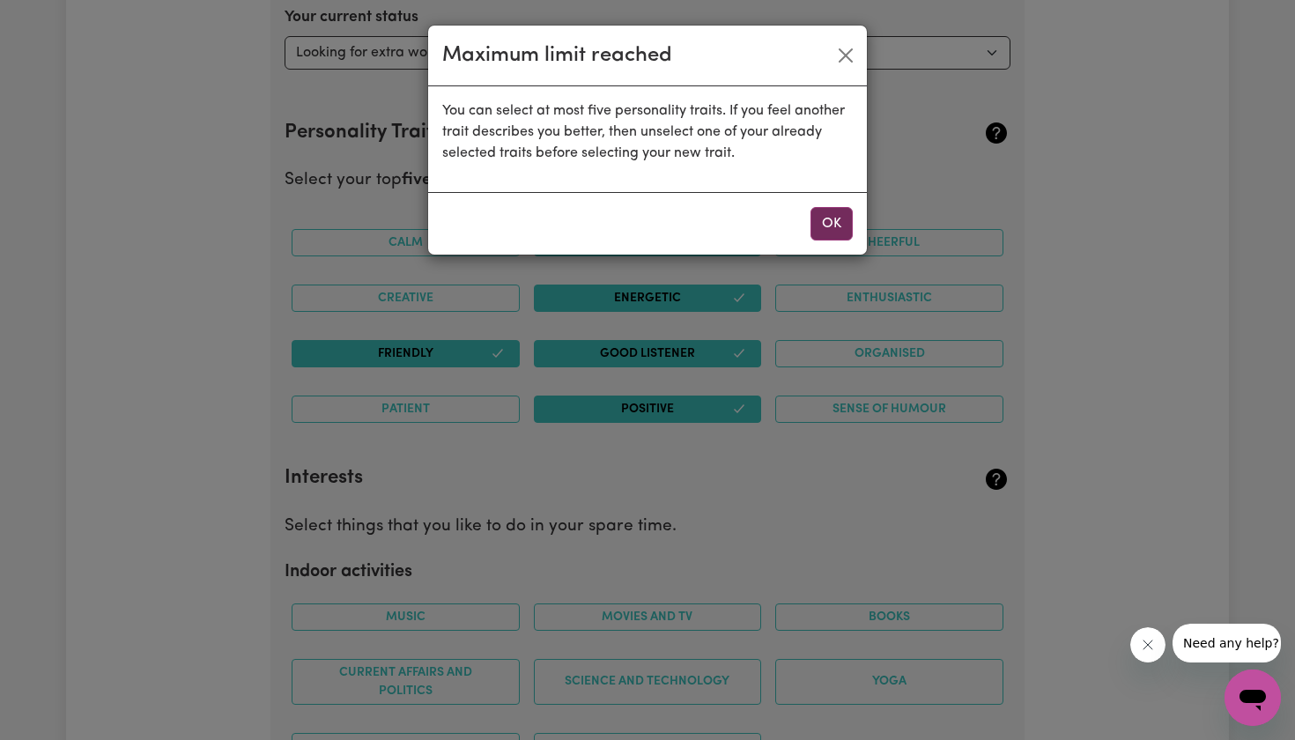
click at [830, 223] on button "OK" at bounding box center [831, 223] width 42 height 33
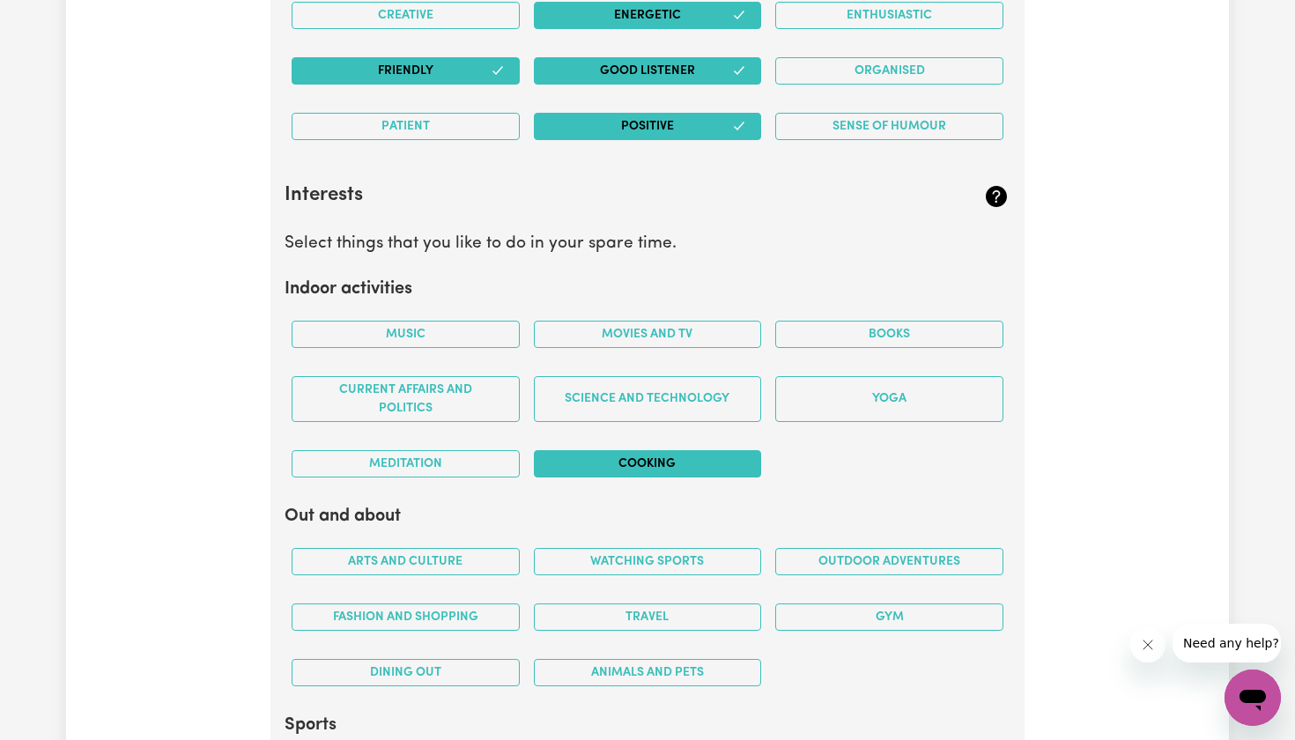
scroll to position [3033, 0]
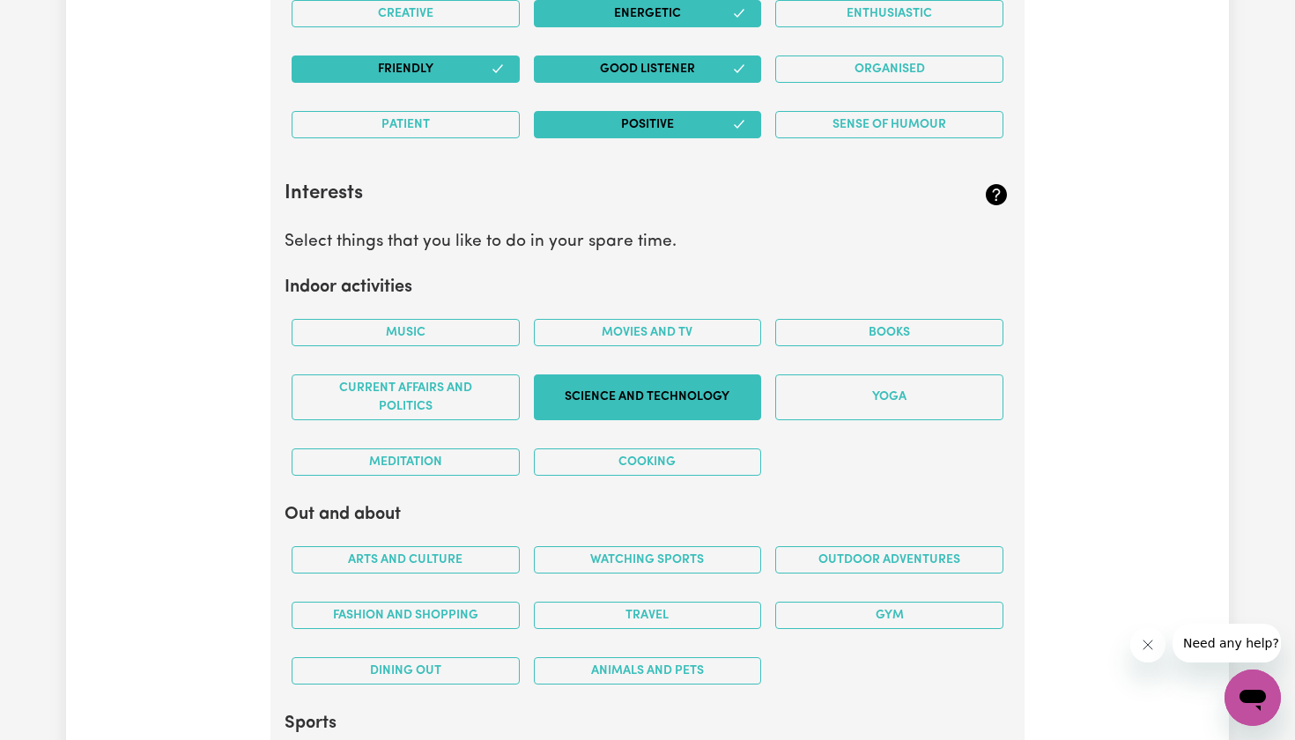
click at [676, 383] on button "Science and Technology" at bounding box center [648, 397] width 228 height 46
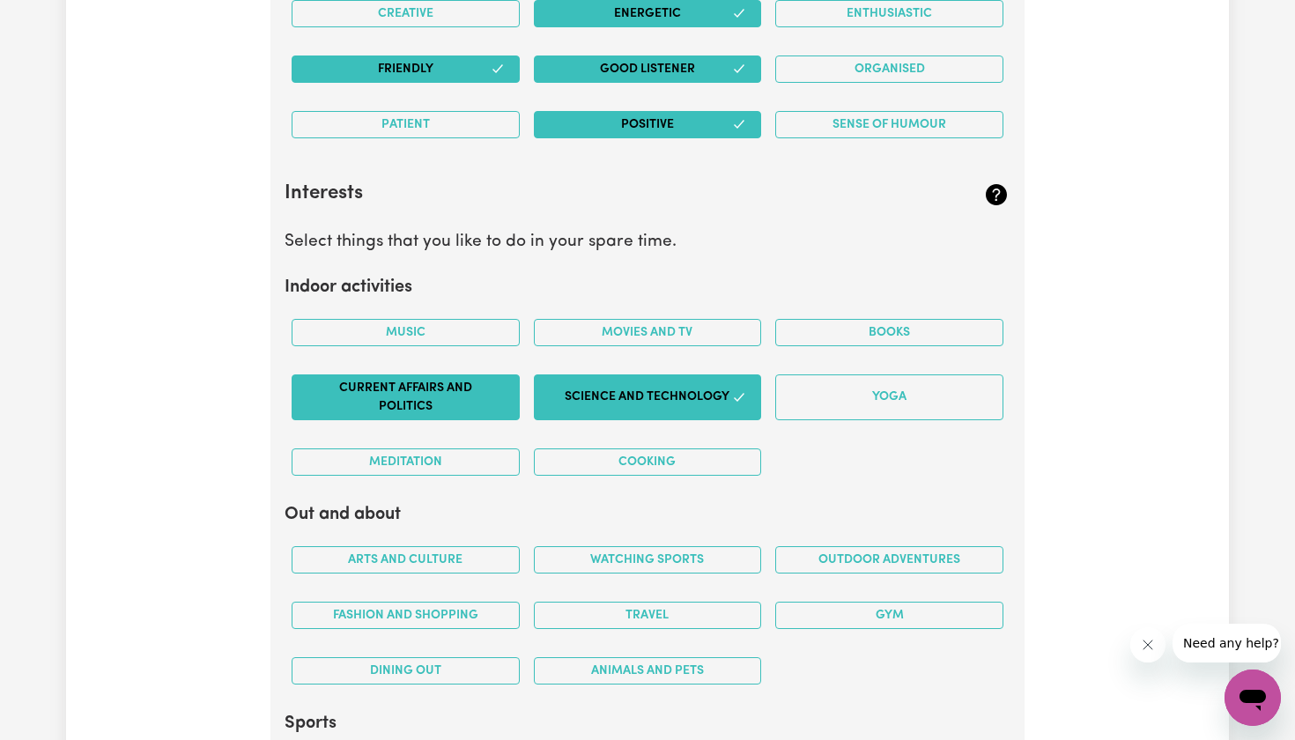
click at [477, 400] on button "Current Affairs and Politics" at bounding box center [406, 397] width 228 height 46
click at [460, 319] on button "Music" at bounding box center [406, 332] width 228 height 27
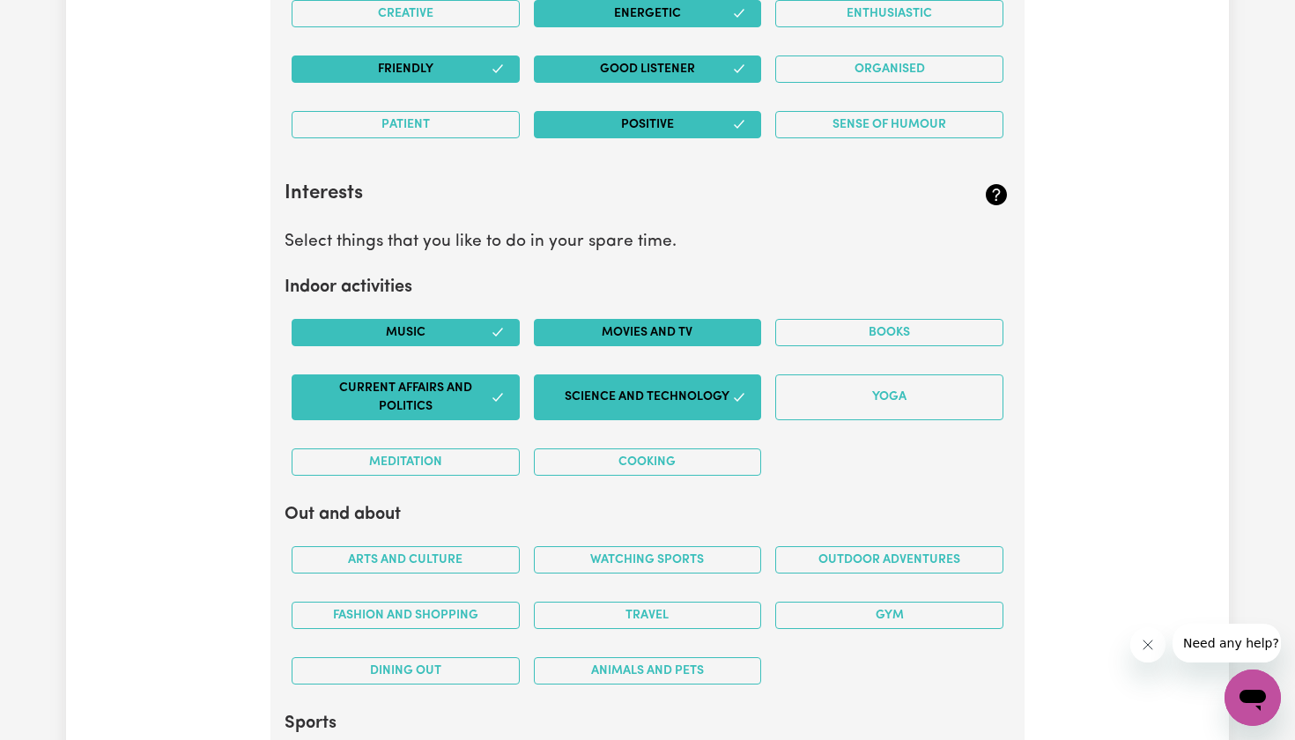
click at [575, 325] on button "Movies and TV" at bounding box center [648, 332] width 228 height 27
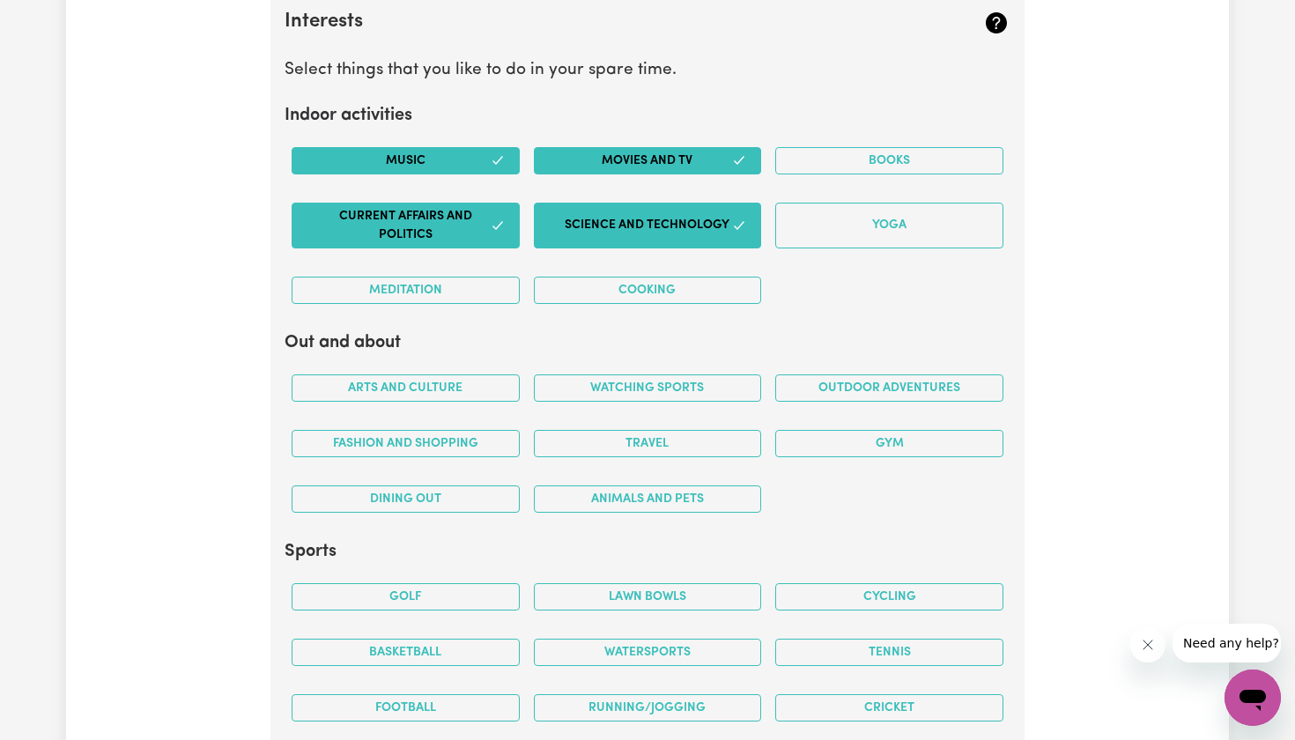
scroll to position [3205, 0]
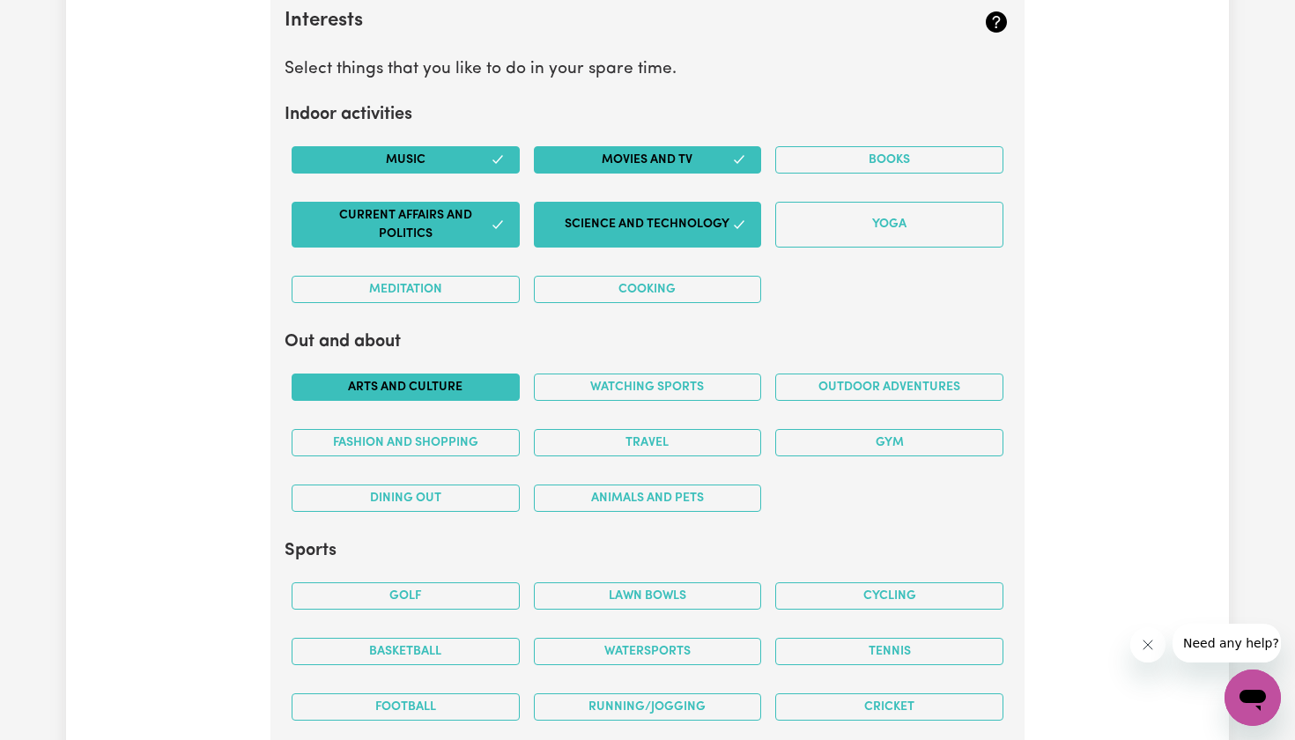
click at [469, 381] on button "Arts and Culture" at bounding box center [406, 386] width 228 height 27
click at [584, 437] on button "Travel" at bounding box center [648, 442] width 228 height 27
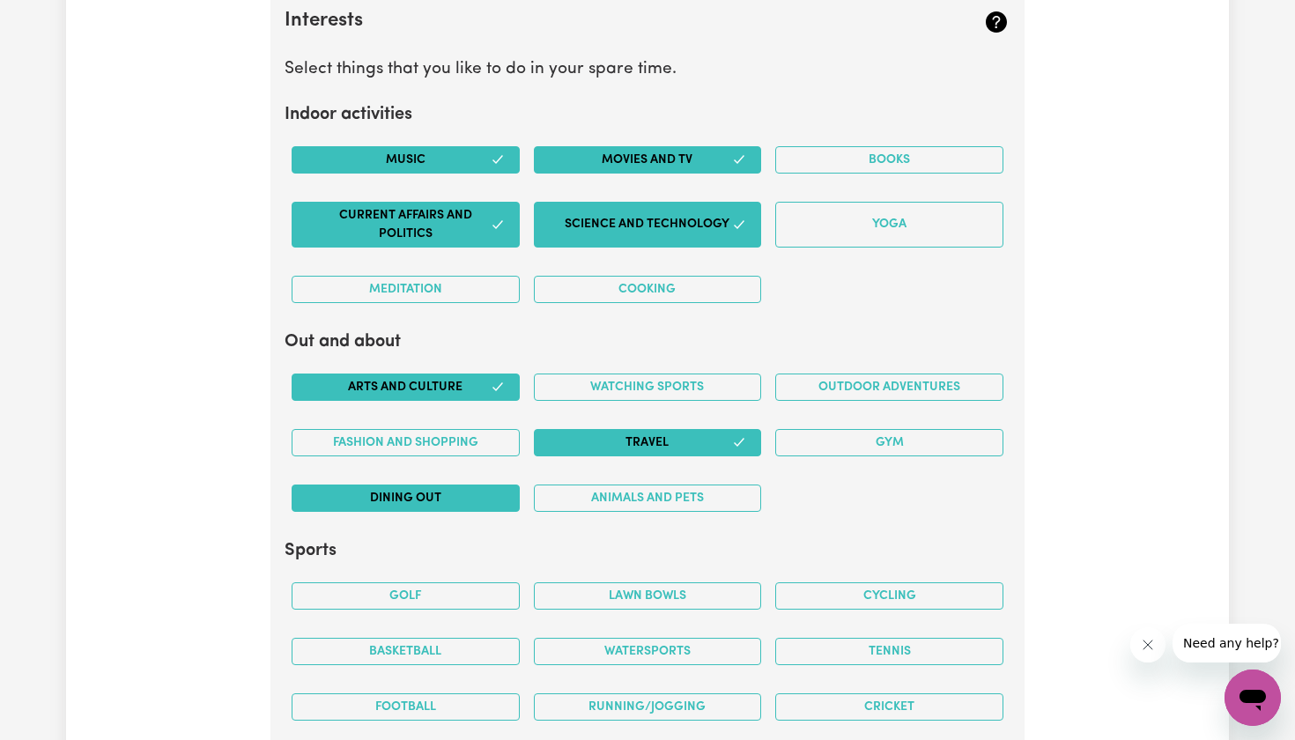
click at [499, 484] on button "Dining out" at bounding box center [406, 497] width 228 height 27
click at [879, 439] on button "Gym" at bounding box center [889, 442] width 228 height 27
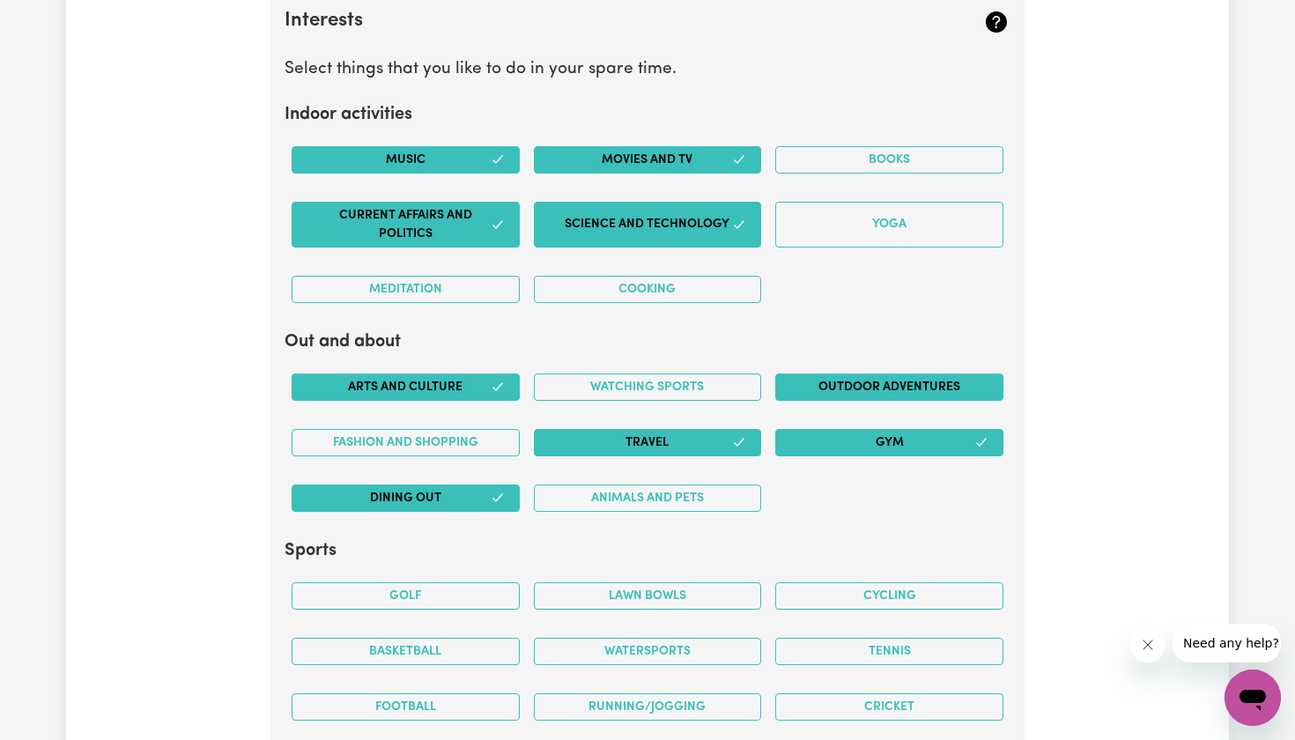
click at [861, 373] on button "Outdoor adventures" at bounding box center [889, 386] width 228 height 27
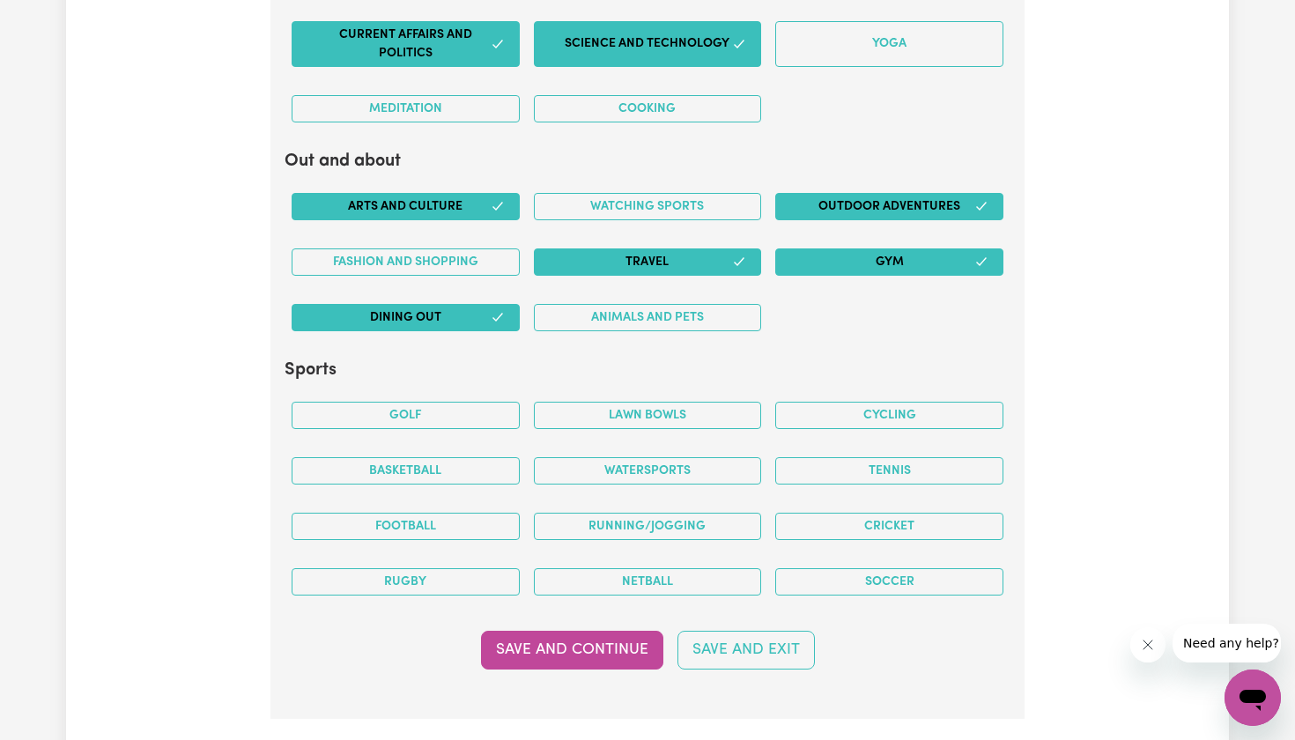
scroll to position [3441, 0]
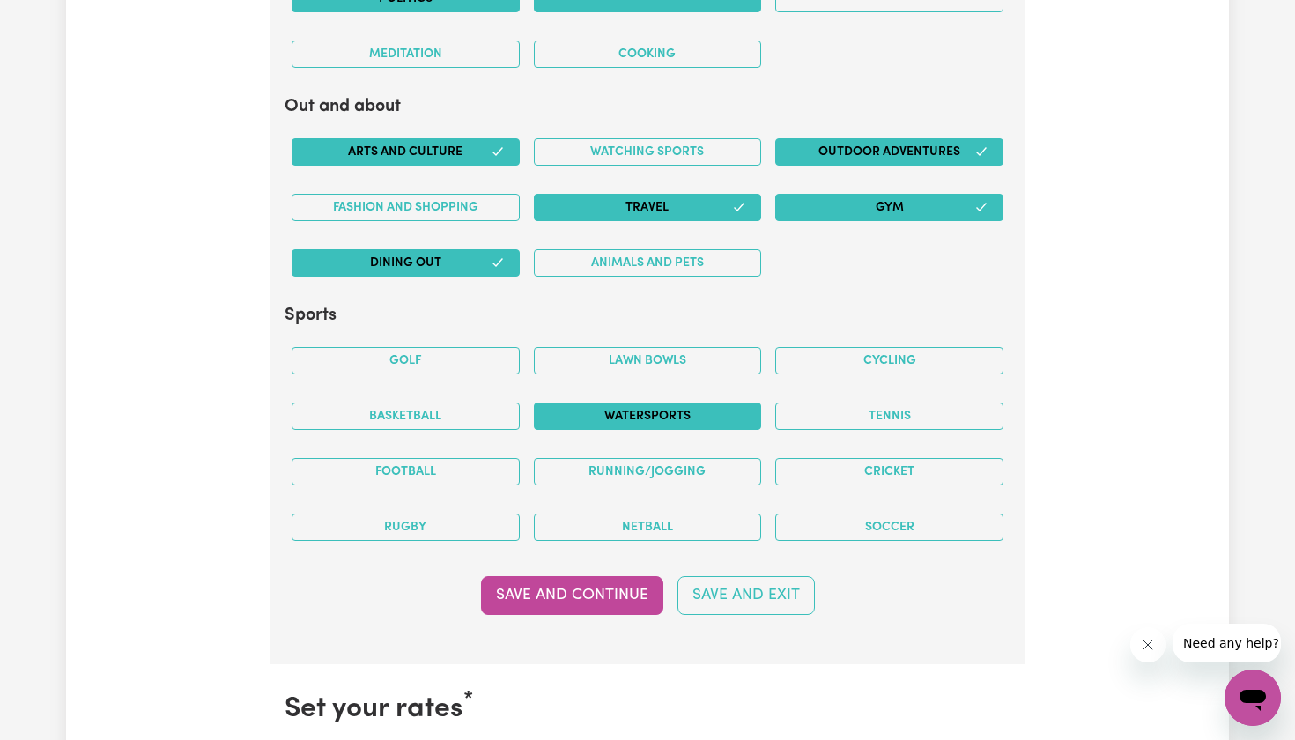
click at [684, 403] on button "Watersports" at bounding box center [648, 416] width 228 height 27
click at [631, 588] on button "Save and Continue" at bounding box center [572, 595] width 182 height 39
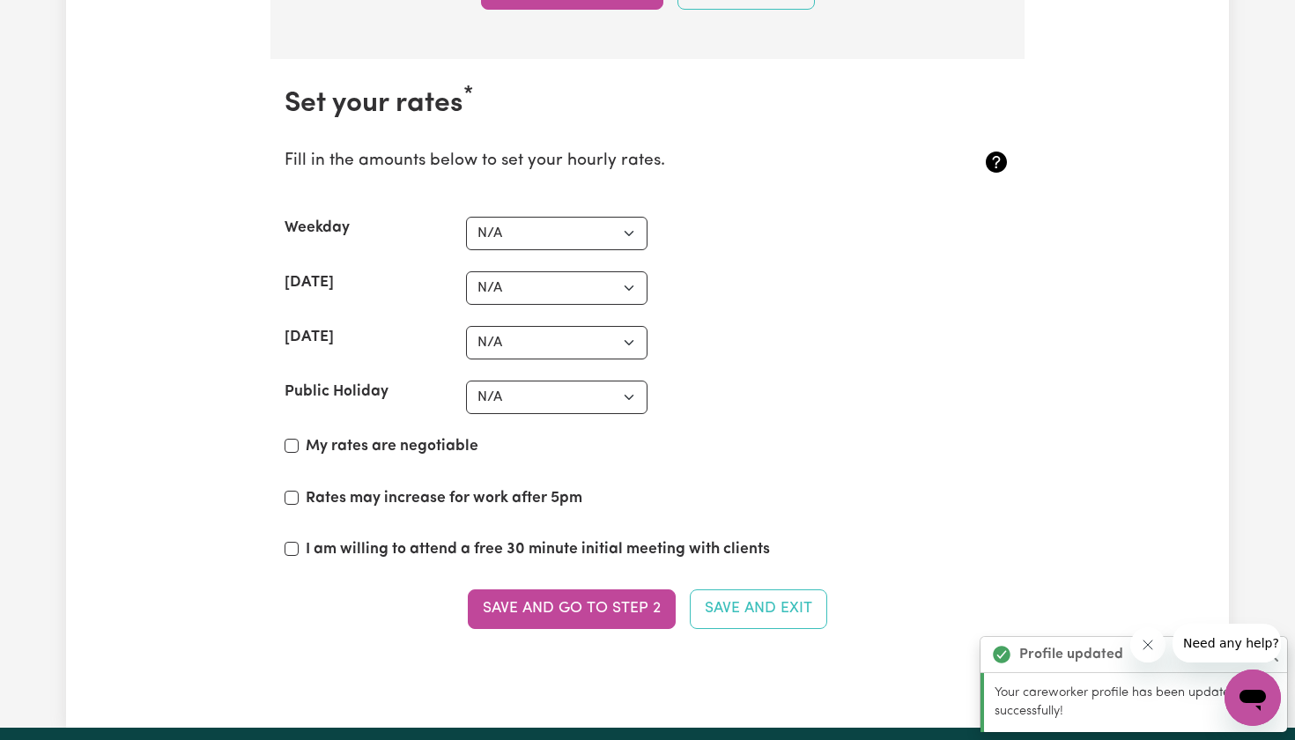
scroll to position [4033, 0]
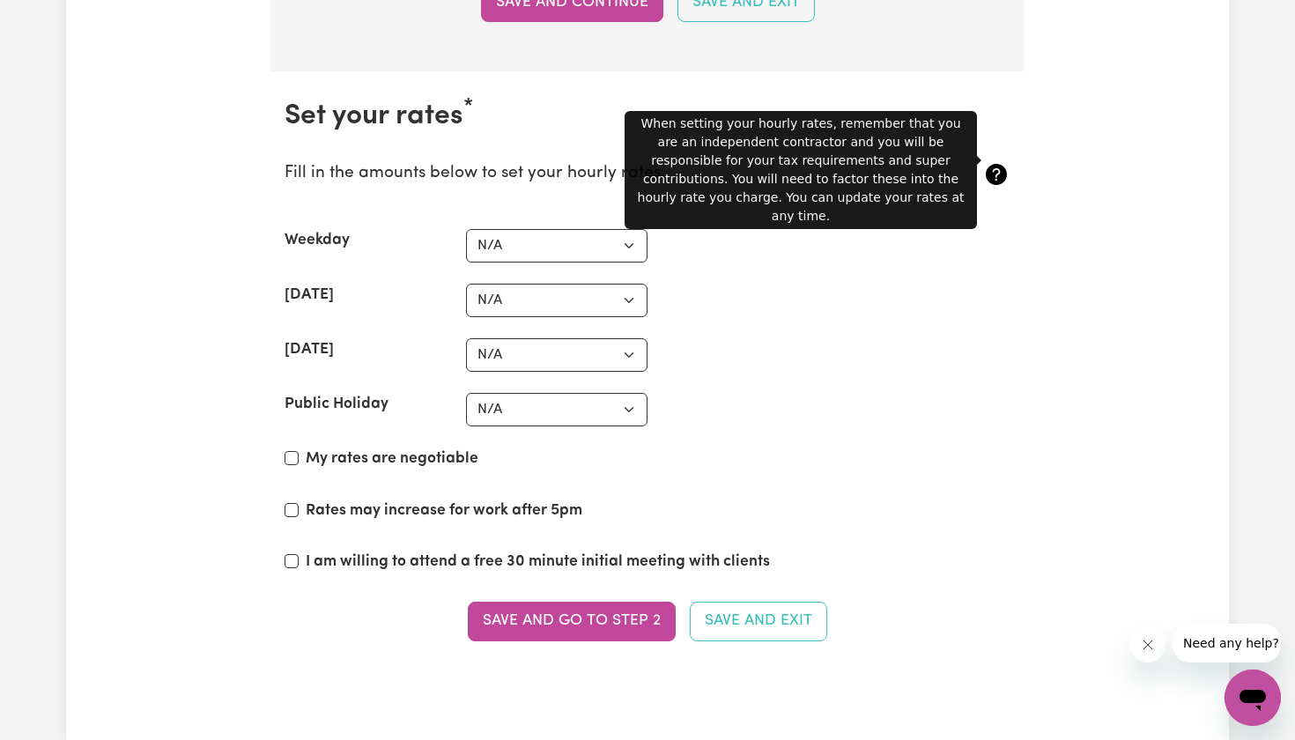
click at [994, 164] on icon at bounding box center [996, 174] width 21 height 21
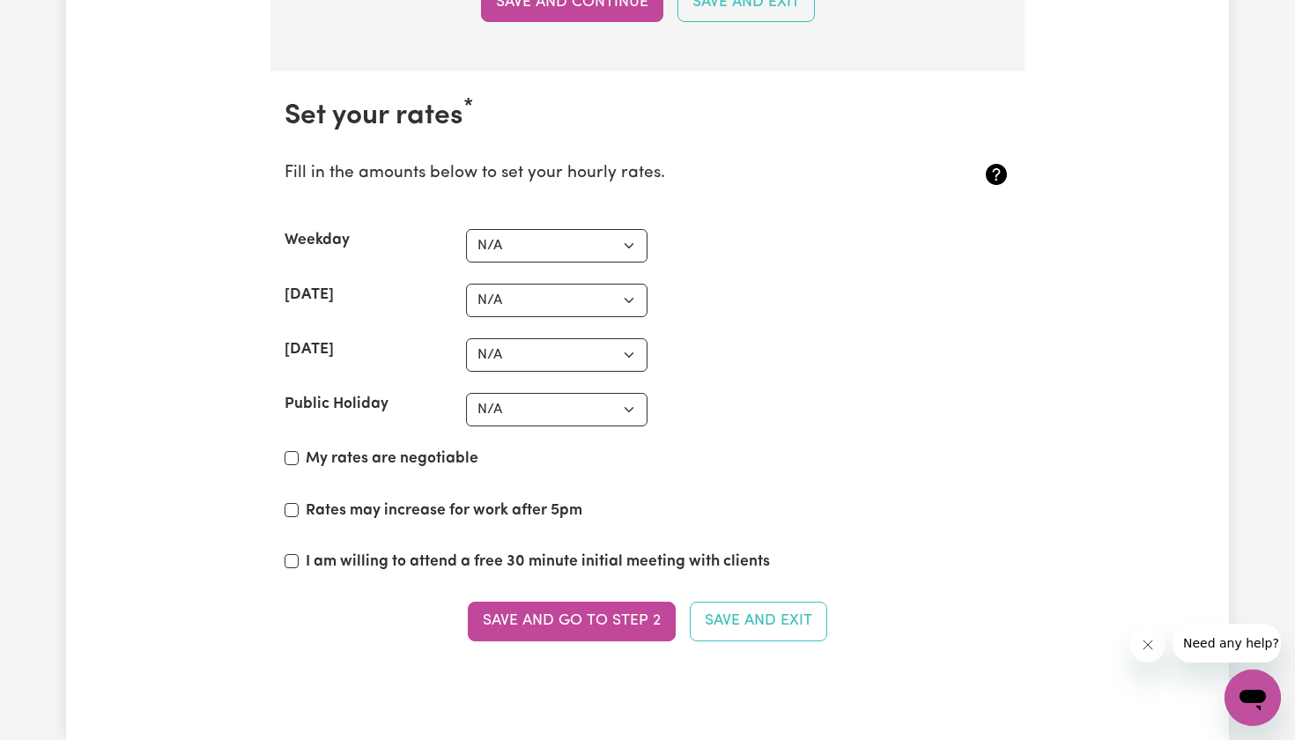
click at [329, 448] on label "My rates are negotiable" at bounding box center [392, 458] width 173 height 23
click at [299, 451] on input "My rates are negotiable" at bounding box center [292, 458] width 14 height 14
checkbox input "true"
click at [402, 499] on label "Rates may increase for work after 5pm" at bounding box center [444, 510] width 277 height 23
click at [299, 503] on input "Rates may increase for work after 5pm" at bounding box center [292, 510] width 14 height 14
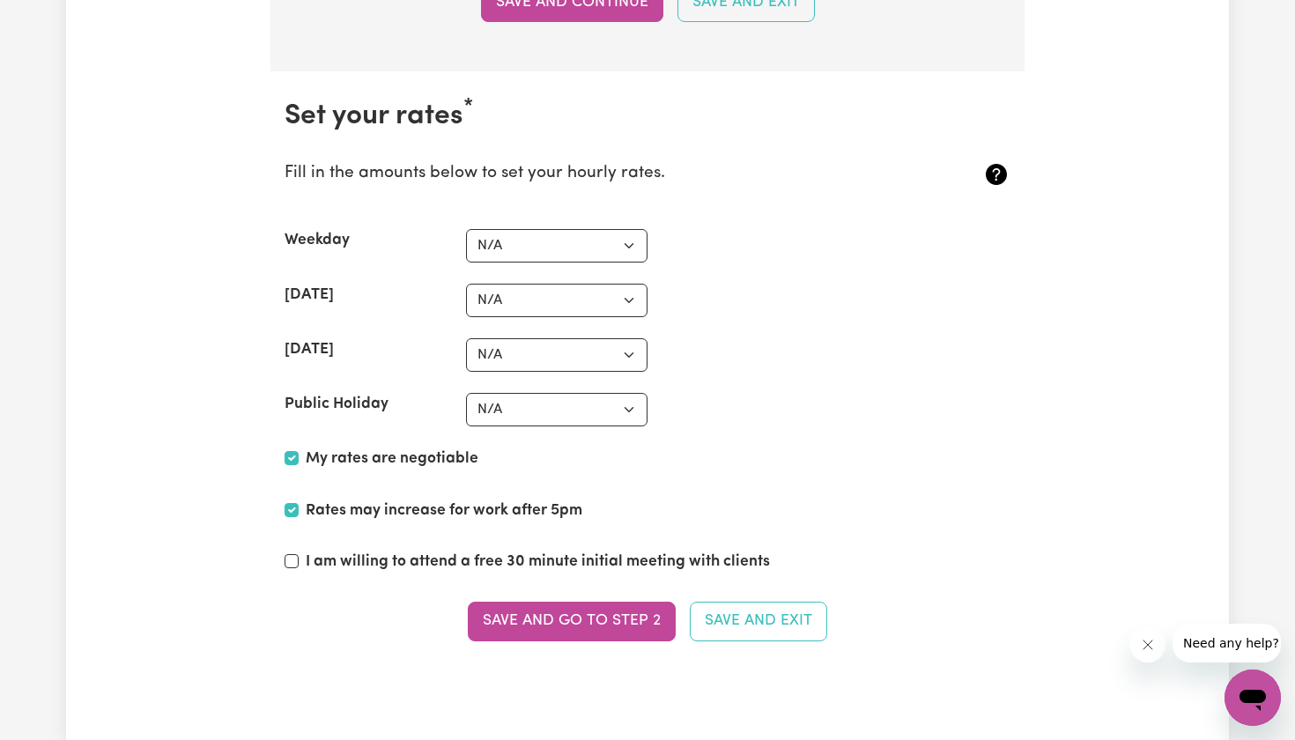
checkbox input "true"
click at [373, 553] on label "I am willing to attend a free 30 minute initial meeting with clients" at bounding box center [538, 562] width 464 height 23
click at [299, 554] on input "I am willing to attend a free 30 minute initial meeting with clients" at bounding box center [292, 561] width 14 height 14
checkbox input "true"
click at [774, 460] on div "My rates are negotiable" at bounding box center [648, 462] width 726 height 30
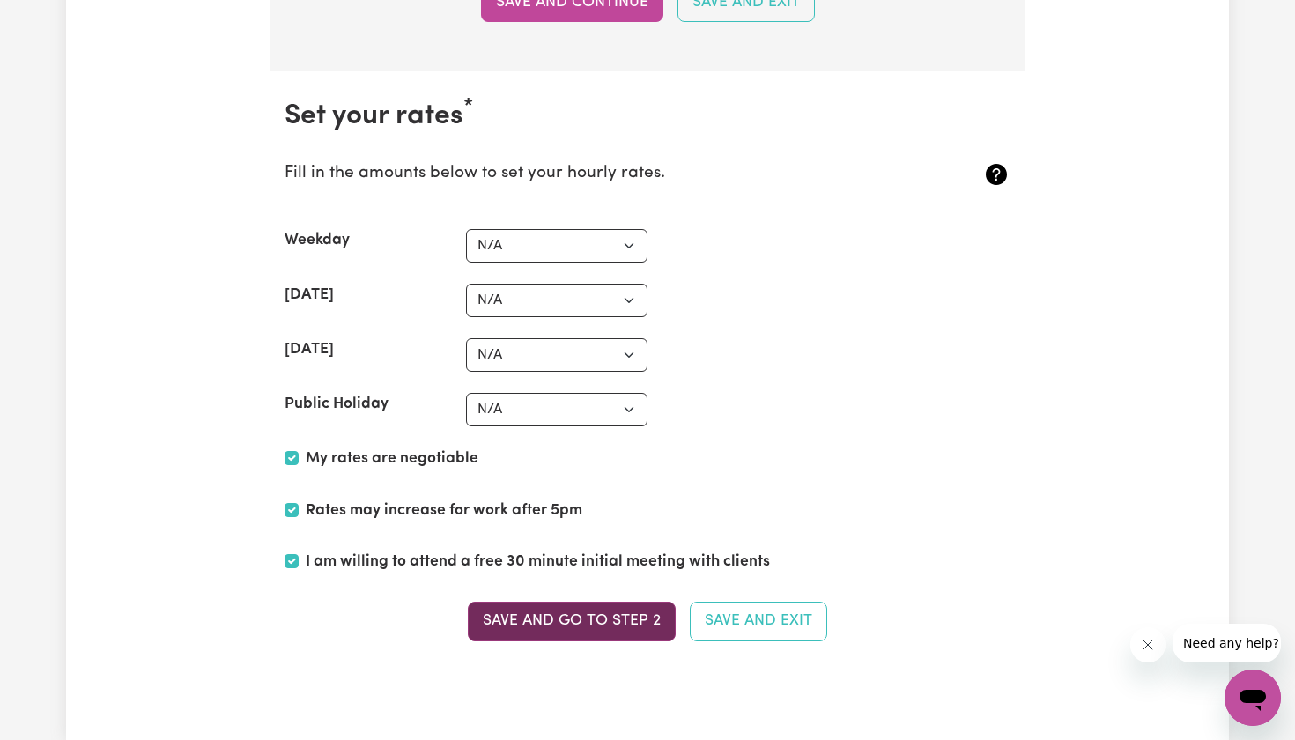
click at [626, 605] on button "Save and go to Step 2" at bounding box center [572, 621] width 208 height 39
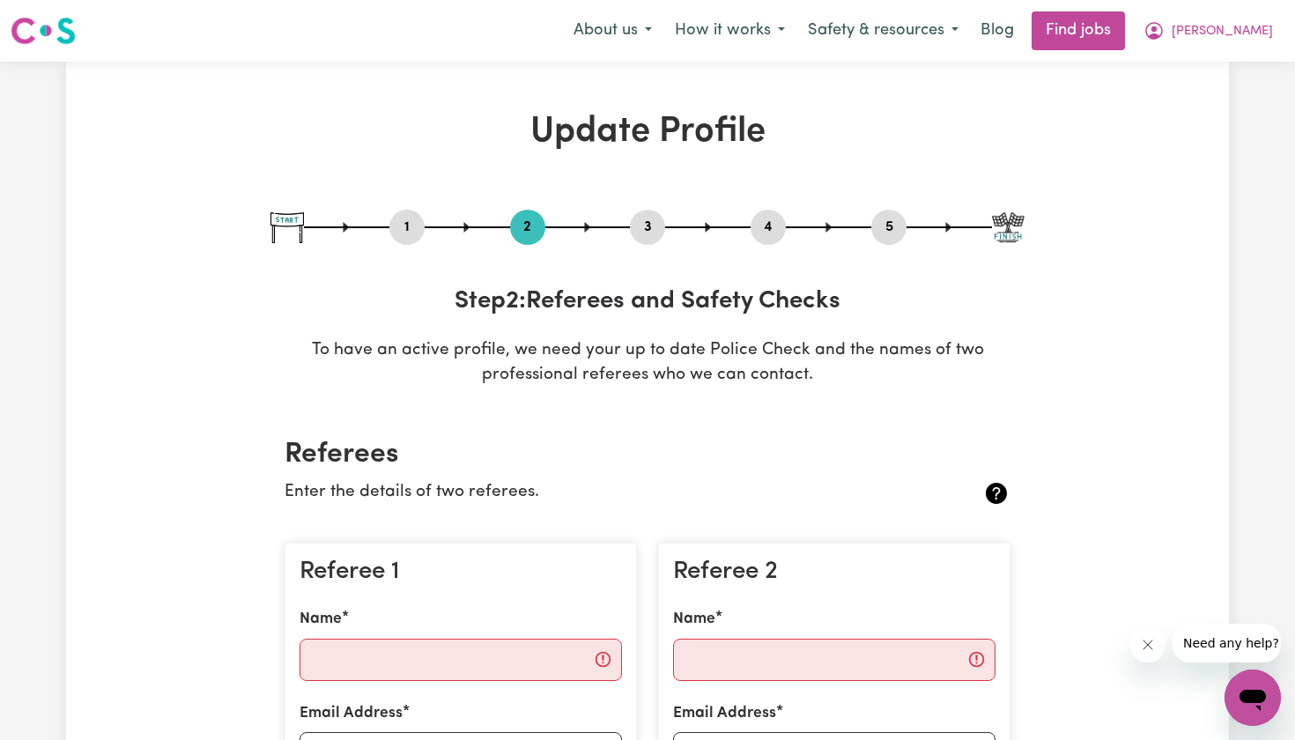
scroll to position [0, 0]
click at [771, 228] on button "4" at bounding box center [767, 227] width 35 height 23
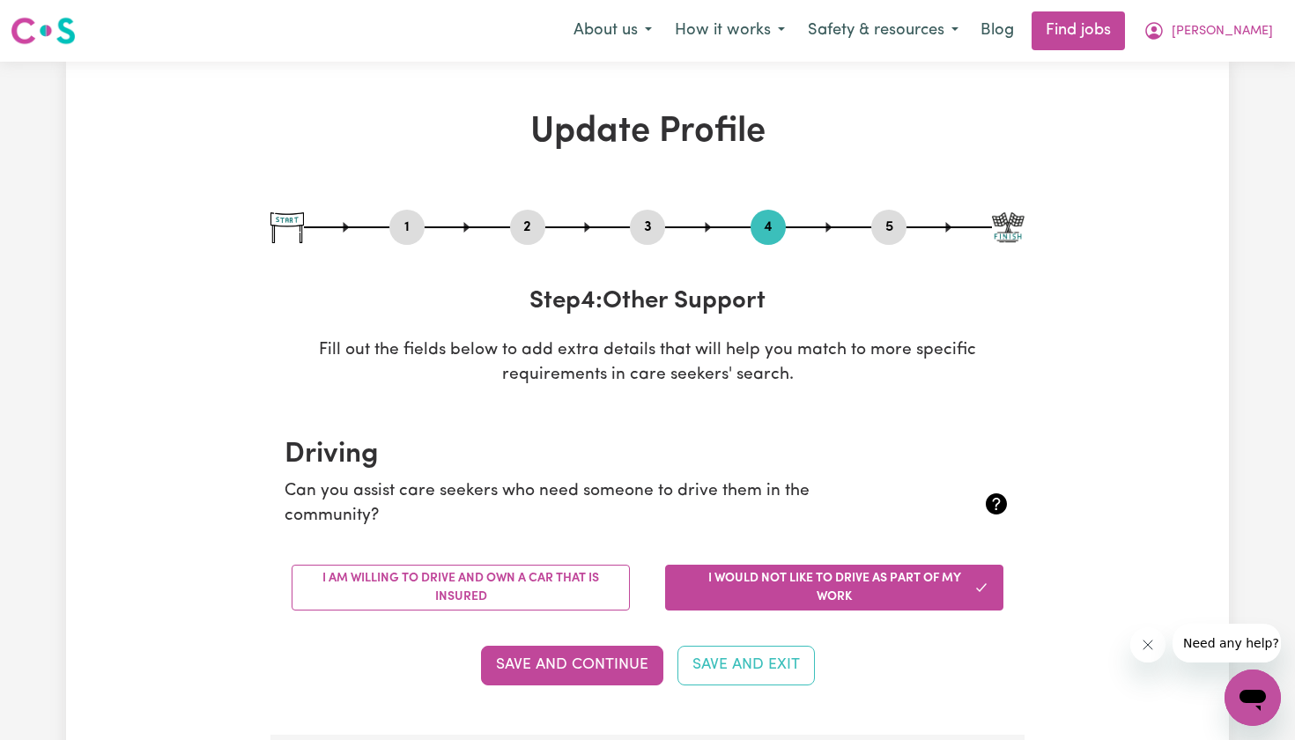
click at [647, 234] on button "3" at bounding box center [647, 227] width 35 height 23
select select "Certificate III (Individual Support)"
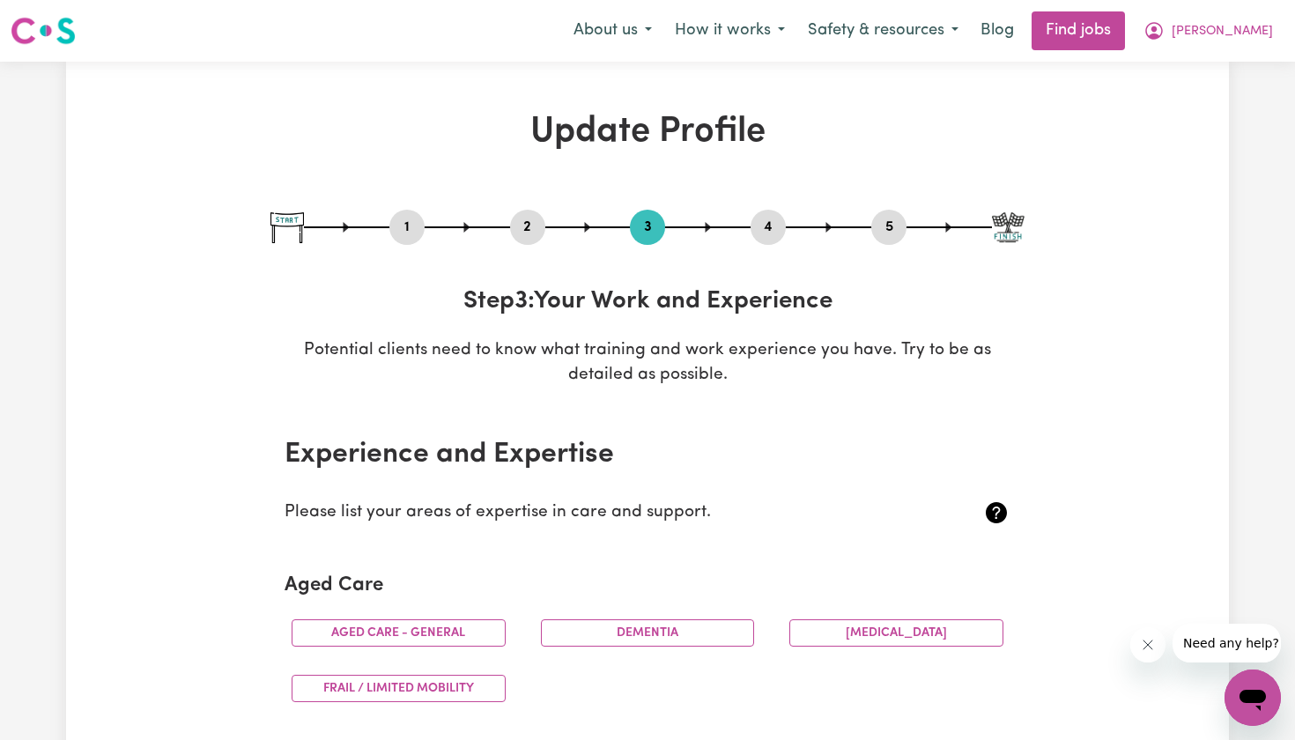
click at [888, 233] on button "5" at bounding box center [888, 227] width 35 height 23
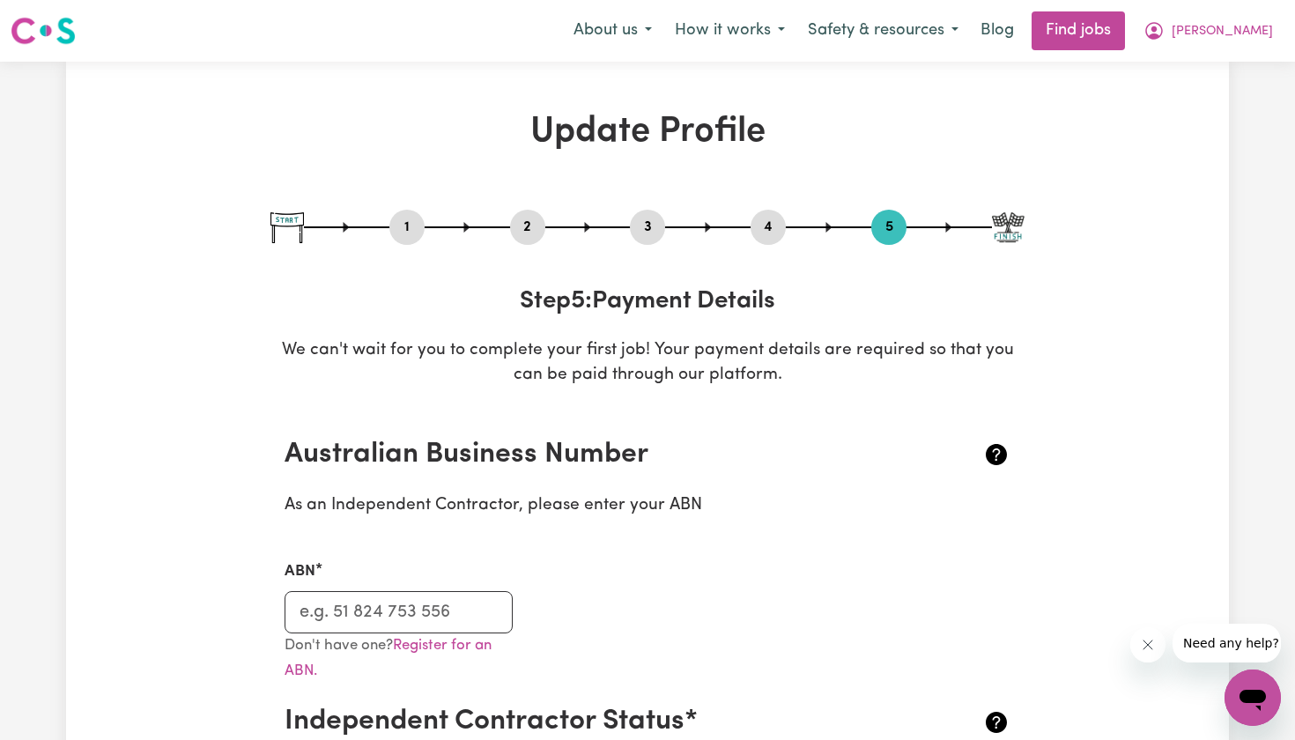
click at [1011, 215] on img at bounding box center [1008, 227] width 33 height 31
click at [758, 221] on button "4" at bounding box center [767, 227] width 35 height 23
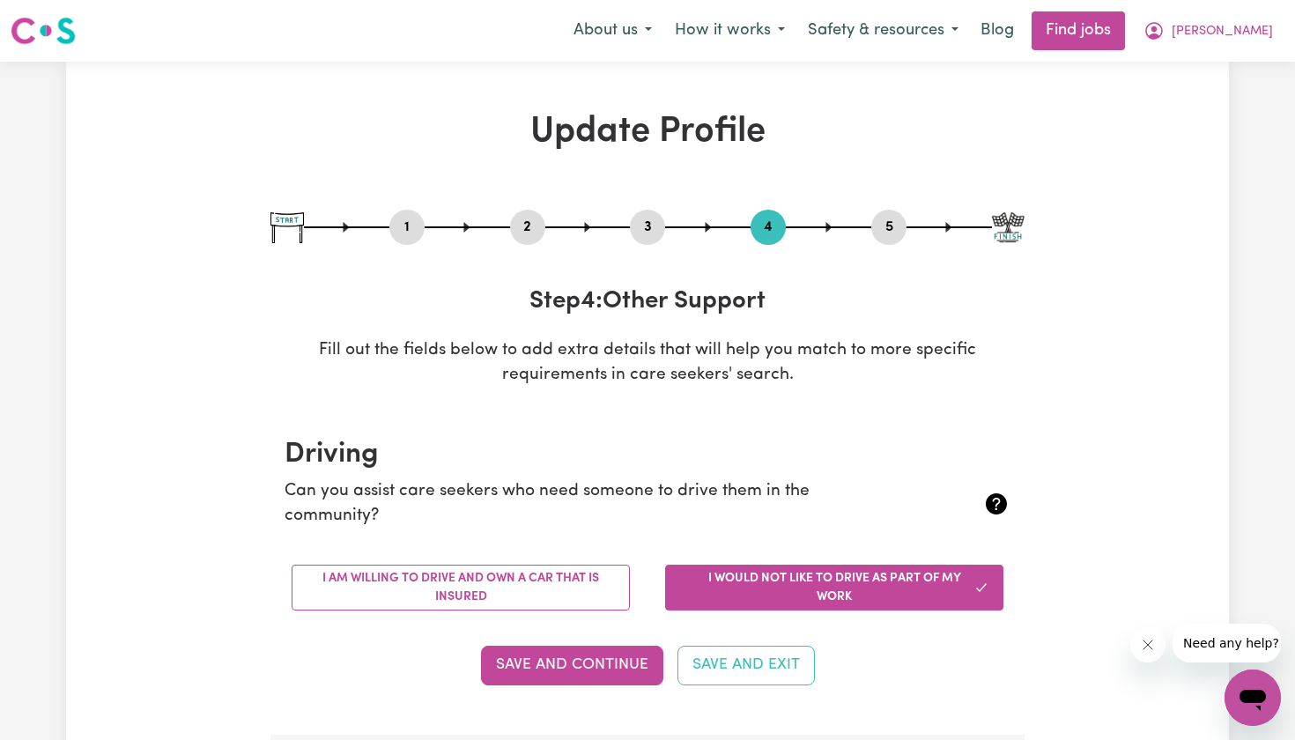
click at [630, 216] on button "3" at bounding box center [647, 227] width 35 height 23
select select "Certificate III (Individual Support)"
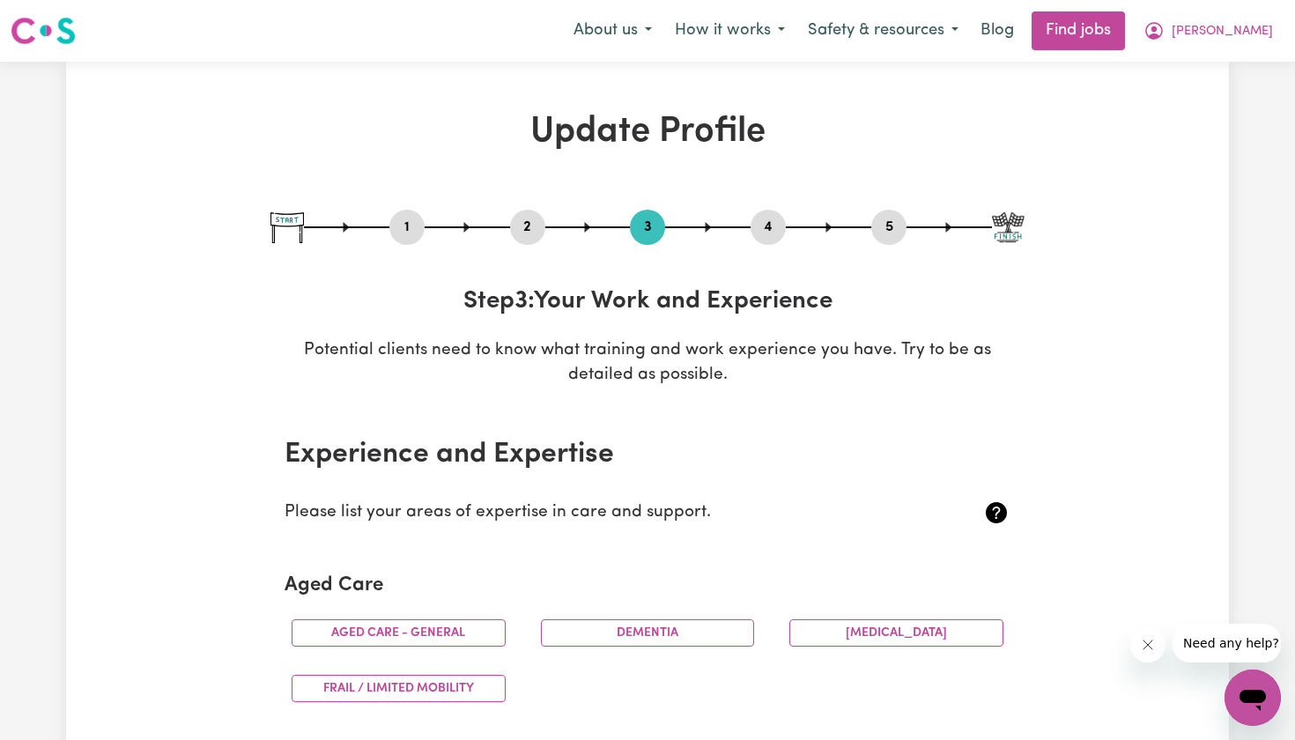
click at [536, 237] on button "2" at bounding box center [527, 227] width 35 height 23
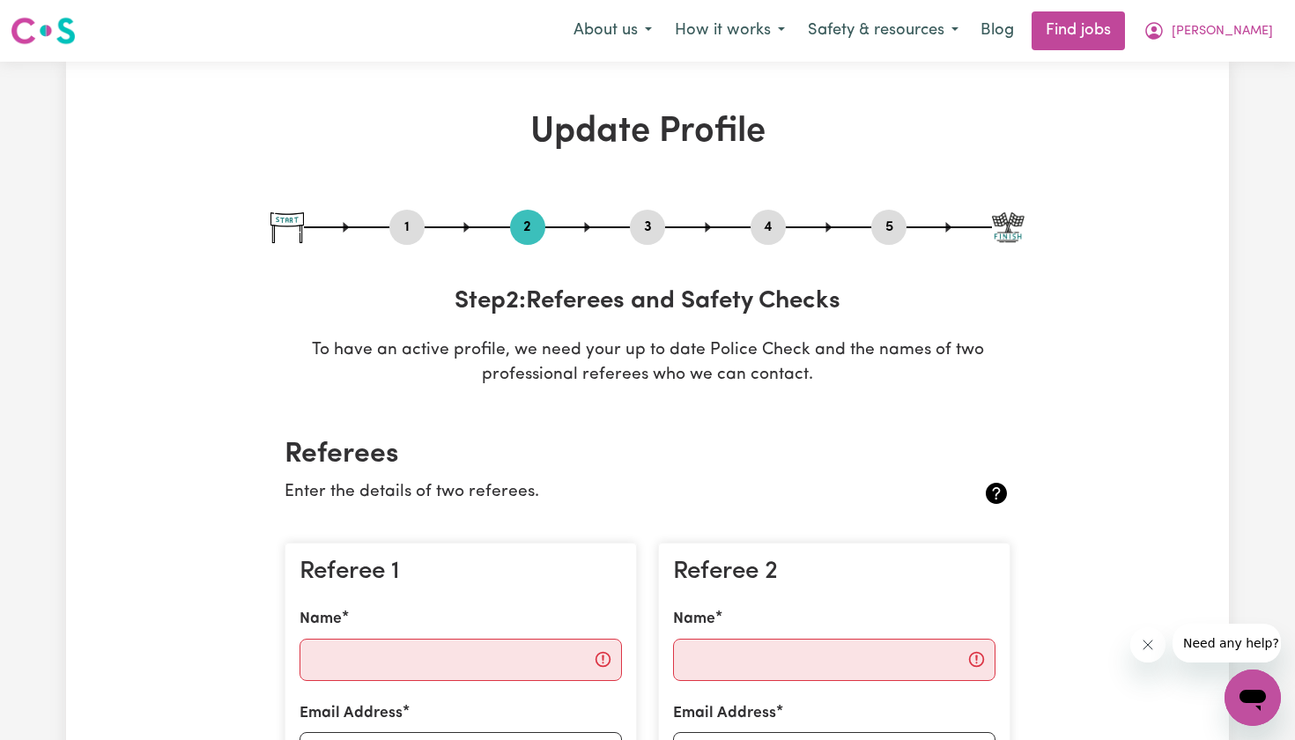
click at [385, 234] on div "1 2 3 4 5" at bounding box center [647, 227] width 754 height 35
